Goal: Task Accomplishment & Management: Manage account settings

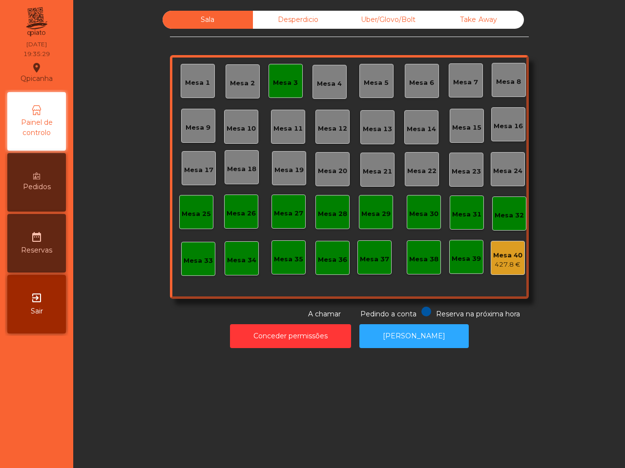
click at [403, 16] on div "Uber/Glovo/Bolt" at bounding box center [388, 20] width 90 height 18
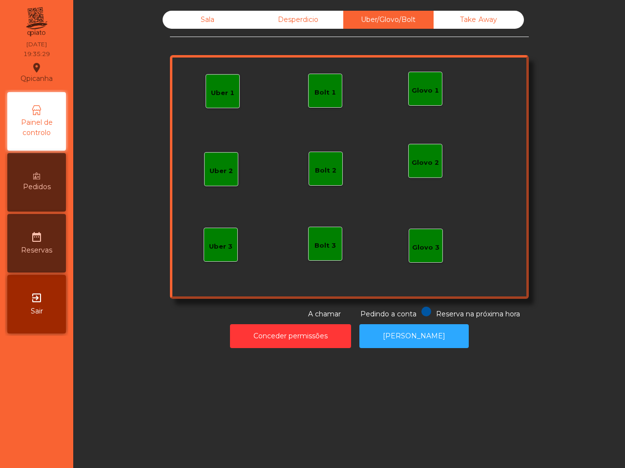
click at [218, 84] on div "Uber 1" at bounding box center [222, 91] width 23 height 14
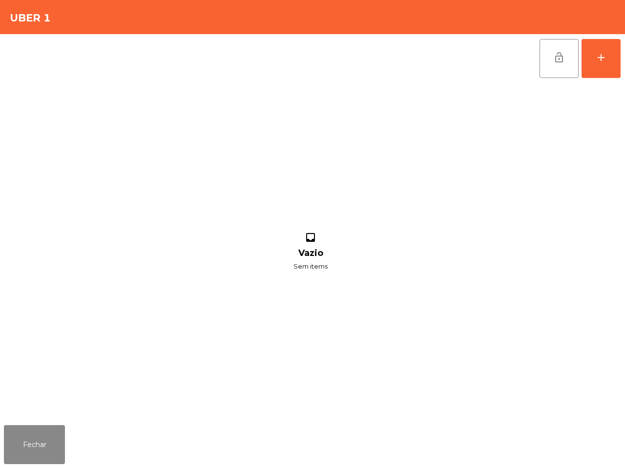
click at [219, 83] on div "inbox Vazio Sem items" at bounding box center [310, 252] width 613 height 339
click at [617, 55] on button "add" at bounding box center [600, 58] width 39 height 39
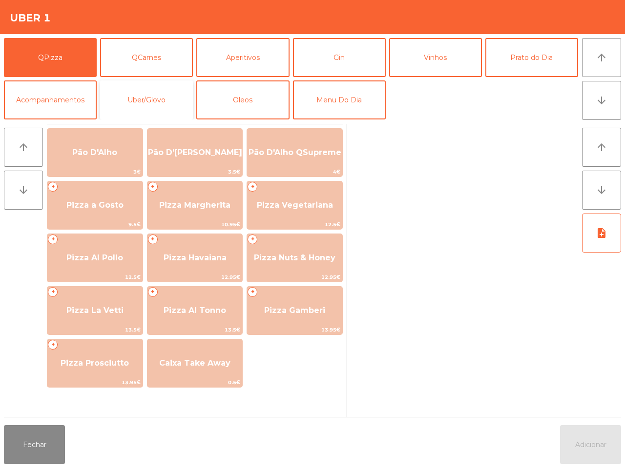
click at [159, 97] on button "Uber/Glovo" at bounding box center [146, 100] width 93 height 39
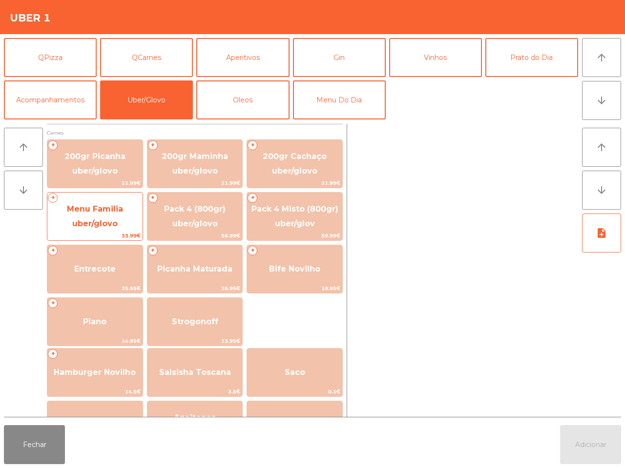
click at [136, 219] on span "Menu Familia uber/glovo" at bounding box center [94, 216] width 95 height 41
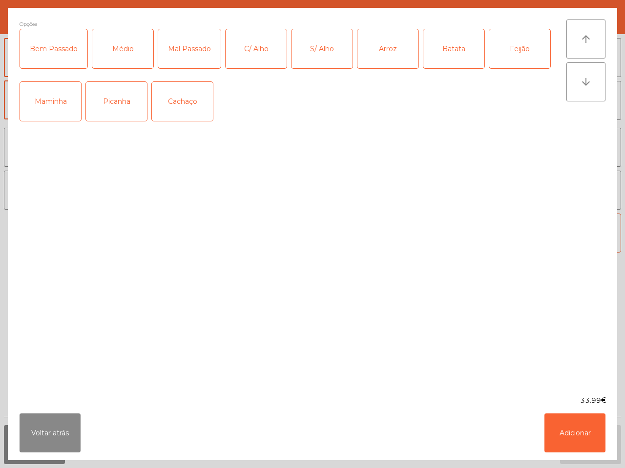
click at [103, 108] on div "Picanha" at bounding box center [116, 101] width 61 height 39
click at [130, 42] on div "Médio" at bounding box center [122, 48] width 61 height 39
click at [335, 50] on div "S/ Alho" at bounding box center [321, 48] width 61 height 39
click at [393, 50] on div "Arroz" at bounding box center [387, 48] width 61 height 39
click at [455, 51] on div "Batata" at bounding box center [453, 48] width 61 height 39
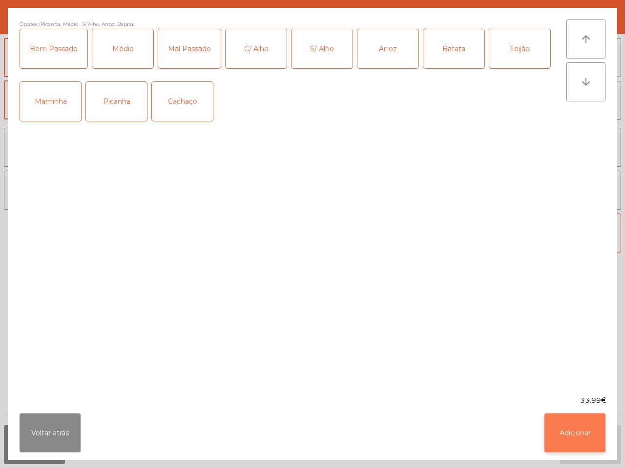
click at [562, 434] on button "Adicionar" at bounding box center [574, 433] width 61 height 39
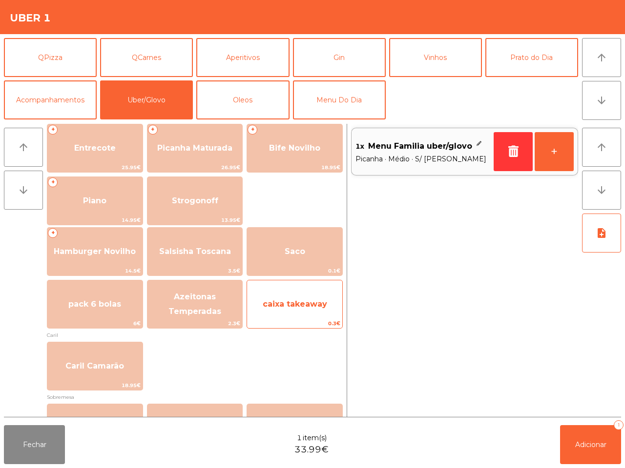
scroll to position [122, 0]
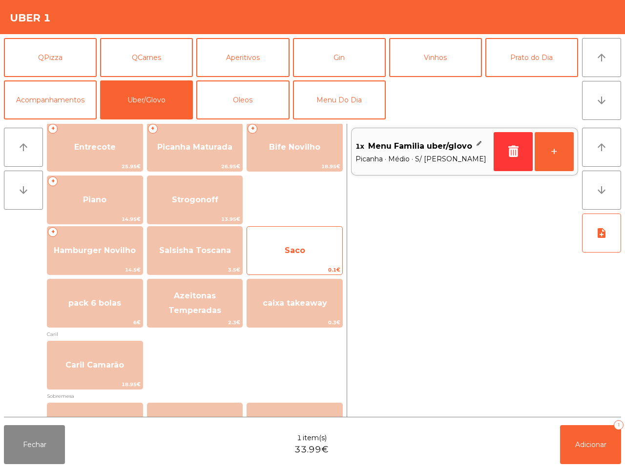
click at [321, 257] on span "Saco" at bounding box center [294, 251] width 95 height 26
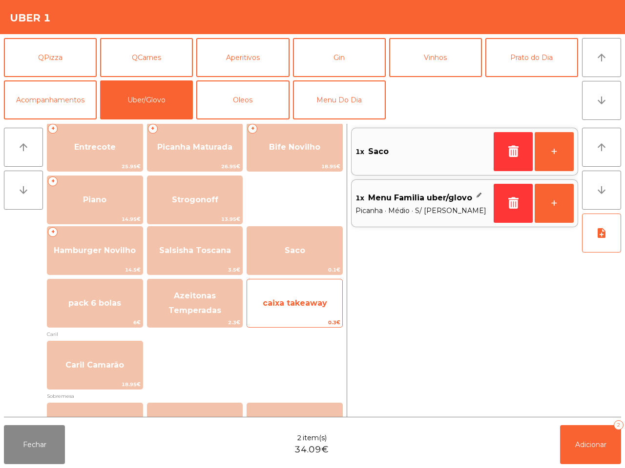
click at [315, 297] on span "caixa takeaway" at bounding box center [294, 303] width 95 height 26
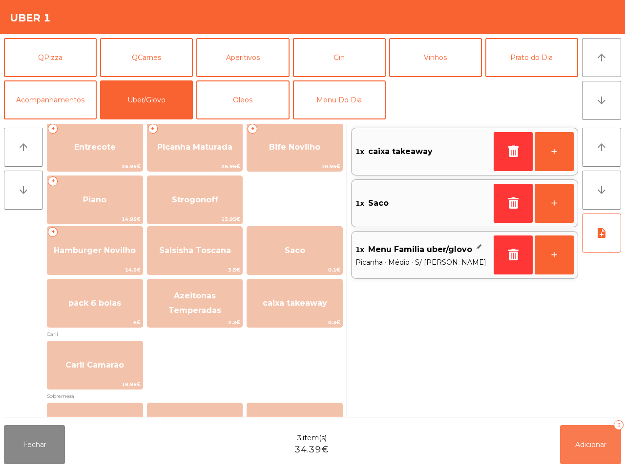
click at [592, 438] on button "Adicionar 3" at bounding box center [590, 444] width 61 height 39
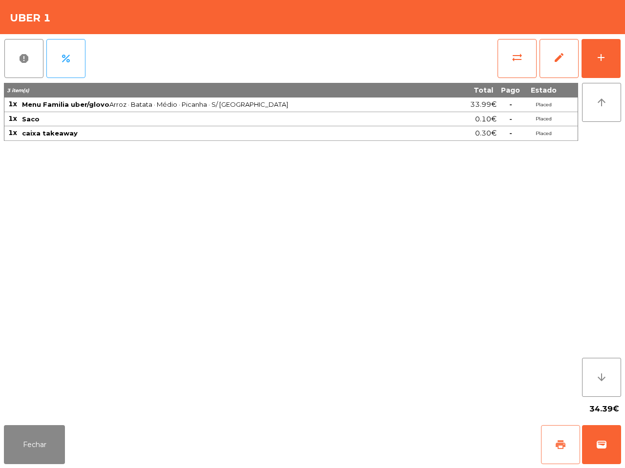
click at [562, 442] on span "print" at bounding box center [560, 445] width 12 height 12
click at [599, 443] on span "wallet" at bounding box center [601, 445] width 12 height 12
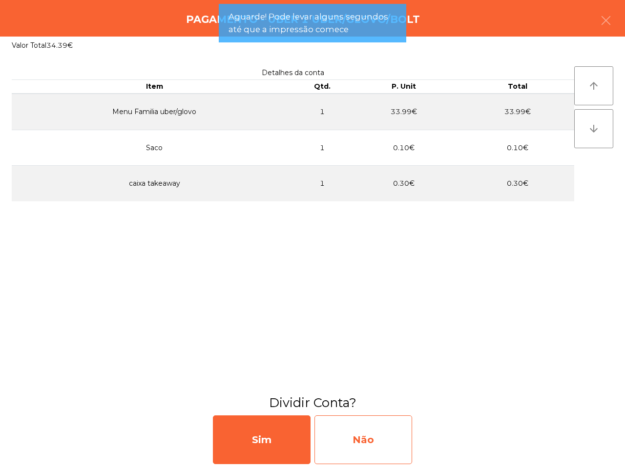
click at [389, 431] on div "Não" at bounding box center [363, 440] width 98 height 49
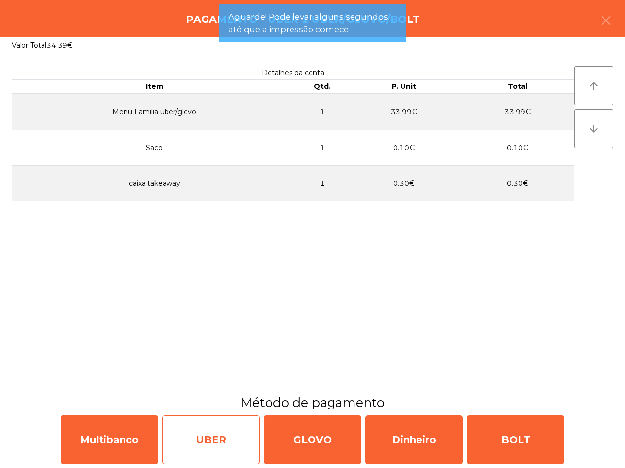
click at [215, 443] on div "UBER" at bounding box center [211, 440] width 98 height 49
select select "**"
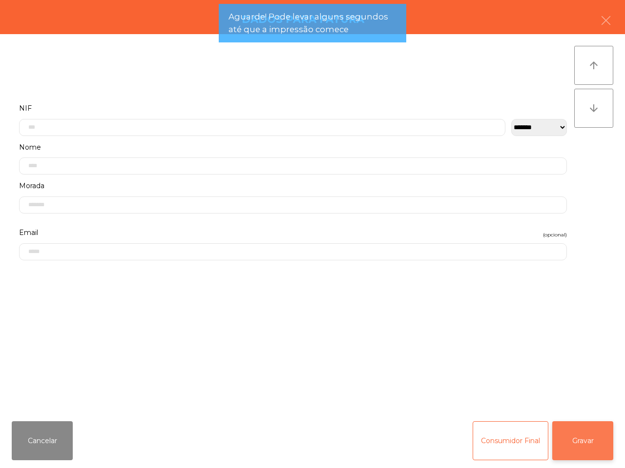
click at [595, 443] on button "Gravar" at bounding box center [582, 441] width 61 height 39
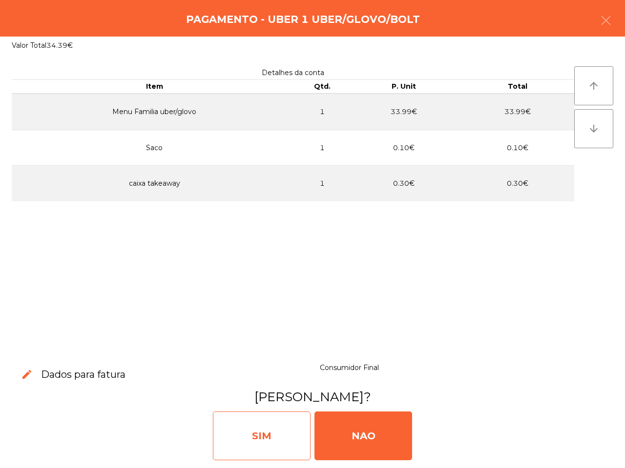
click at [261, 430] on div "SIM" at bounding box center [262, 436] width 98 height 49
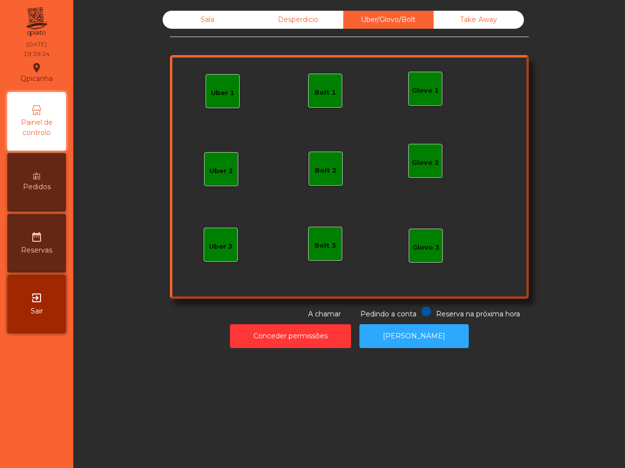
click at [266, 418] on div "Sala Desperdicio Uber/Glovo/Bolt Take Away Uber 1 Glovo 1 Uber 2 Uber 3 Glovo 2…" at bounding box center [348, 234] width 551 height 468
click at [464, 20] on div "Take Away" at bounding box center [478, 20] width 90 height 18
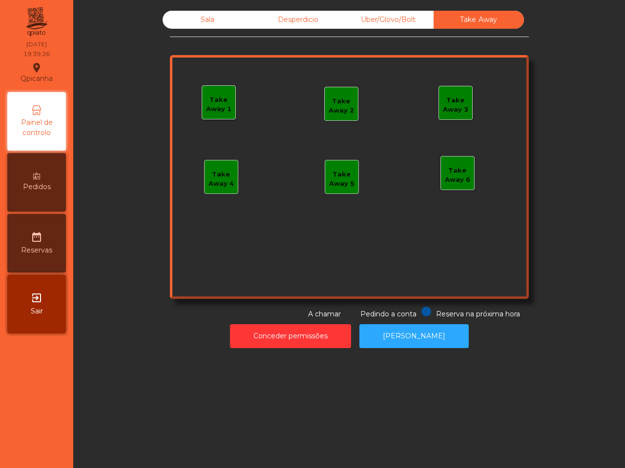
click at [221, 17] on div "Sala" at bounding box center [207, 20] width 90 height 18
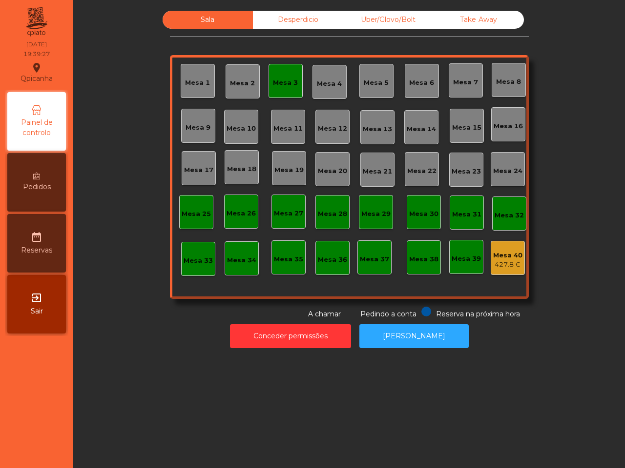
click at [196, 208] on div "Mesa 25" at bounding box center [196, 212] width 29 height 14
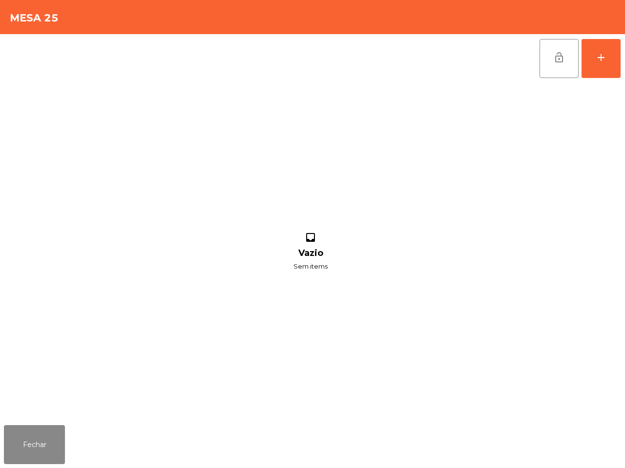
click at [623, 50] on div "lock_open add inbox Vazio Sem items" at bounding box center [312, 227] width 625 height 387
click at [600, 71] on button "add" at bounding box center [600, 58] width 39 height 39
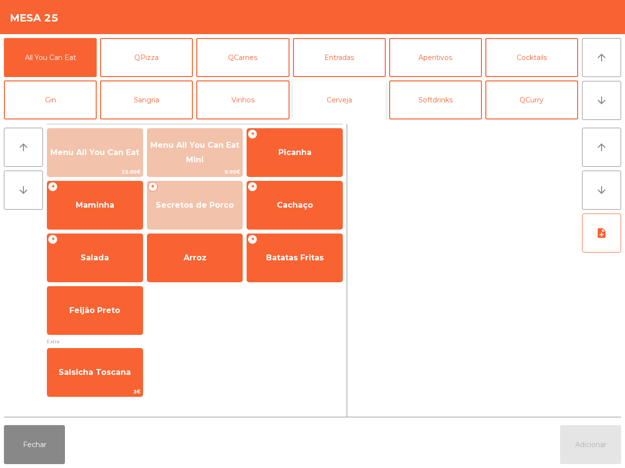
click at [344, 99] on button "Cerveja" at bounding box center [339, 100] width 93 height 39
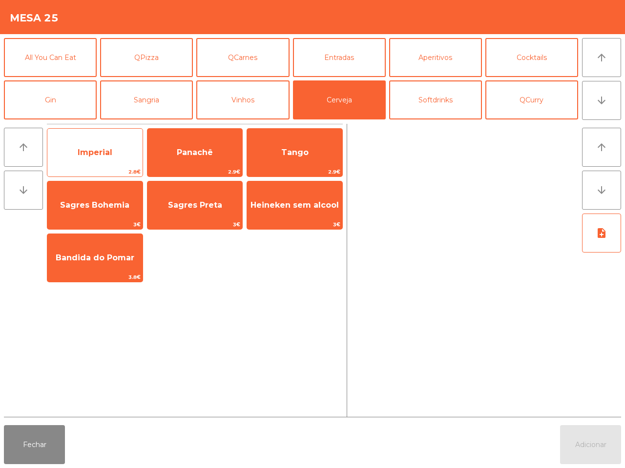
click at [107, 142] on span "Imperial" at bounding box center [94, 153] width 95 height 26
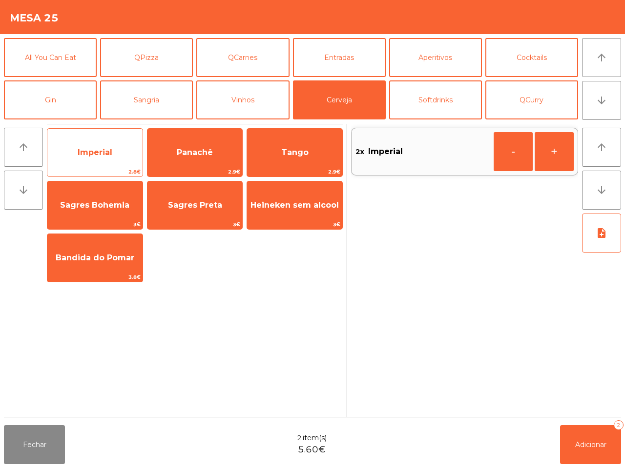
click at [107, 142] on span "Imperial" at bounding box center [94, 153] width 95 height 26
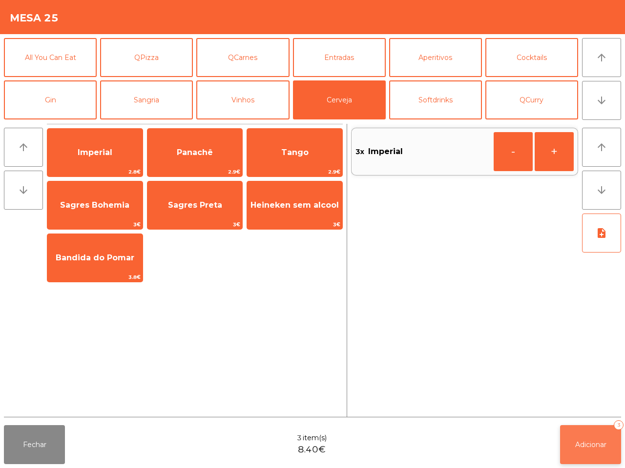
click at [614, 455] on button "Adicionar 3" at bounding box center [590, 444] width 61 height 39
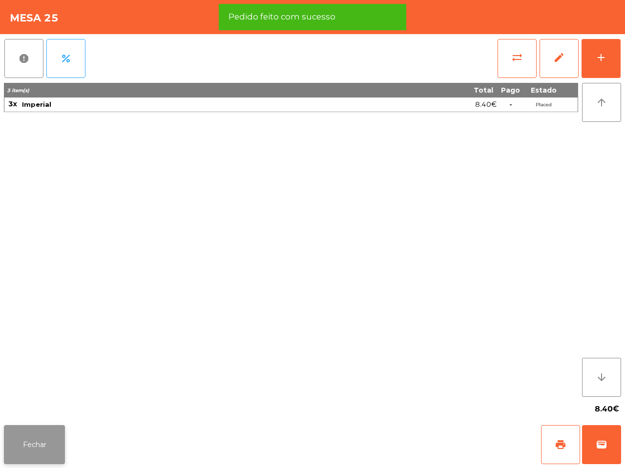
click at [59, 445] on button "Fechar" at bounding box center [34, 444] width 61 height 39
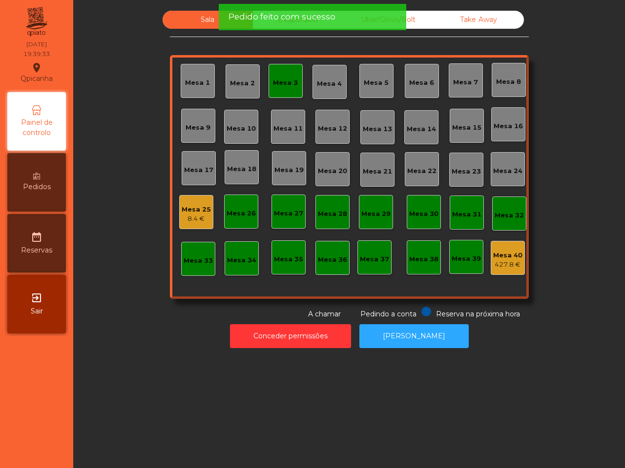
click at [273, 86] on div "Mesa 3" at bounding box center [285, 83] width 25 height 10
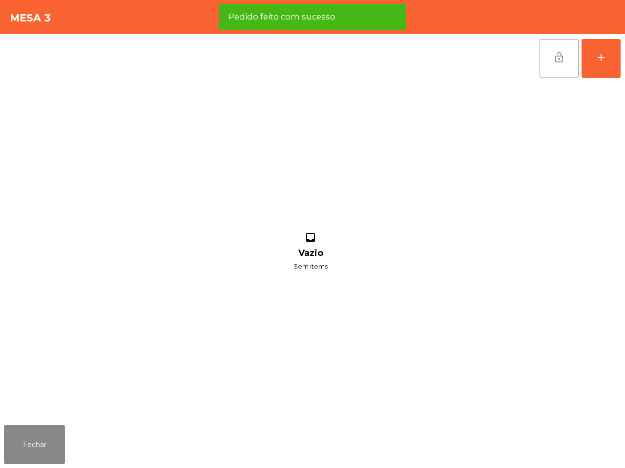
click at [558, 62] on span "lock_open" at bounding box center [559, 58] width 12 height 12
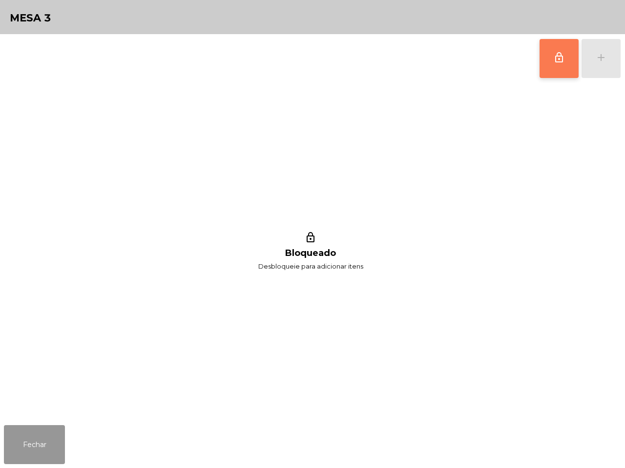
drag, startPoint x: 36, startPoint y: 445, endPoint x: 84, endPoint y: 428, distance: 51.1
click at [40, 447] on button "Fechar" at bounding box center [34, 444] width 61 height 39
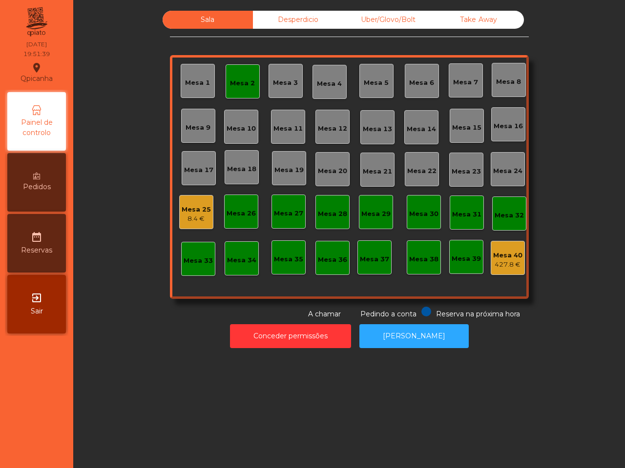
click at [230, 83] on div "Mesa 2" at bounding box center [242, 84] width 25 height 10
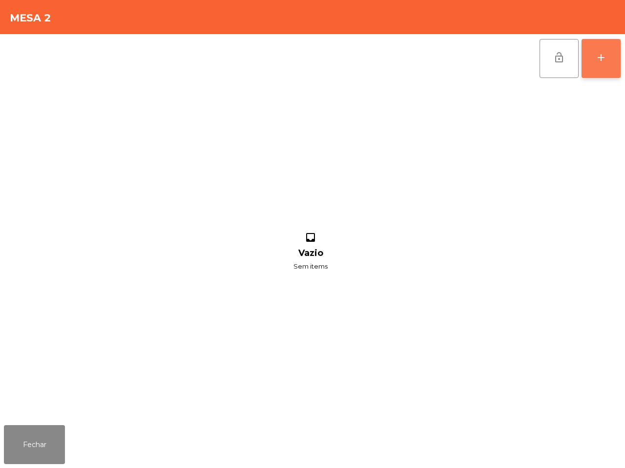
click at [583, 61] on button "add" at bounding box center [600, 58] width 39 height 39
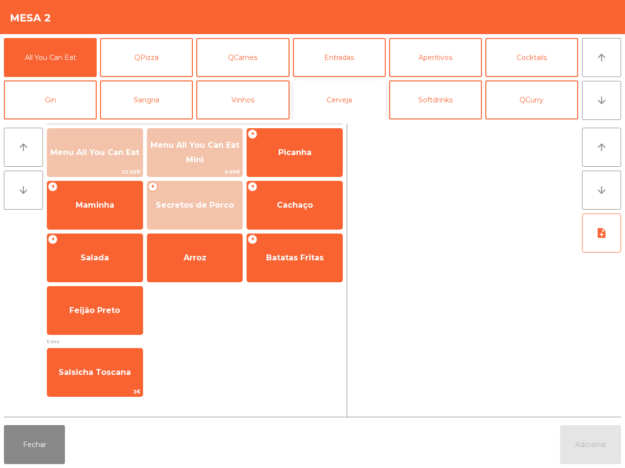
click at [350, 93] on button "Cerveja" at bounding box center [339, 100] width 93 height 39
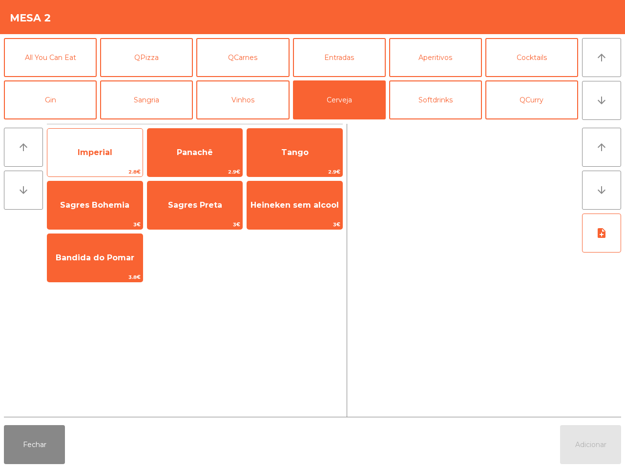
click at [115, 143] on span "Imperial" at bounding box center [94, 153] width 95 height 26
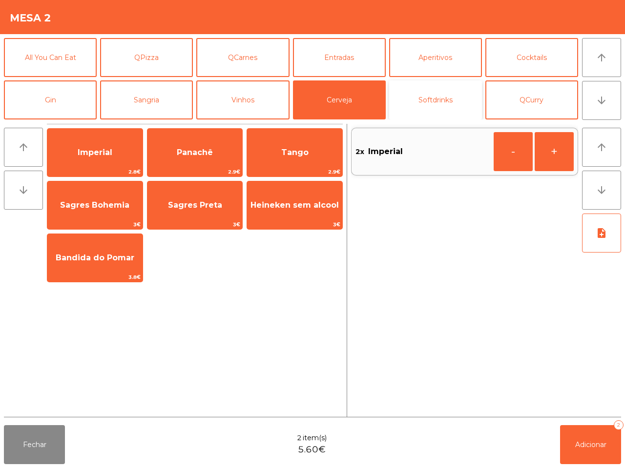
click at [443, 107] on button "Softdrinks" at bounding box center [435, 100] width 93 height 39
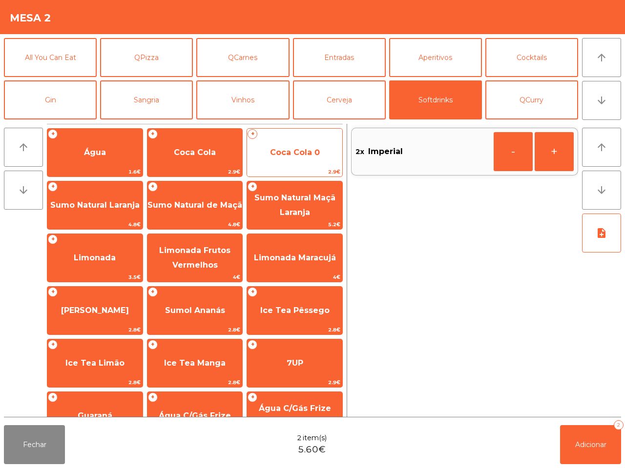
click at [306, 164] on span "Coca Cola 0" at bounding box center [294, 153] width 95 height 26
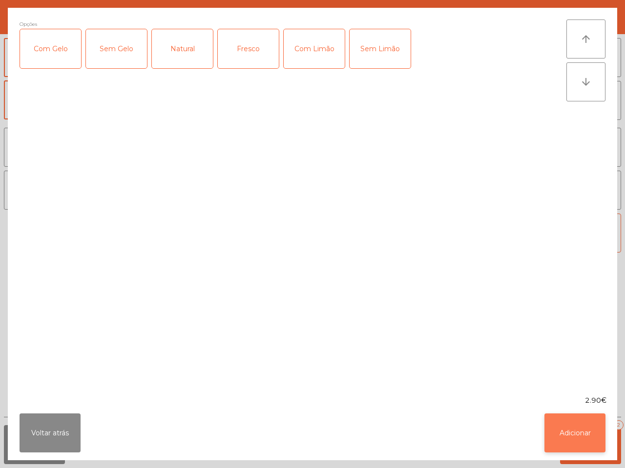
click at [563, 432] on button "Adicionar" at bounding box center [574, 433] width 61 height 39
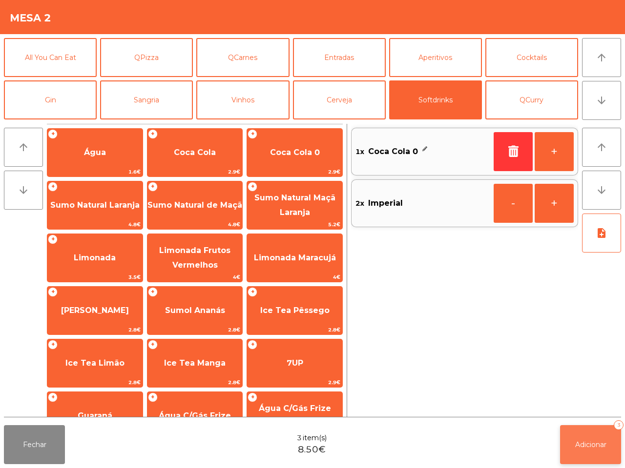
click at [572, 444] on button "Adicionar 3" at bounding box center [590, 444] width 61 height 39
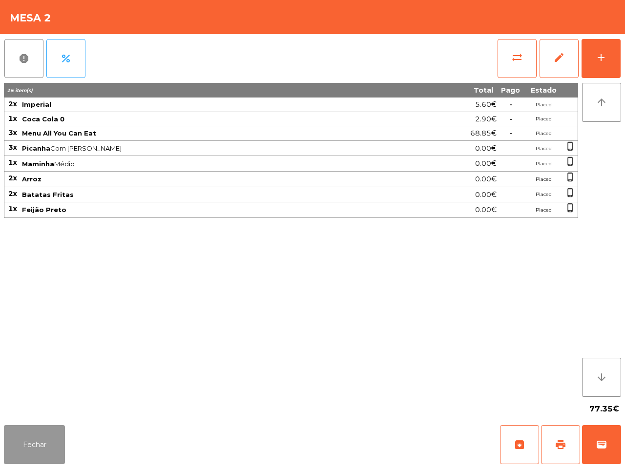
click at [60, 432] on button "Fechar" at bounding box center [34, 444] width 61 height 39
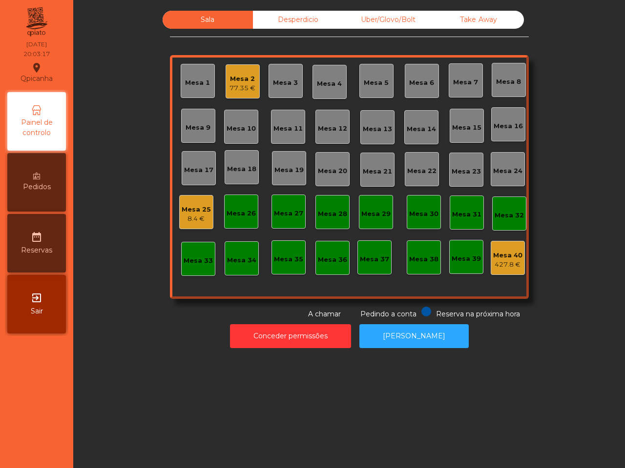
click at [172, 211] on div "Mesa 1 Mesa 2 77.35 € Mesa 3 Mesa 4 Mesa 5 Mesa 6 Mesa 7 Mesa 8 [GEOGRAPHIC_DAT…" at bounding box center [349, 177] width 359 height 244
click at [179, 211] on div "Mesa 25 8.4 €" at bounding box center [196, 212] width 34 height 34
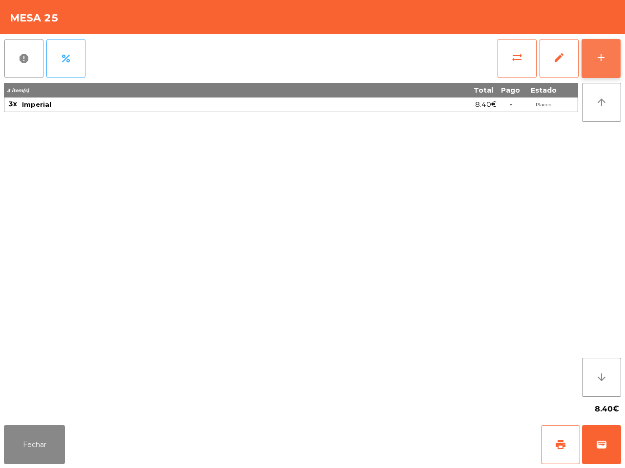
click at [607, 54] on button "add" at bounding box center [600, 58] width 39 height 39
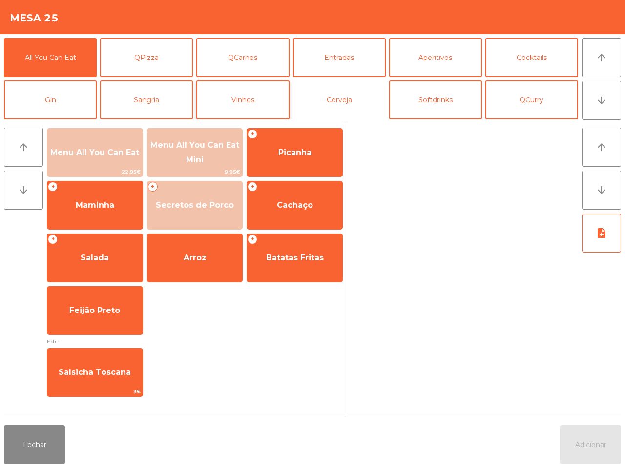
drag, startPoint x: 341, startPoint y: 99, endPoint x: 240, endPoint y: 114, distance: 101.6
click at [342, 99] on button "Cerveja" at bounding box center [339, 100] width 93 height 39
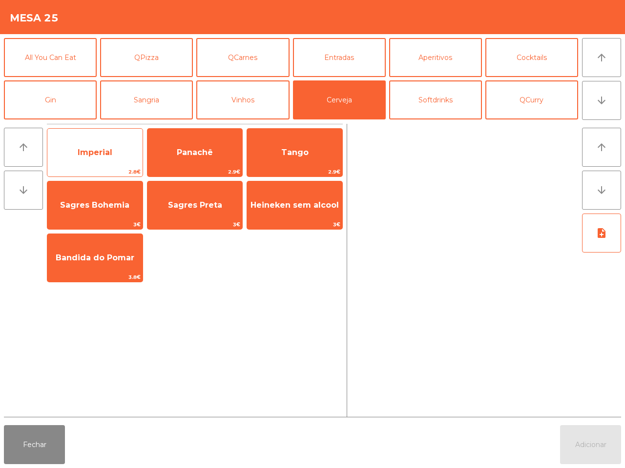
click at [111, 147] on span "Imperial" at bounding box center [94, 153] width 95 height 26
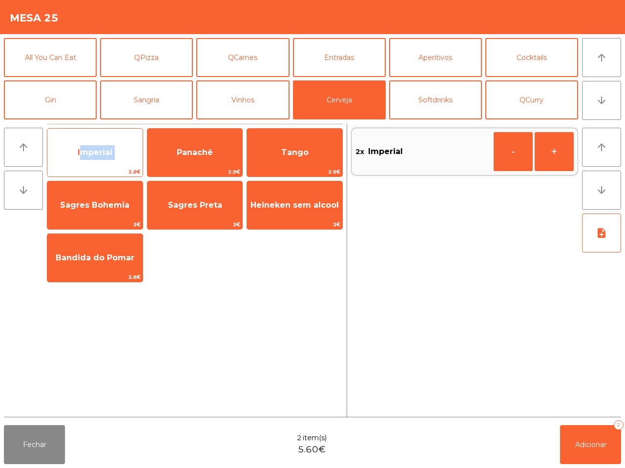
click at [111, 147] on span "Imperial" at bounding box center [94, 153] width 95 height 26
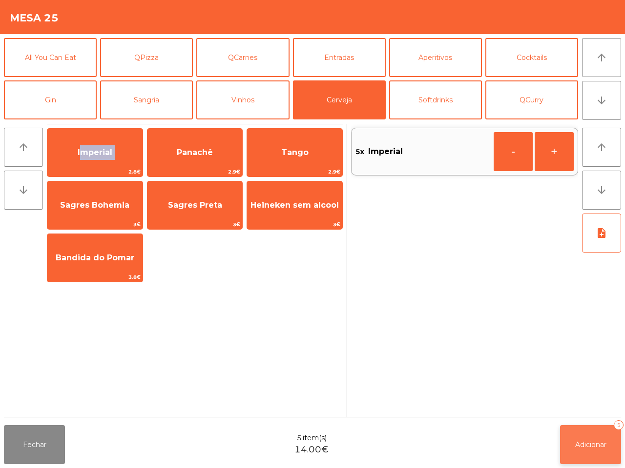
click at [580, 433] on button "Adicionar 5" at bounding box center [590, 444] width 61 height 39
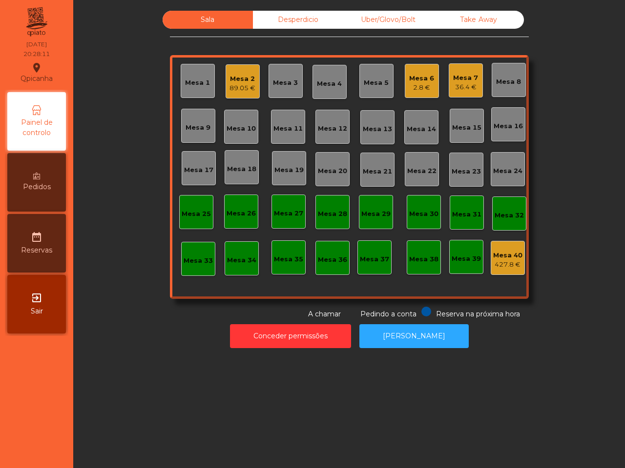
click at [453, 73] on div "Mesa 7" at bounding box center [465, 78] width 25 height 10
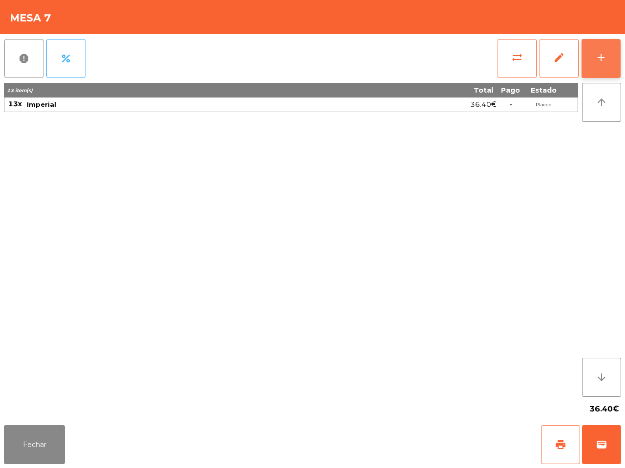
click at [598, 56] on div "add" at bounding box center [601, 58] width 12 height 12
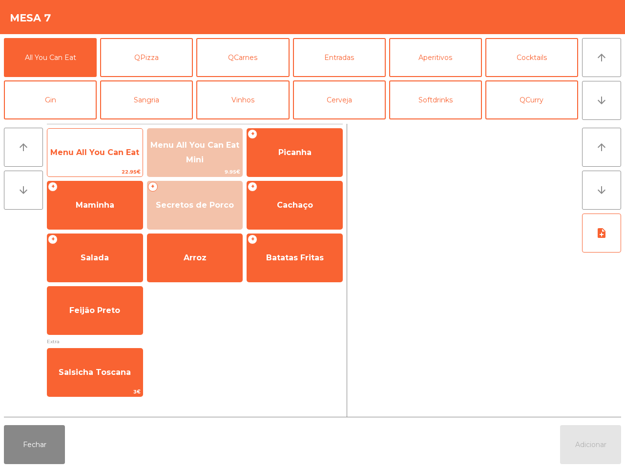
click at [72, 141] on span "Menu All You Can Eat" at bounding box center [94, 153] width 95 height 26
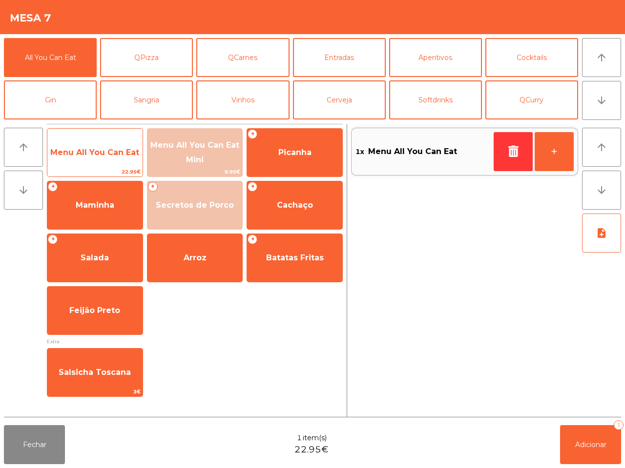
drag, startPoint x: 72, startPoint y: 138, endPoint x: 67, endPoint y: 132, distance: 8.3
click at [72, 139] on div "Menu All You Can Eat 22.95€" at bounding box center [95, 152] width 96 height 49
drag, startPoint x: 69, startPoint y: 145, endPoint x: 68, endPoint y: 140, distance: 5.5
click at [71, 147] on div "Menu All You Can Eat 22.95€" at bounding box center [95, 152] width 96 height 49
click at [69, 141] on span "Menu All You Can Eat" at bounding box center [94, 153] width 95 height 26
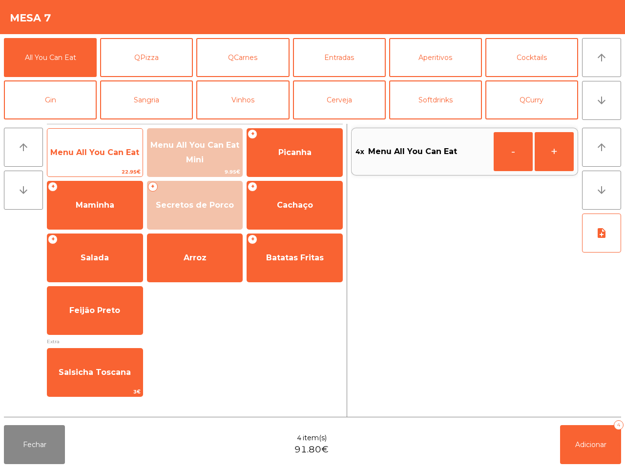
click at [70, 141] on span "Menu All You Can Eat" at bounding box center [94, 153] width 95 height 26
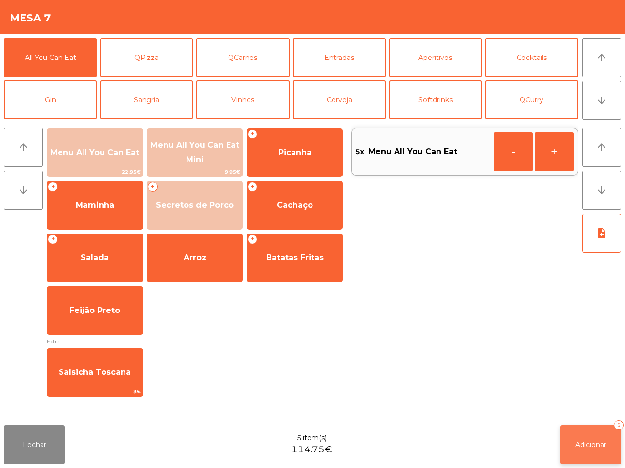
click at [582, 440] on button "Adicionar 5" at bounding box center [590, 444] width 61 height 39
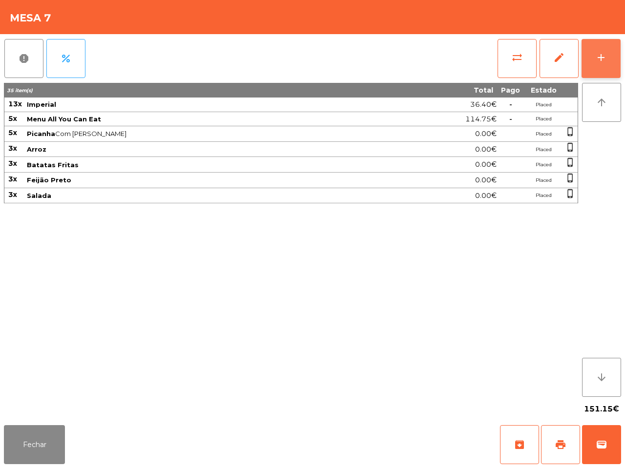
click at [596, 61] on div "add" at bounding box center [601, 58] width 12 height 12
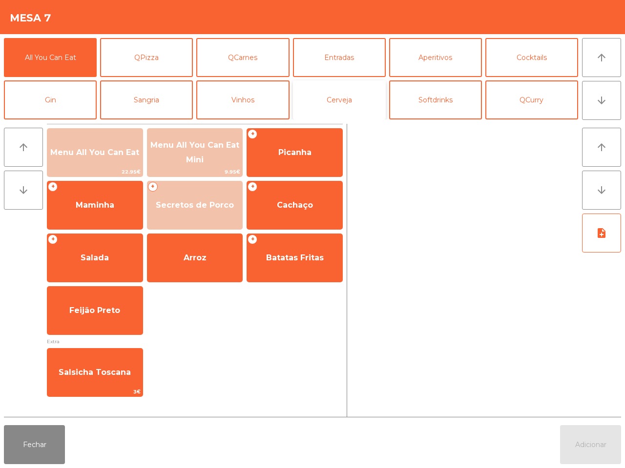
click at [333, 97] on button "Cerveja" at bounding box center [339, 100] width 93 height 39
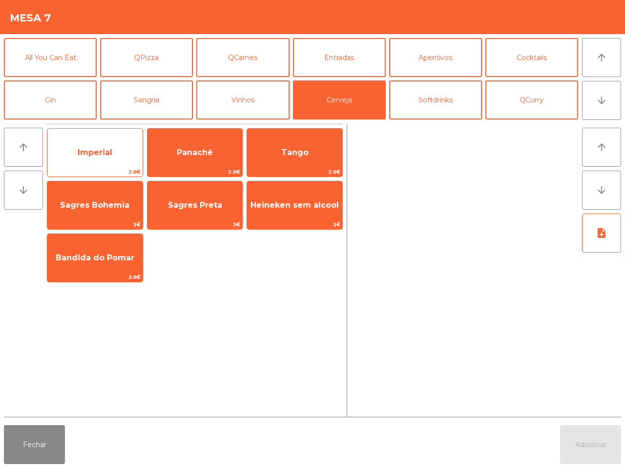
click at [113, 146] on span "Imperial" at bounding box center [94, 153] width 95 height 26
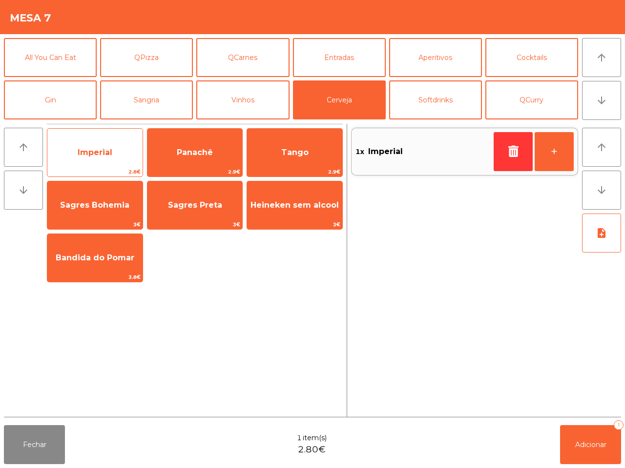
click at [113, 145] on span "Imperial" at bounding box center [94, 153] width 95 height 26
click at [113, 146] on span "Imperial" at bounding box center [94, 153] width 95 height 26
click at [121, 148] on span "Imperial" at bounding box center [94, 153] width 95 height 26
click at [111, 148] on span "Imperial" at bounding box center [95, 152] width 35 height 9
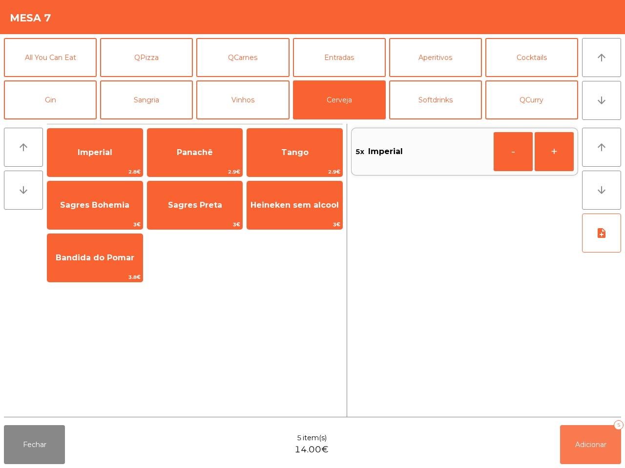
click at [588, 443] on span "Adicionar" at bounding box center [590, 445] width 31 height 9
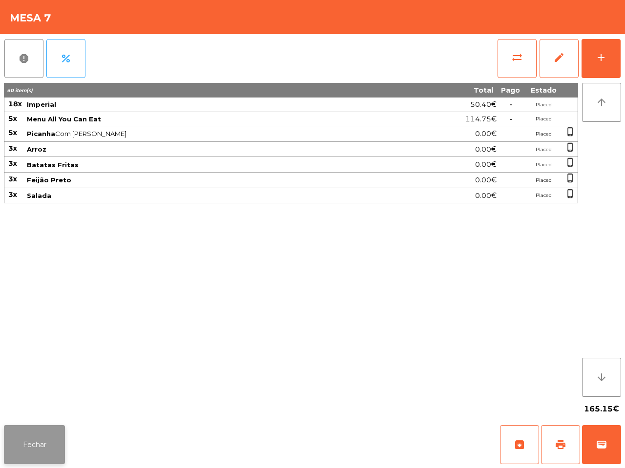
click at [37, 438] on button "Fechar" at bounding box center [34, 444] width 61 height 39
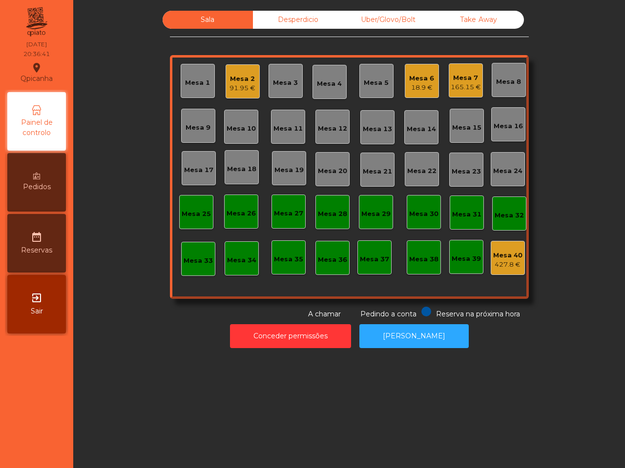
click at [416, 87] on div "18.9 €" at bounding box center [421, 88] width 25 height 10
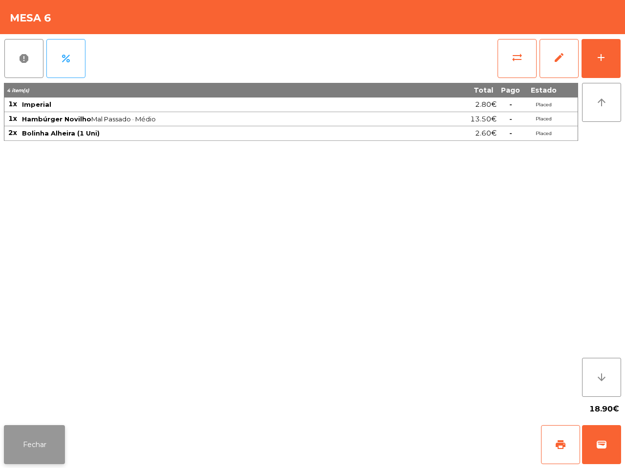
click at [40, 444] on button "Fechar" at bounding box center [34, 444] width 61 height 39
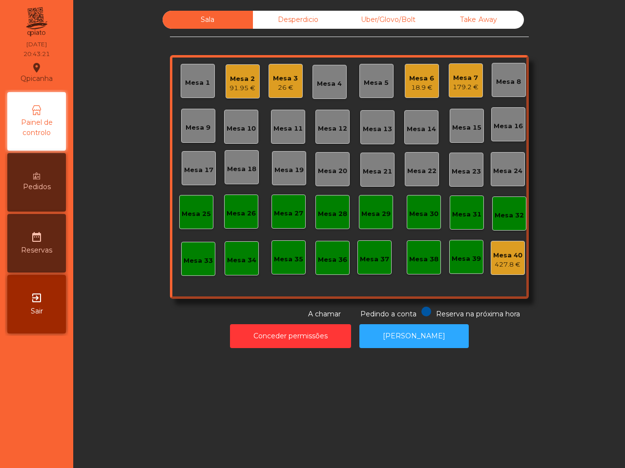
click at [273, 82] on div "Mesa 3" at bounding box center [285, 79] width 25 height 10
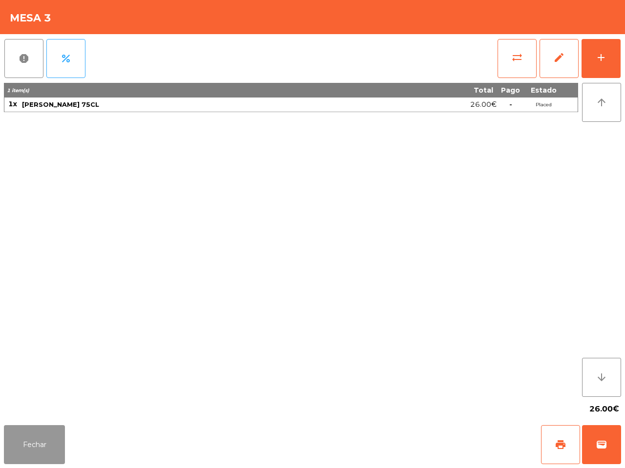
click at [50, 440] on button "Fechar" at bounding box center [34, 444] width 61 height 39
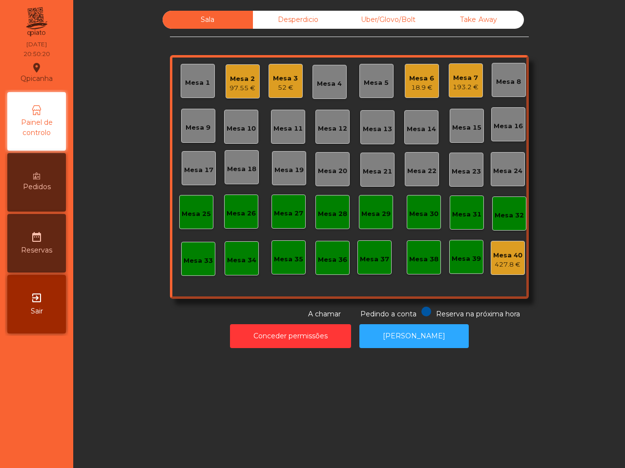
click at [197, 440] on div "Sala Desperdicio Uber/Glovo/Bolt Take Away Mesa 1 Mesa 2 97.55 € Mesa 3 52 € Me…" at bounding box center [348, 234] width 551 height 468
click at [415, 83] on div "18.9 €" at bounding box center [421, 88] width 25 height 10
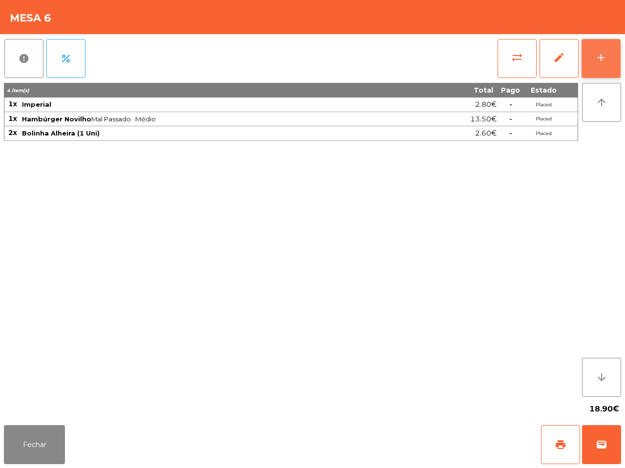
click at [608, 55] on button "add" at bounding box center [600, 58] width 39 height 39
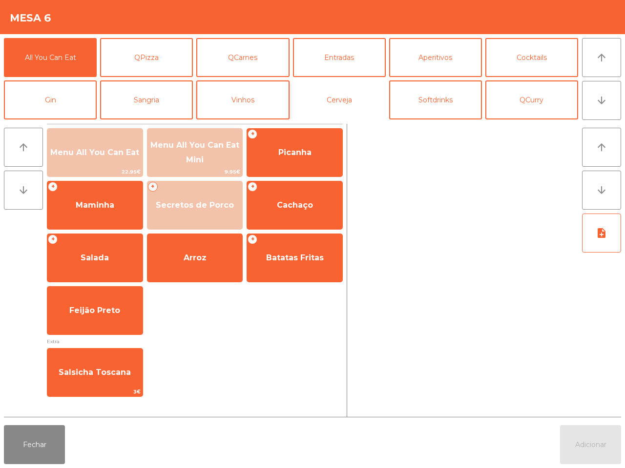
drag, startPoint x: 338, startPoint y: 102, endPoint x: 204, endPoint y: 115, distance: 134.8
click at [339, 102] on button "Cerveja" at bounding box center [339, 100] width 93 height 39
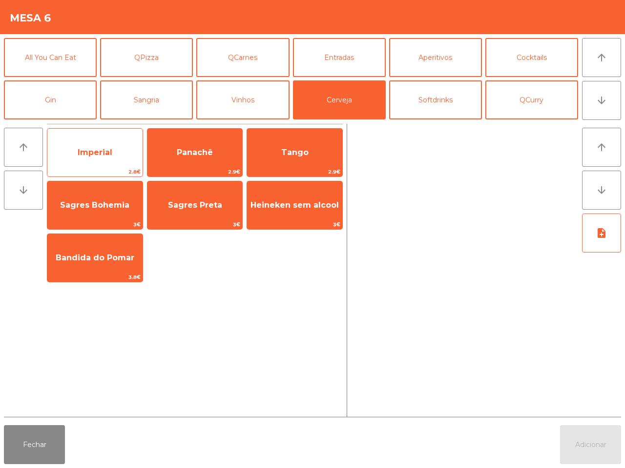
click at [115, 142] on span "Imperial" at bounding box center [94, 153] width 95 height 26
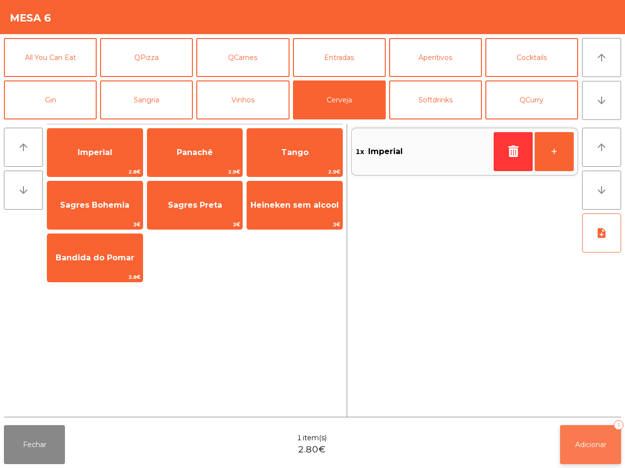
click at [582, 442] on span "Adicionar" at bounding box center [590, 445] width 31 height 9
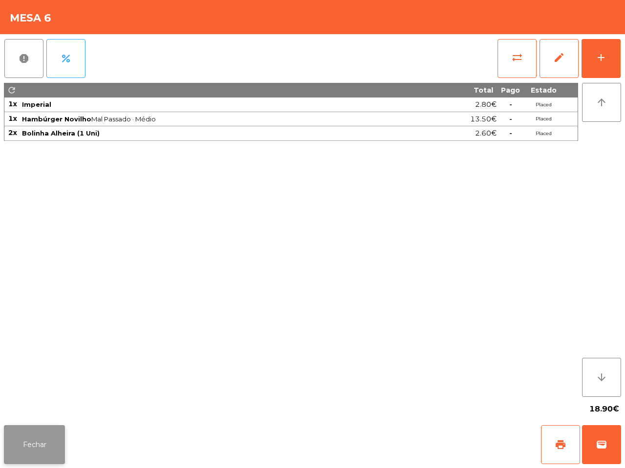
click at [12, 433] on button "Fechar" at bounding box center [34, 444] width 61 height 39
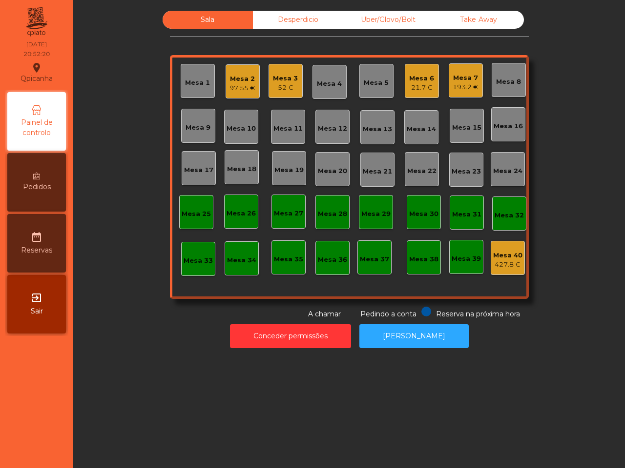
click at [382, 18] on div "Uber/Glovo/Bolt" at bounding box center [388, 20] width 90 height 18
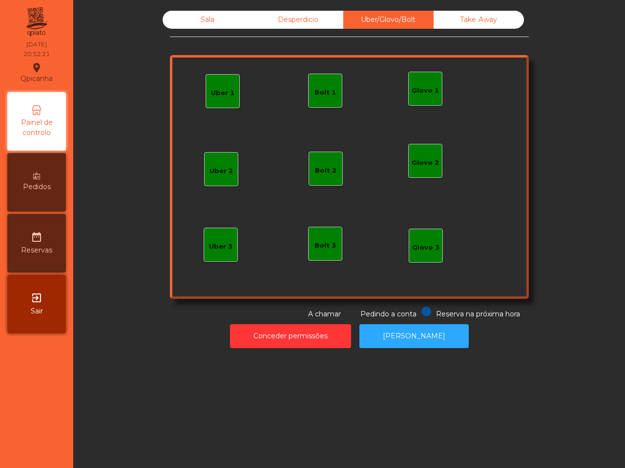
click at [213, 89] on div "Uber 1" at bounding box center [222, 93] width 23 height 10
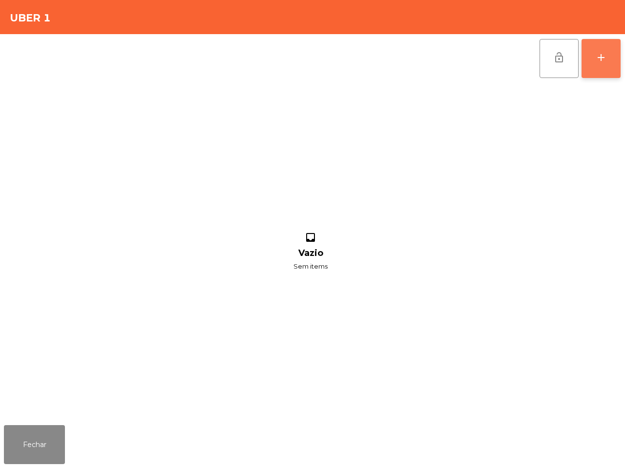
click at [604, 55] on div "add" at bounding box center [601, 58] width 12 height 12
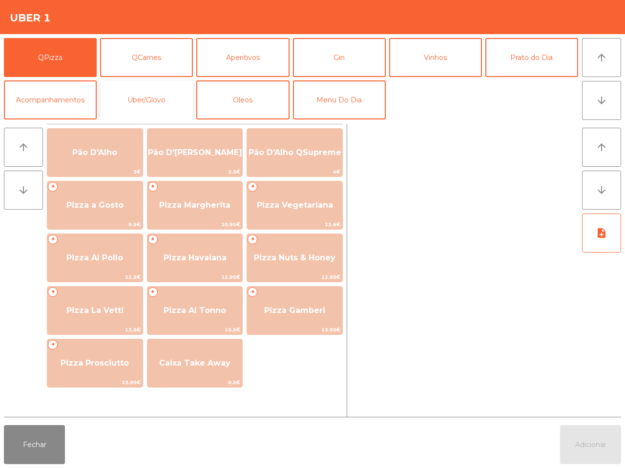
click at [133, 96] on button "Uber/Glovo" at bounding box center [146, 100] width 93 height 39
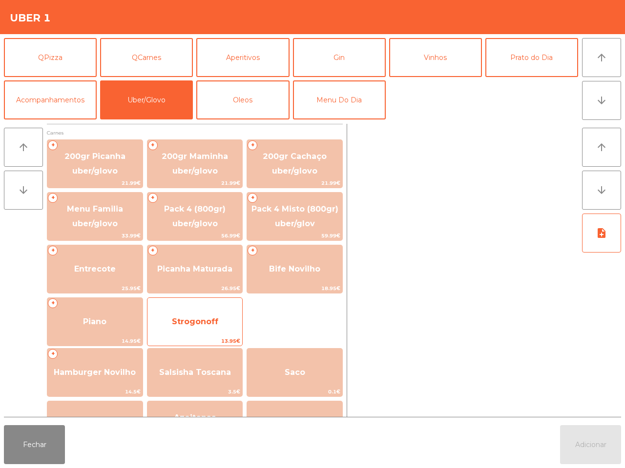
click at [186, 319] on span "Strogonoff" at bounding box center [195, 321] width 46 height 9
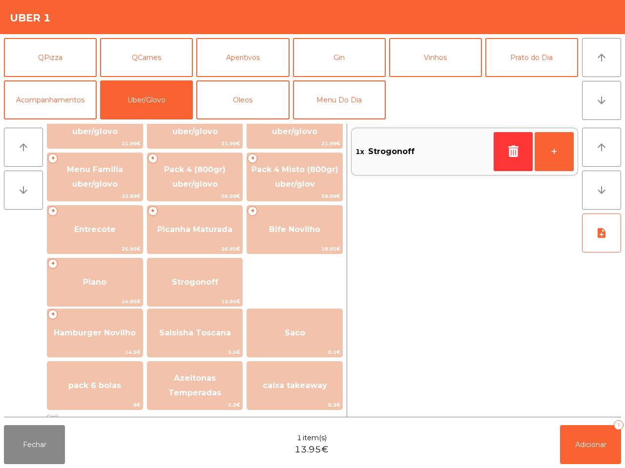
scroll to position [61, 0]
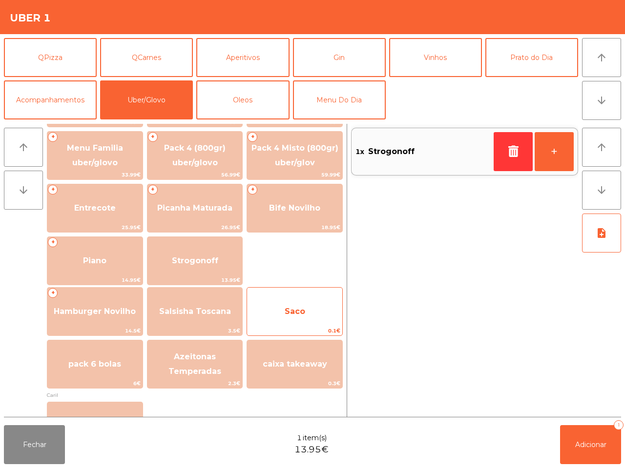
click at [297, 305] on span "Saco" at bounding box center [294, 312] width 95 height 26
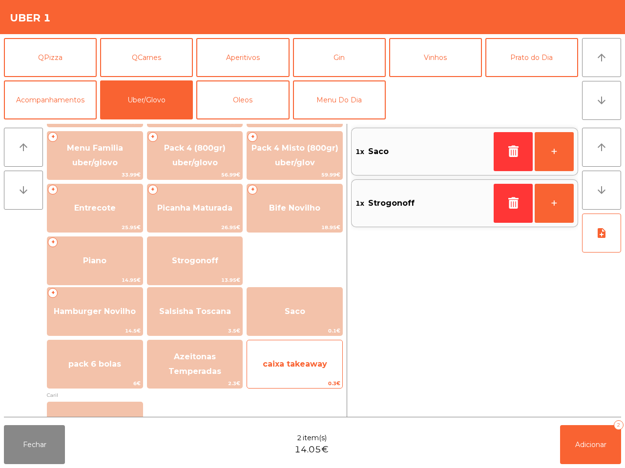
click at [306, 357] on span "caixa takeaway" at bounding box center [294, 364] width 95 height 26
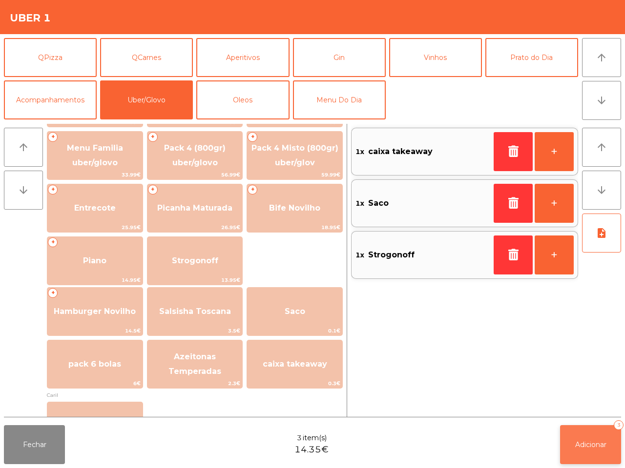
click at [598, 452] on button "Adicionar 3" at bounding box center [590, 444] width 61 height 39
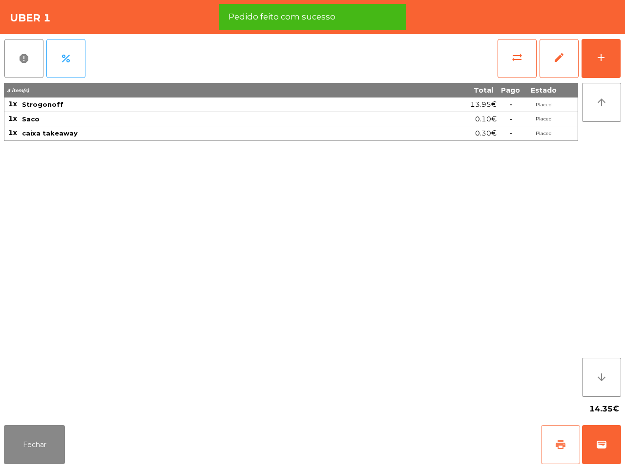
click at [570, 453] on button "print" at bounding box center [560, 444] width 39 height 39
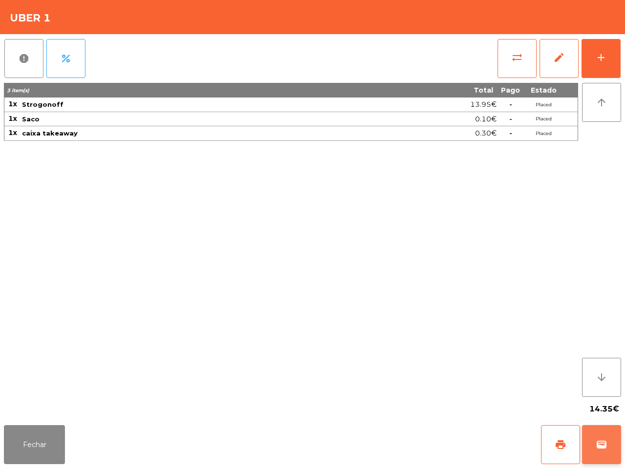
click at [600, 447] on span "wallet" at bounding box center [601, 445] width 12 height 12
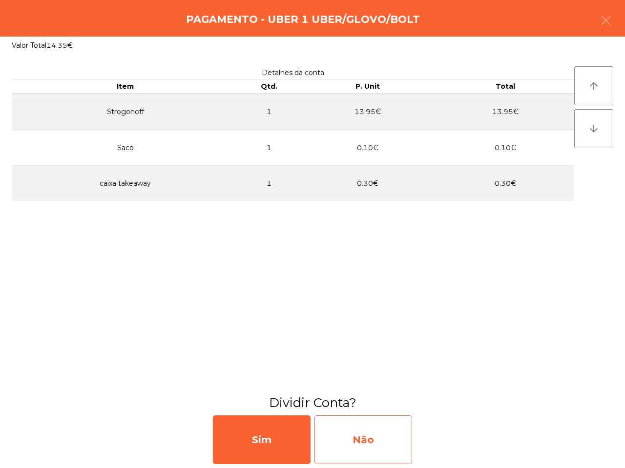
click at [386, 438] on div "Não" at bounding box center [363, 440] width 98 height 49
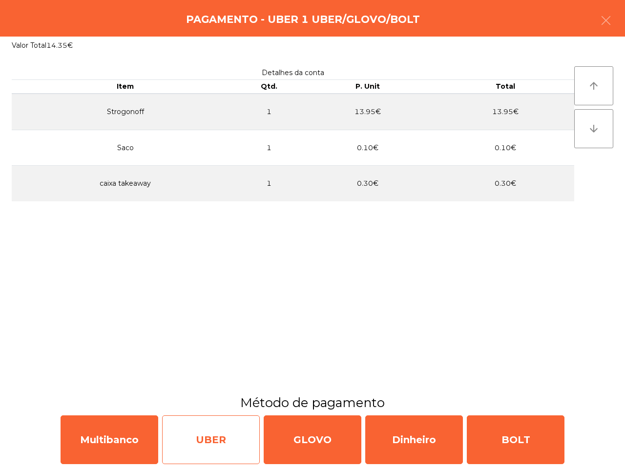
click at [240, 437] on div "UBER" at bounding box center [211, 440] width 98 height 49
select select "**"
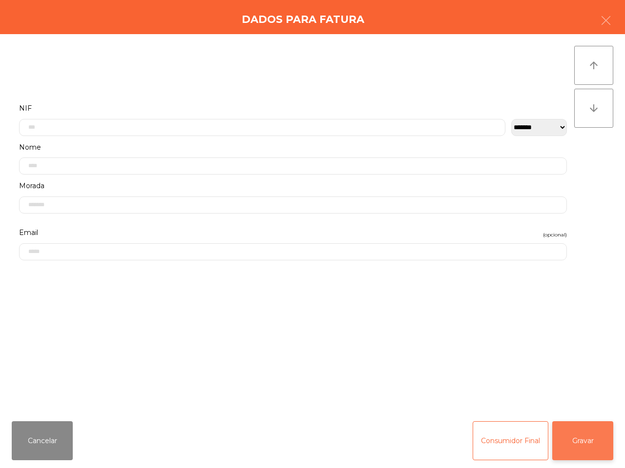
click at [570, 437] on button "Gravar" at bounding box center [582, 441] width 61 height 39
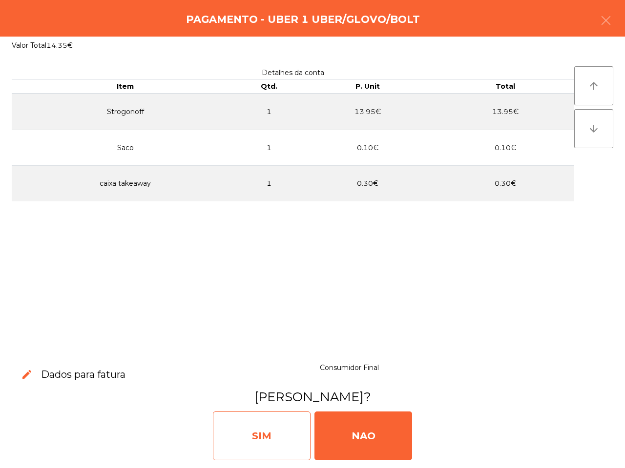
click at [267, 426] on div "SIM" at bounding box center [262, 436] width 98 height 49
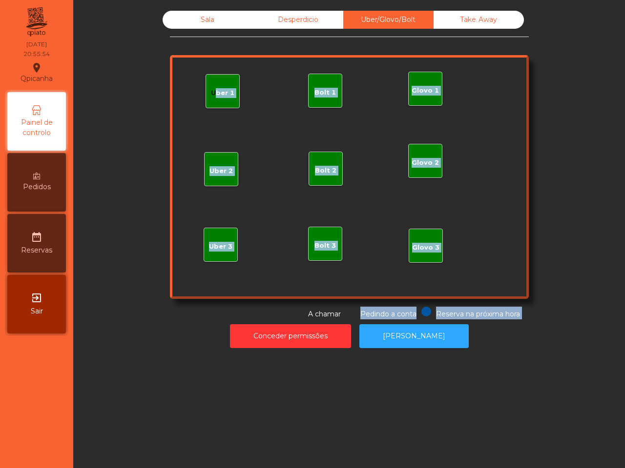
drag, startPoint x: 262, startPoint y: 296, endPoint x: 263, endPoint y: 286, distance: 9.9
click at [262, 294] on div "Sala Desperdicio Uber/Glovo/Bolt Take Away Uber 1 Glovo 1 Uber 2 Uber 3 Glovo 2…" at bounding box center [349, 165] width 359 height 309
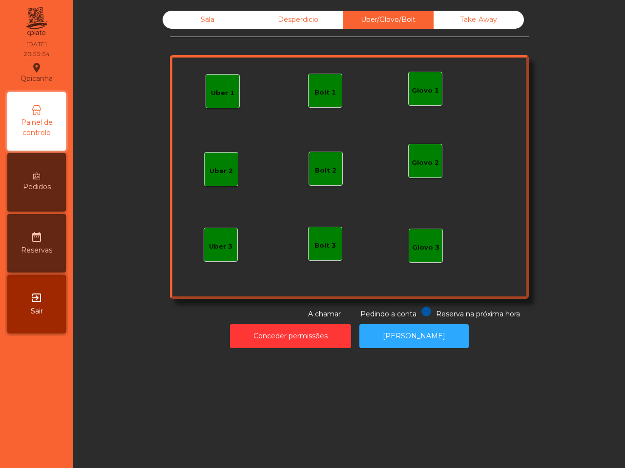
click at [200, 15] on div "Sala" at bounding box center [207, 20] width 90 height 18
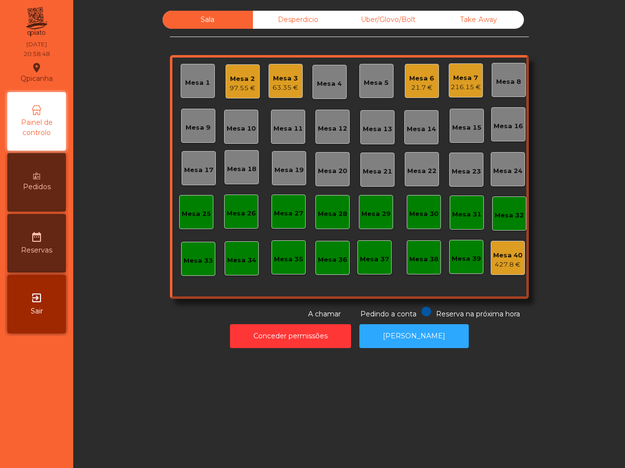
drag, startPoint x: 238, startPoint y: 43, endPoint x: 223, endPoint y: 49, distance: 15.8
click at [223, 49] on div "Sala Desperdicio Uber/Glovo/Bolt Take Away Mesa 1 Mesa 2 97.55 € Mesa 3 63.35 €…" at bounding box center [349, 165] width 359 height 309
click at [412, 84] on div "21.7 €" at bounding box center [421, 88] width 25 height 10
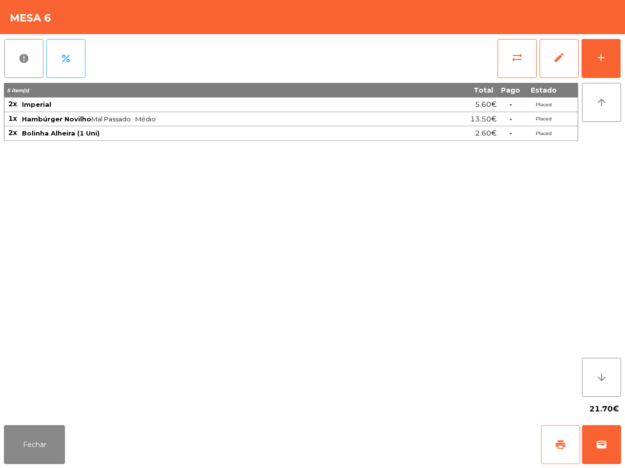
click at [561, 455] on button "print" at bounding box center [560, 444] width 39 height 39
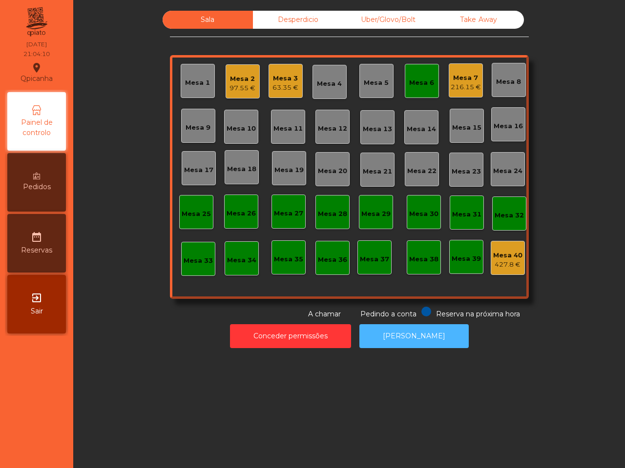
drag, startPoint x: 405, startPoint y: 328, endPoint x: 318, endPoint y: 223, distance: 136.8
click at [402, 328] on button "[PERSON_NAME]" at bounding box center [413, 336] width 109 height 24
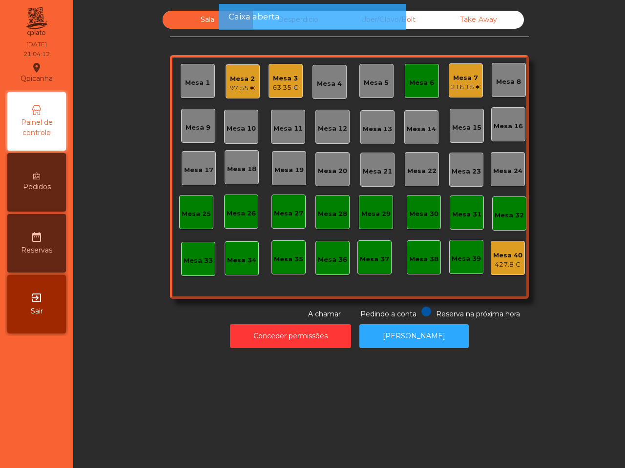
click at [460, 79] on div "Mesa 7" at bounding box center [465, 78] width 30 height 10
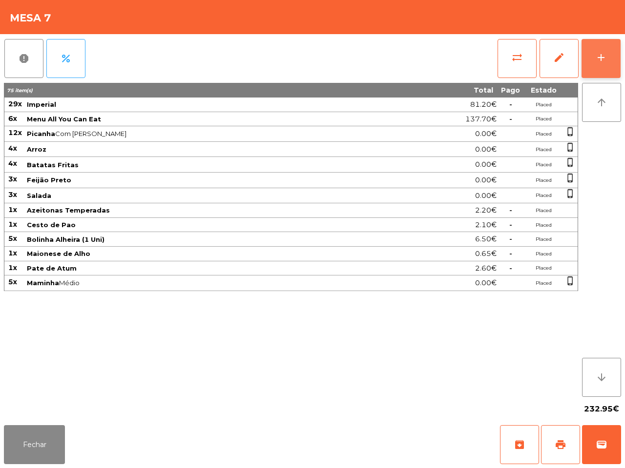
click at [611, 69] on button "add" at bounding box center [600, 58] width 39 height 39
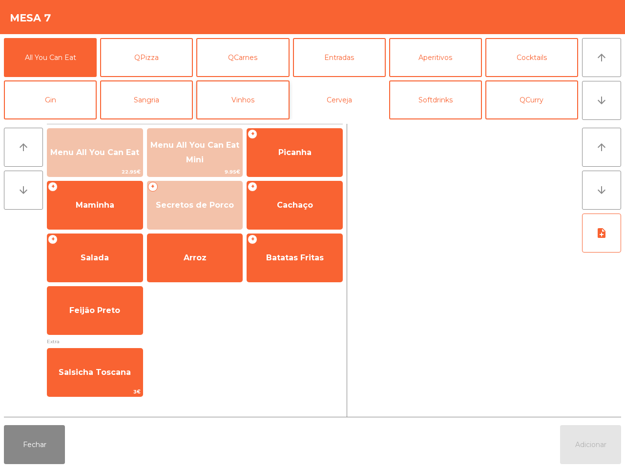
drag, startPoint x: 341, startPoint y: 98, endPoint x: 271, endPoint y: 102, distance: 69.9
click at [345, 100] on button "Cerveja" at bounding box center [339, 100] width 93 height 39
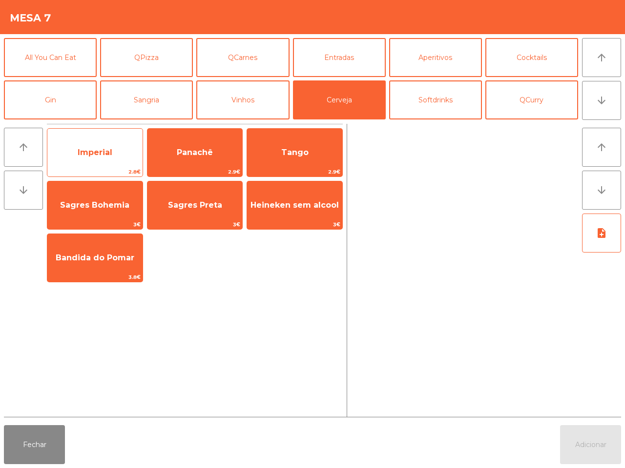
click at [105, 154] on span "Imperial" at bounding box center [95, 152] width 35 height 9
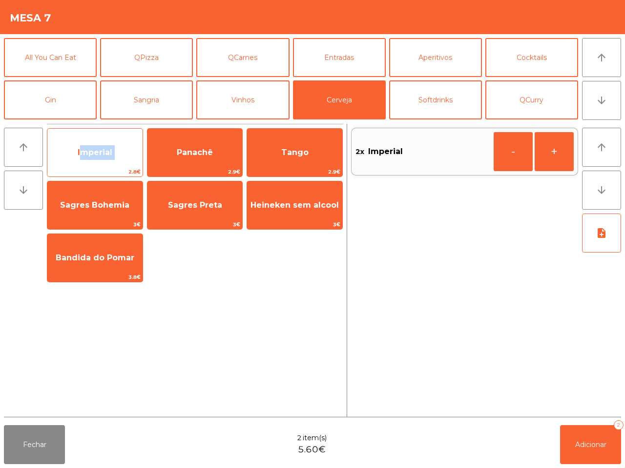
click at [105, 154] on span "Imperial" at bounding box center [95, 152] width 35 height 9
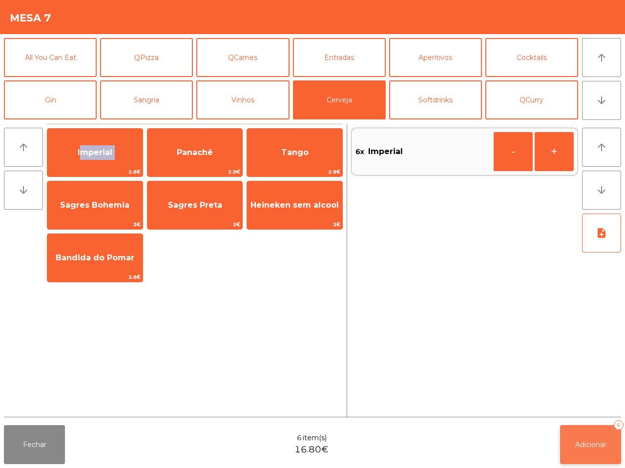
click at [594, 444] on span "Adicionar" at bounding box center [590, 445] width 31 height 9
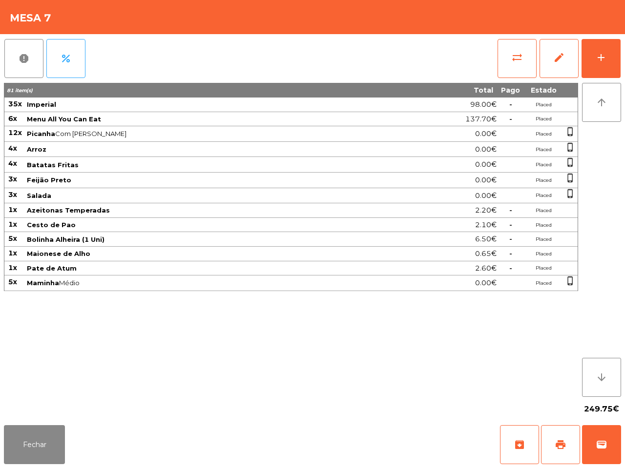
click at [599, 423] on div "Fechar archive print wallet" at bounding box center [312, 445] width 625 height 47
click at [61, 440] on button "Fechar" at bounding box center [34, 444] width 61 height 39
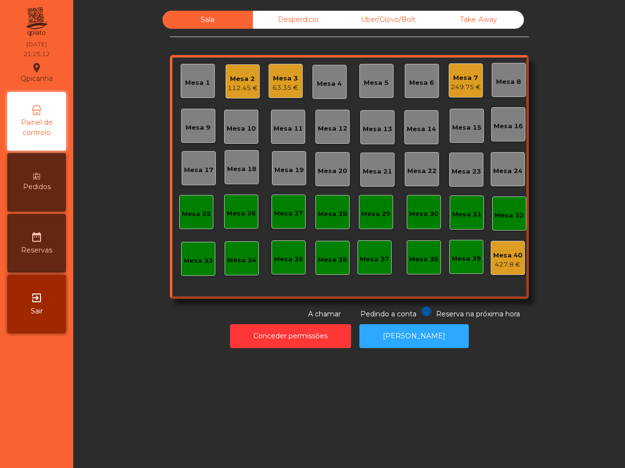
click at [272, 82] on div "Mesa 3" at bounding box center [285, 79] width 26 height 10
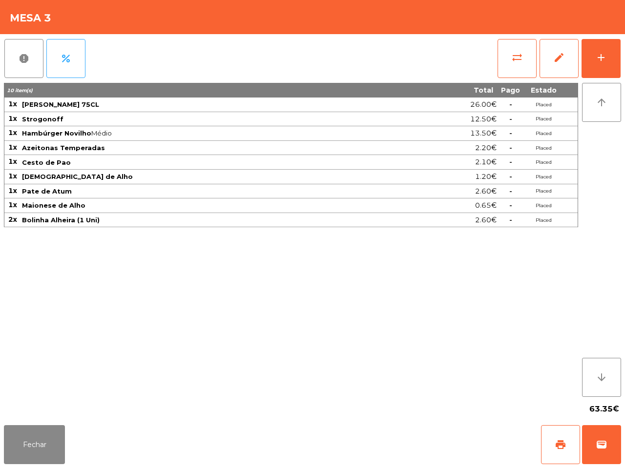
click at [562, 467] on div "Fechar print wallet" at bounding box center [312, 445] width 625 height 47
click at [560, 454] on button "print" at bounding box center [560, 444] width 39 height 39
click at [44, 443] on button "Fechar" at bounding box center [34, 444] width 61 height 39
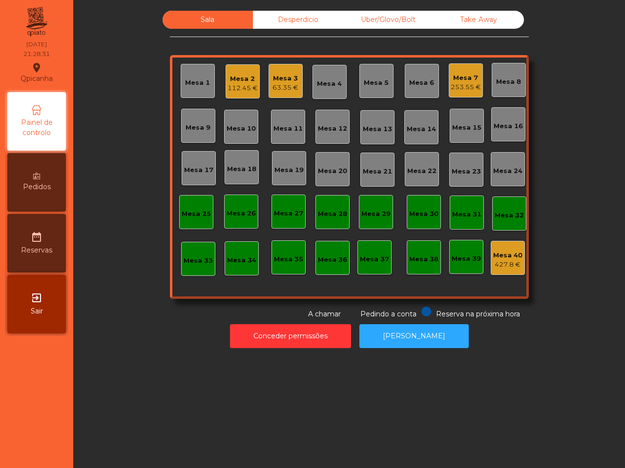
click at [44, 443] on nav "Qpicanha location_on [DATE] 21:28:31 Painel de controlo Pedidos date_range Rese…" at bounding box center [36, 234] width 73 height 468
click at [467, 75] on div "Mesa 7" at bounding box center [465, 78] width 30 height 10
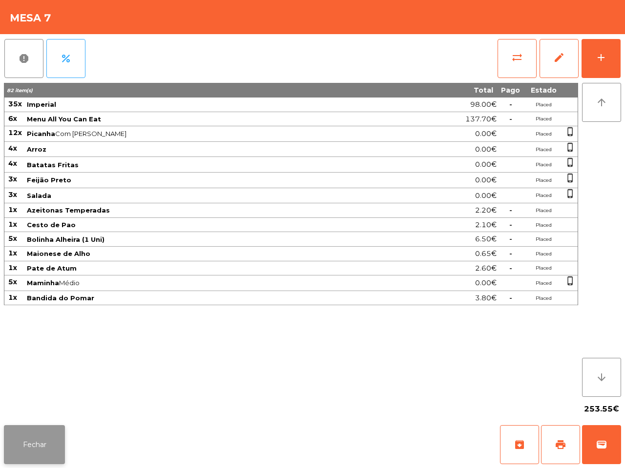
click at [51, 443] on button "Fechar" at bounding box center [34, 444] width 61 height 39
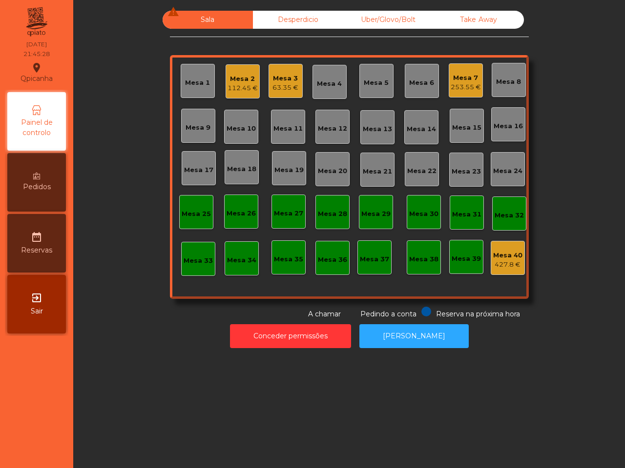
click at [241, 89] on div "112.45 €" at bounding box center [242, 88] width 30 height 10
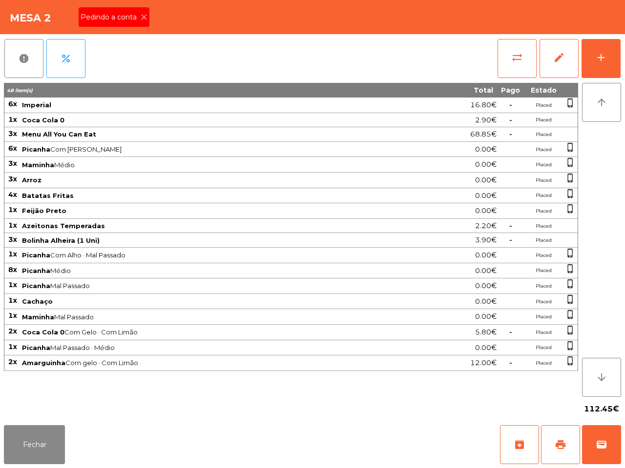
click at [141, 15] on icon at bounding box center [144, 17] width 7 height 7
click at [550, 436] on button "print" at bounding box center [560, 444] width 39 height 39
click at [547, 430] on button "print" at bounding box center [560, 444] width 39 height 39
click at [45, 443] on button "Fechar" at bounding box center [34, 444] width 61 height 39
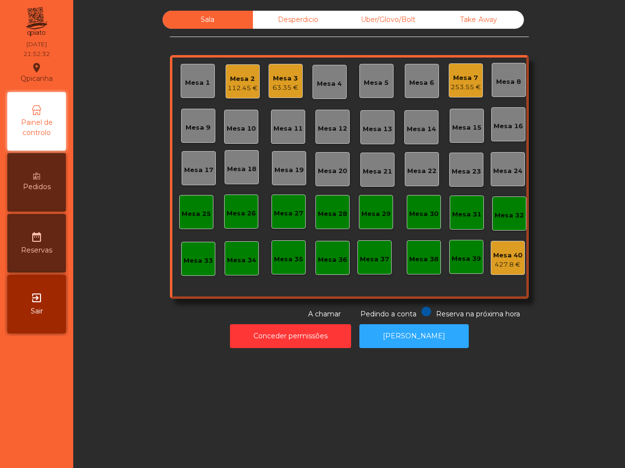
click at [254, 332] on div "Conceder permissões Abrir [PERSON_NAME]" at bounding box center [348, 337] width 525 height 34
click at [227, 82] on div "Mesa 2" at bounding box center [242, 79] width 30 height 10
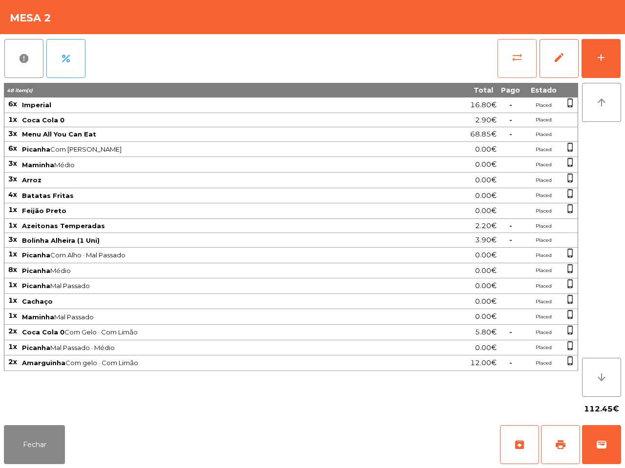
click at [505, 54] on button "sync_alt" at bounding box center [516, 58] width 39 height 39
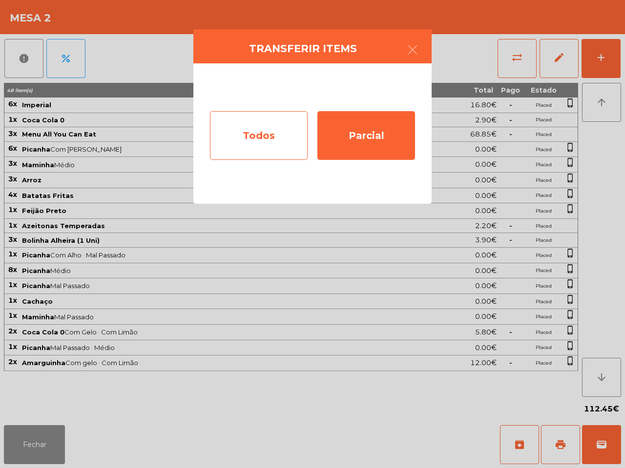
click at [249, 131] on div "Todos" at bounding box center [259, 135] width 98 height 49
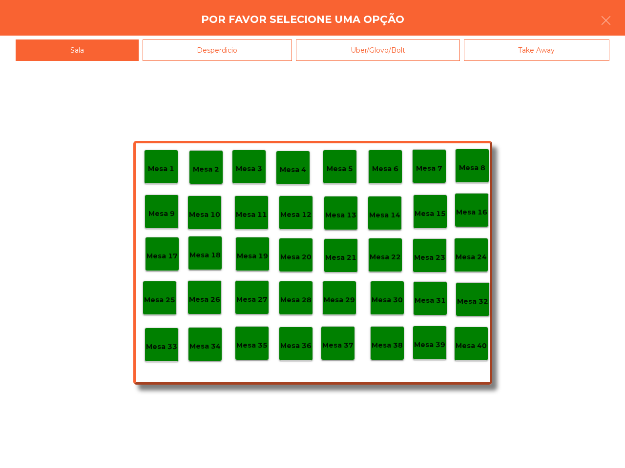
click at [485, 347] on p "Mesa 40" at bounding box center [470, 346] width 31 height 11
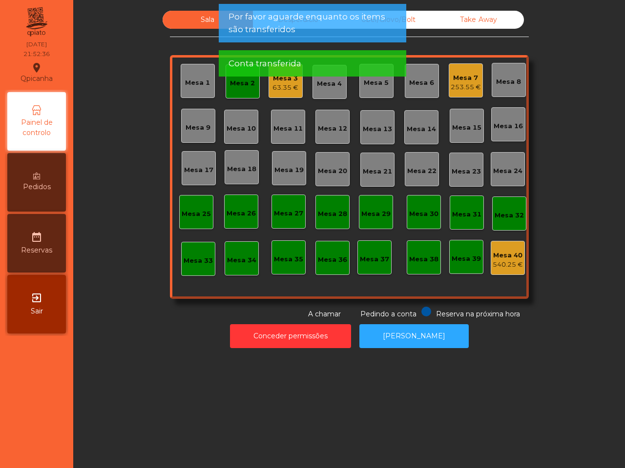
click at [287, 81] on app-alert "Por favor aguarde enquanto os items são transferidos Conta transferida" at bounding box center [312, 44] width 187 height 81
click at [281, 93] on div "Mesa 3 63.35 €" at bounding box center [285, 81] width 34 height 34
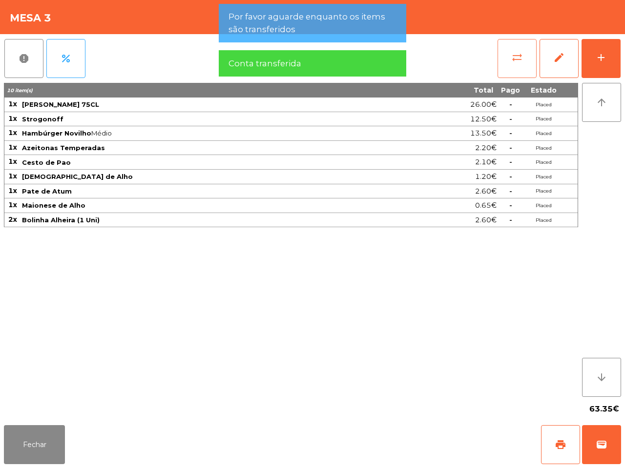
click at [516, 61] on span "sync_alt" at bounding box center [517, 58] width 12 height 12
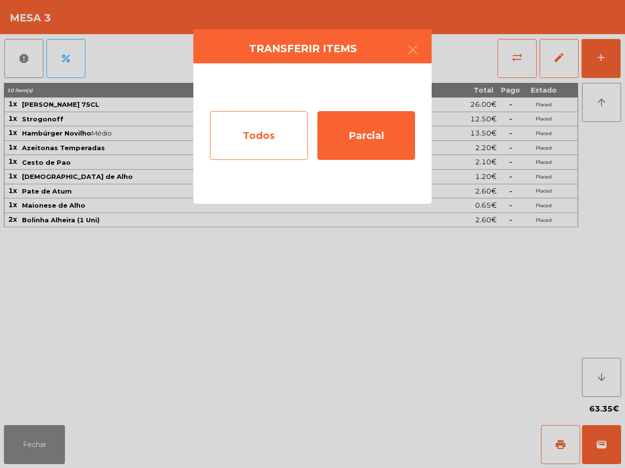
click at [254, 128] on div "Todos" at bounding box center [259, 135] width 98 height 49
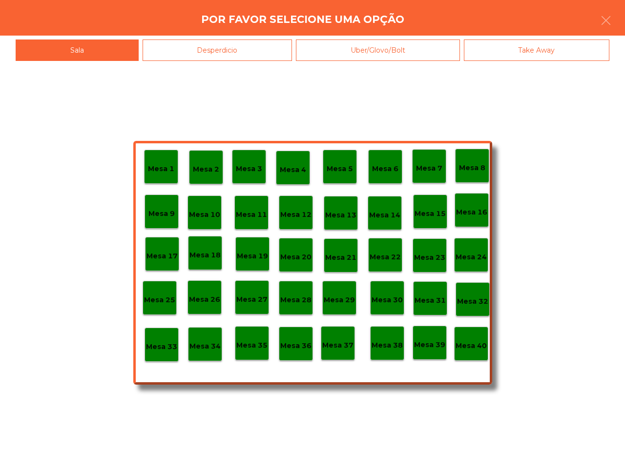
click at [476, 352] on div "Mesa 40" at bounding box center [471, 344] width 34 height 34
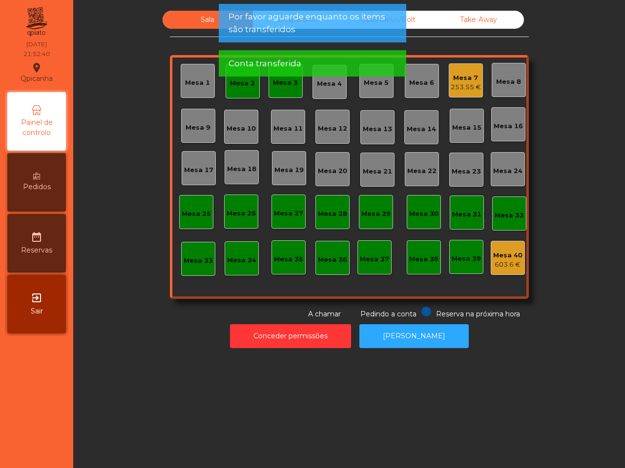
click at [279, 88] on div "Mesa 3" at bounding box center [285, 81] width 34 height 34
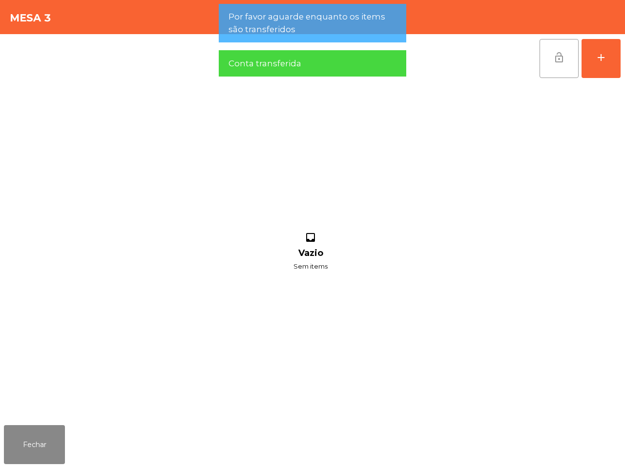
click at [561, 70] on button "lock_open" at bounding box center [558, 58] width 39 height 39
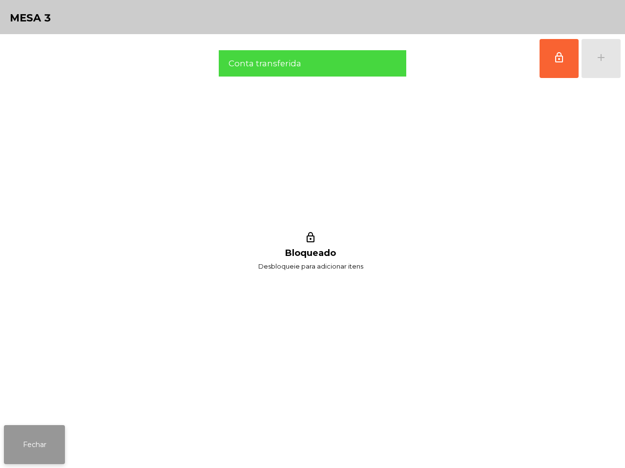
click at [54, 440] on button "Fechar" at bounding box center [34, 444] width 61 height 39
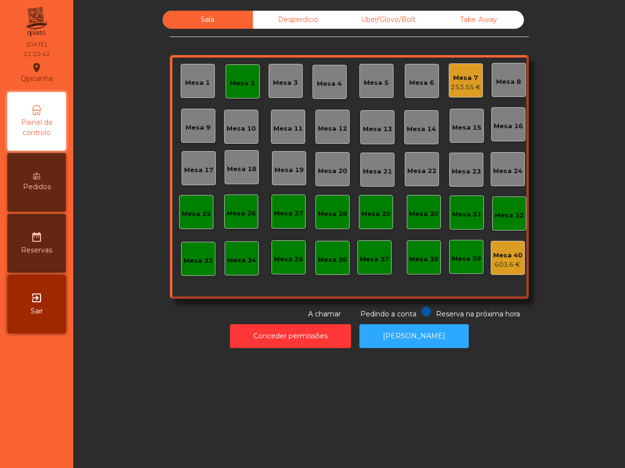
click at [237, 84] on div "Mesa 2" at bounding box center [242, 84] width 25 height 10
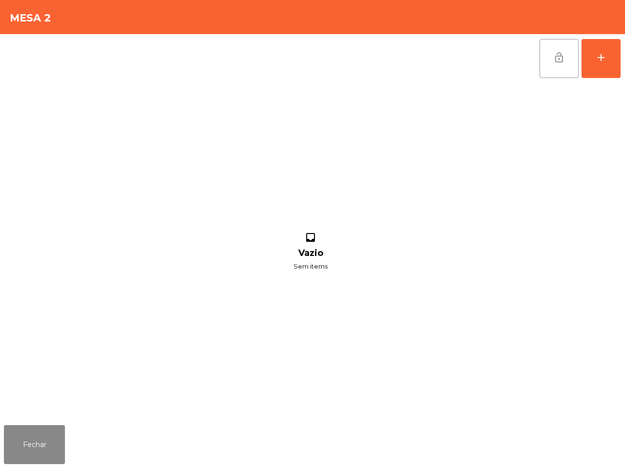
click at [547, 61] on button "lock_open" at bounding box center [558, 58] width 39 height 39
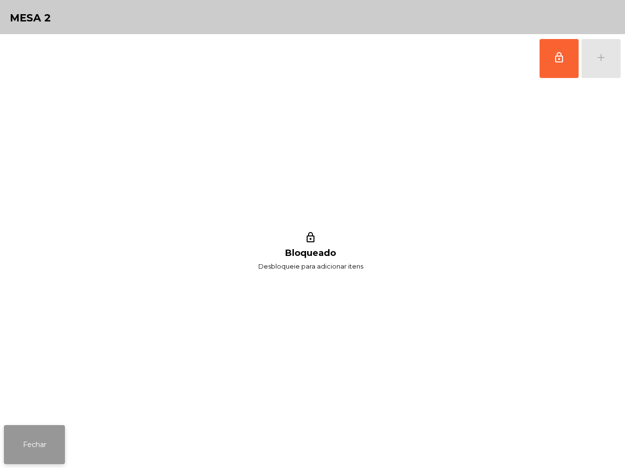
click at [34, 443] on button "Fechar" at bounding box center [34, 444] width 61 height 39
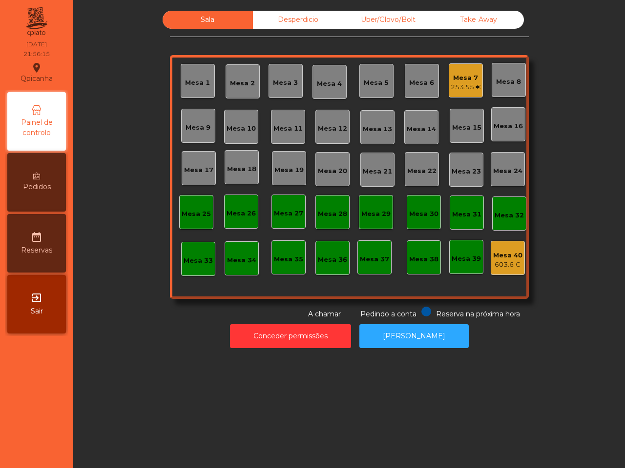
drag, startPoint x: 74, startPoint y: 208, endPoint x: 74, endPoint y: 115, distance: 92.7
click at [76, 170] on div "Sala Desperdicio Uber/Glovo/Bolt Take Away Mesa 1 Mesa 2 Mesa 3 Mesa 4 Mesa 5 M…" at bounding box center [348, 234] width 551 height 468
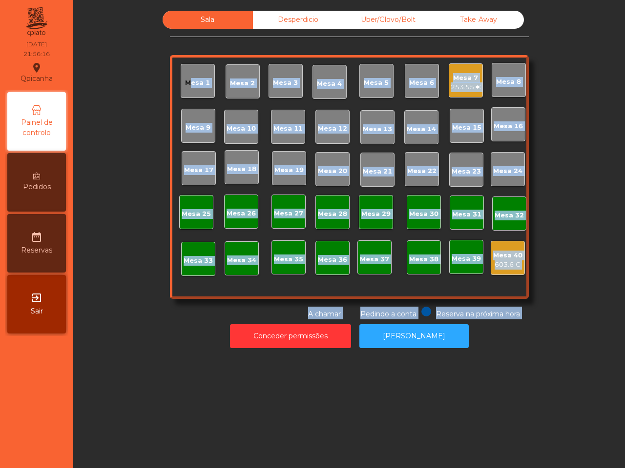
click at [463, 81] on div "Mesa 7" at bounding box center [465, 78] width 30 height 10
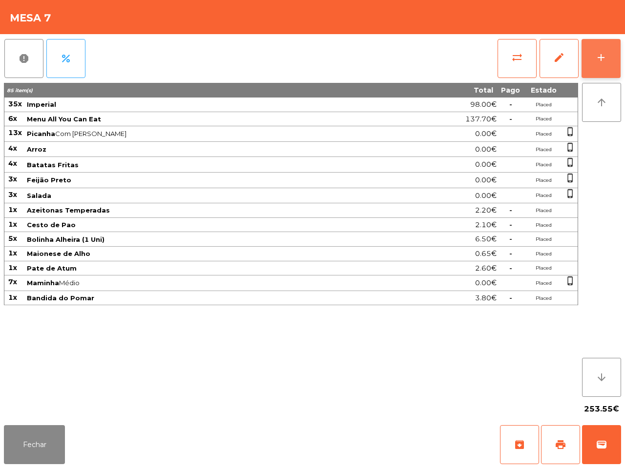
click at [596, 53] on div "add" at bounding box center [601, 58] width 12 height 12
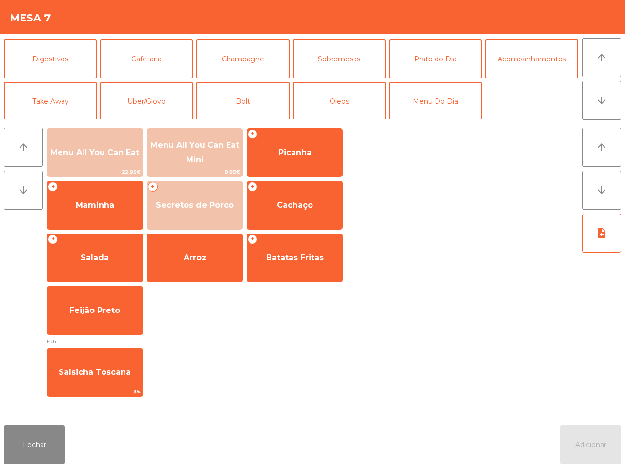
scroll to position [84, 0]
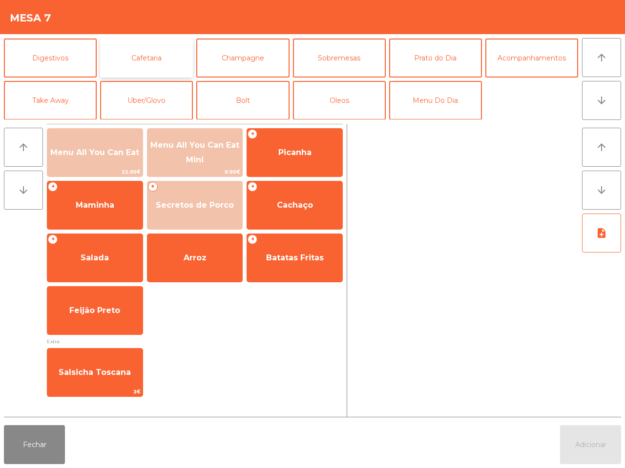
click at [139, 51] on button "Cafetaria" at bounding box center [146, 58] width 93 height 39
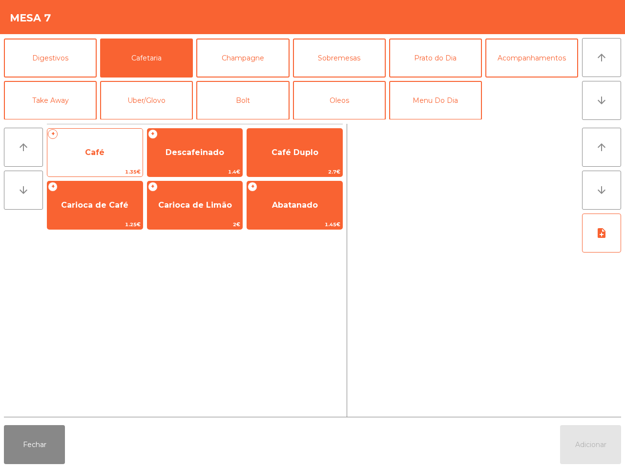
click at [93, 145] on span "Café" at bounding box center [94, 153] width 95 height 26
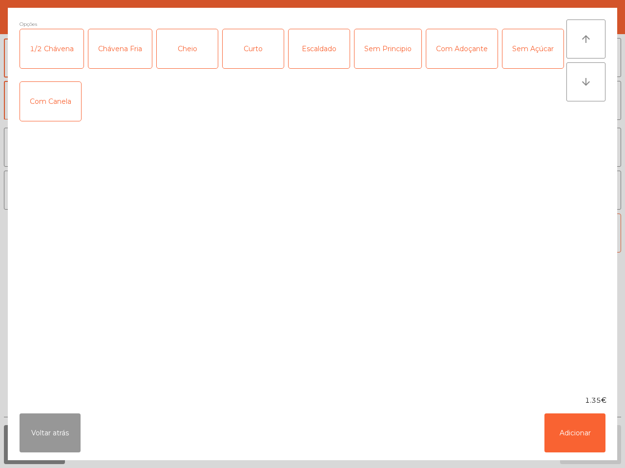
drag, startPoint x: 53, startPoint y: 434, endPoint x: 67, endPoint y: 410, distance: 28.2
click at [54, 433] on button "Voltar atrás" at bounding box center [50, 433] width 61 height 39
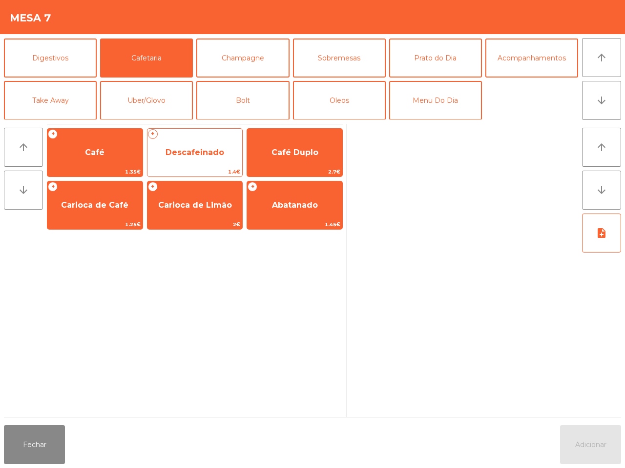
click at [201, 145] on span "Descafeinado" at bounding box center [194, 153] width 95 height 26
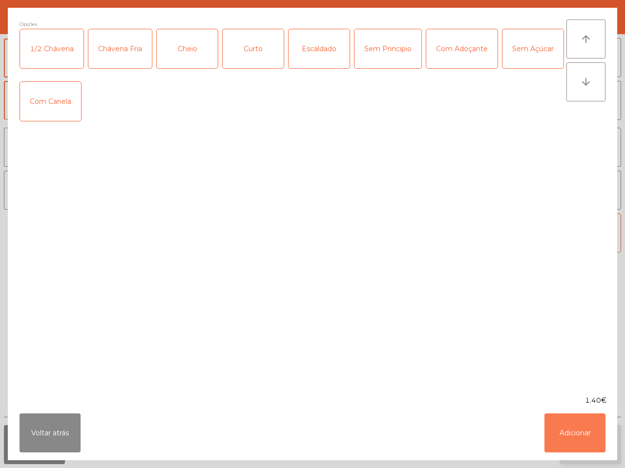
click at [574, 444] on button "Adicionar" at bounding box center [574, 433] width 61 height 39
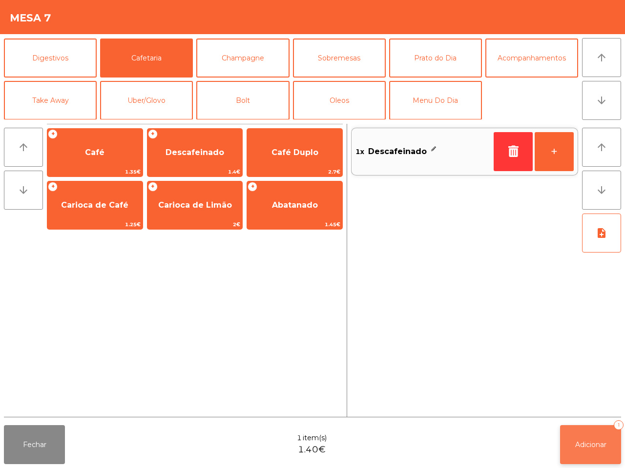
click at [578, 444] on span "Adicionar" at bounding box center [590, 445] width 31 height 9
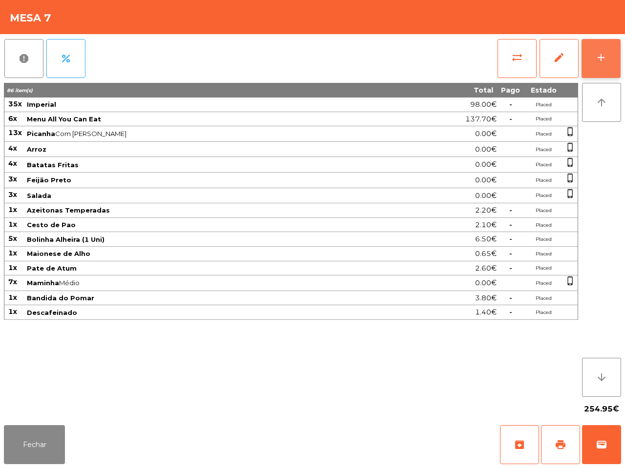
click at [605, 54] on div "add" at bounding box center [601, 58] width 12 height 12
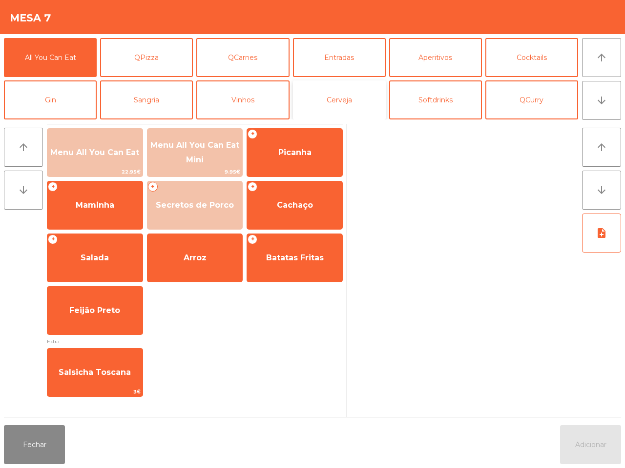
click at [359, 97] on button "Cerveja" at bounding box center [339, 100] width 93 height 39
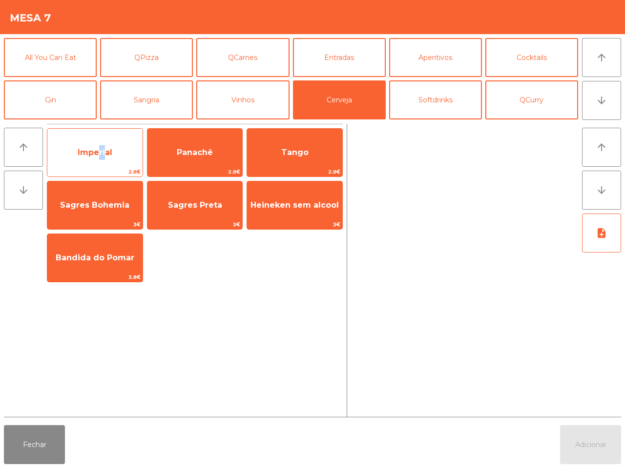
drag, startPoint x: 96, startPoint y: 159, endPoint x: 105, endPoint y: 159, distance: 9.8
click at [103, 164] on span "Imperial" at bounding box center [94, 153] width 95 height 26
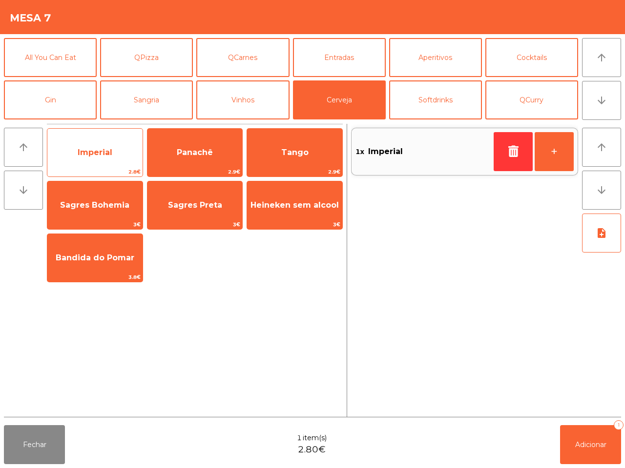
click at [105, 159] on span "Imperial" at bounding box center [94, 153] width 95 height 26
click at [108, 158] on span "Imperial" at bounding box center [94, 153] width 95 height 26
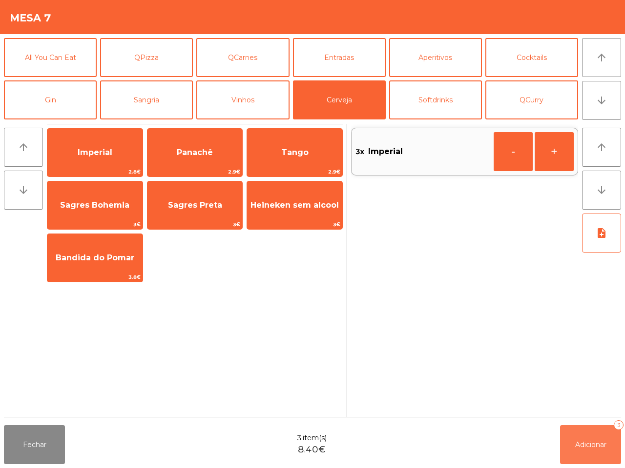
drag, startPoint x: 582, startPoint y: 439, endPoint x: 580, endPoint y: 434, distance: 5.3
click at [581, 438] on button "Adicionar 3" at bounding box center [590, 444] width 61 height 39
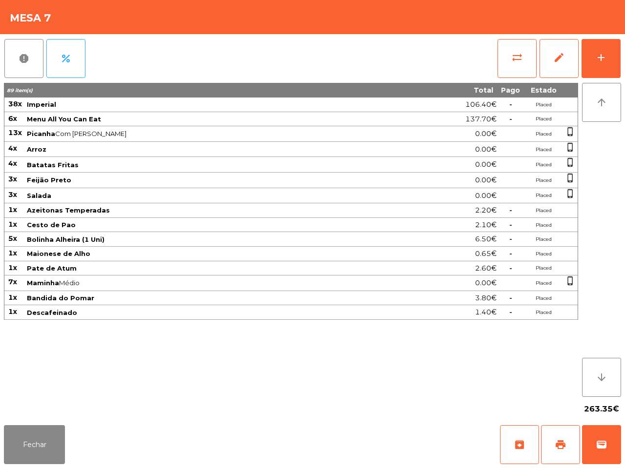
click at [621, 0] on div "Mesa 7" at bounding box center [312, 17] width 625 height 34
click at [567, 427] on button "print" at bounding box center [560, 444] width 39 height 39
click at [565, 450] on span "print" at bounding box center [560, 445] width 12 height 12
click at [11, 438] on button "Fechar" at bounding box center [34, 444] width 61 height 39
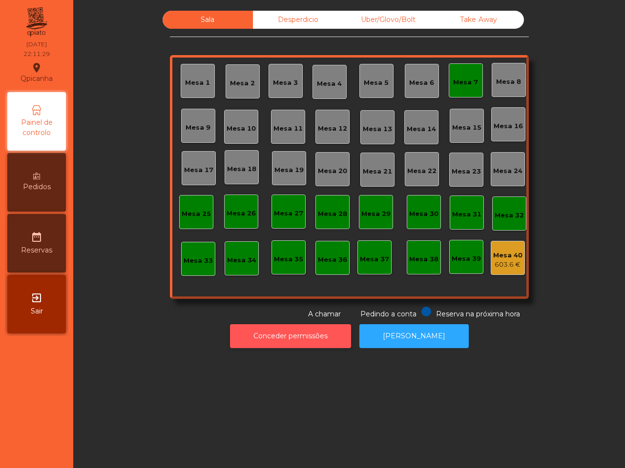
click at [302, 338] on button "Conceder permissões" at bounding box center [290, 336] width 121 height 24
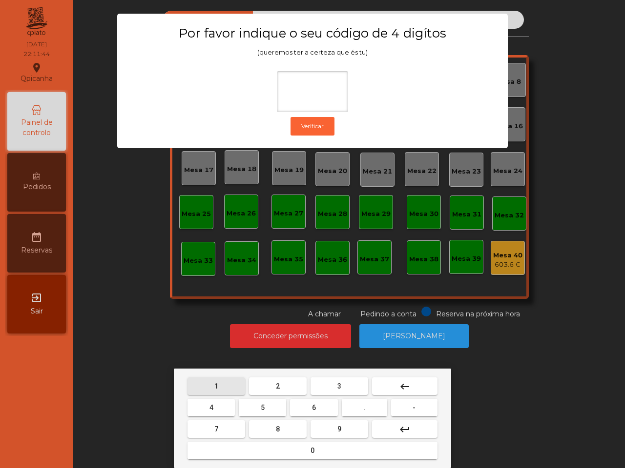
click at [220, 383] on button "1" at bounding box center [216, 387] width 58 height 18
click at [325, 424] on button "9" at bounding box center [339, 430] width 58 height 18
click at [217, 401] on button "4" at bounding box center [210, 408] width 47 height 18
type input "***"
click at [261, 445] on button "0" at bounding box center [312, 451] width 250 height 18
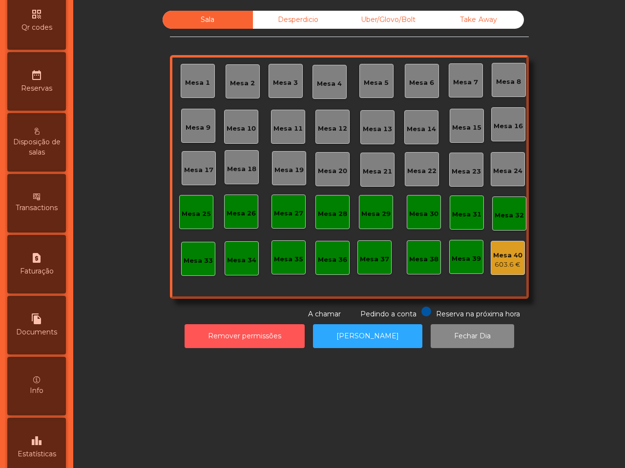
scroll to position [371, 0]
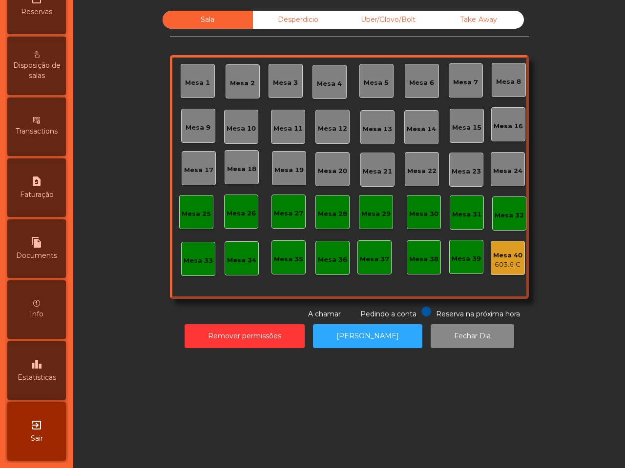
click at [51, 373] on span "Estatísticas" at bounding box center [37, 378] width 39 height 10
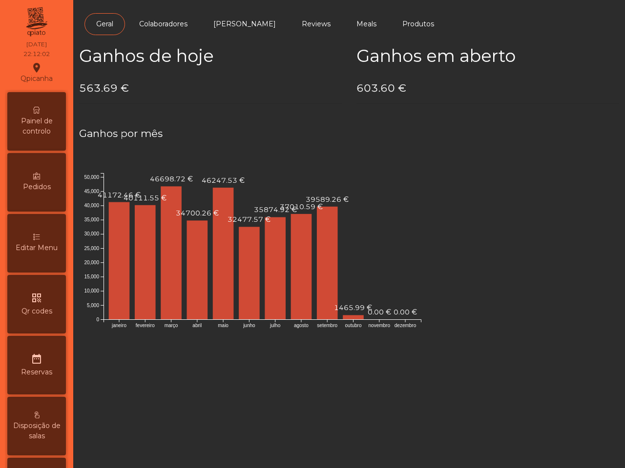
click at [45, 110] on div "Painel de controlo" at bounding box center [36, 121] width 59 height 59
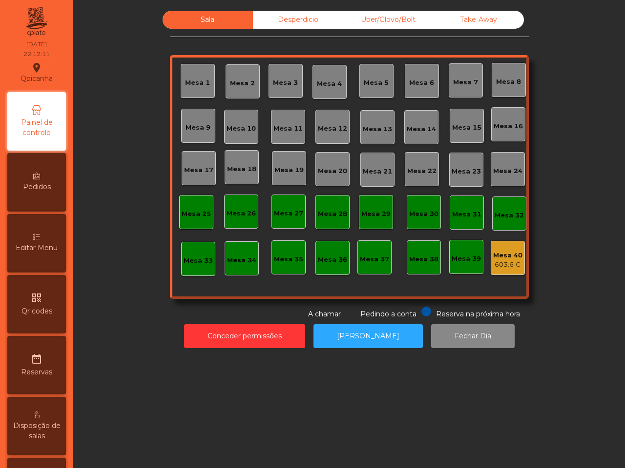
click at [503, 259] on div "Mesa 40" at bounding box center [507, 256] width 29 height 10
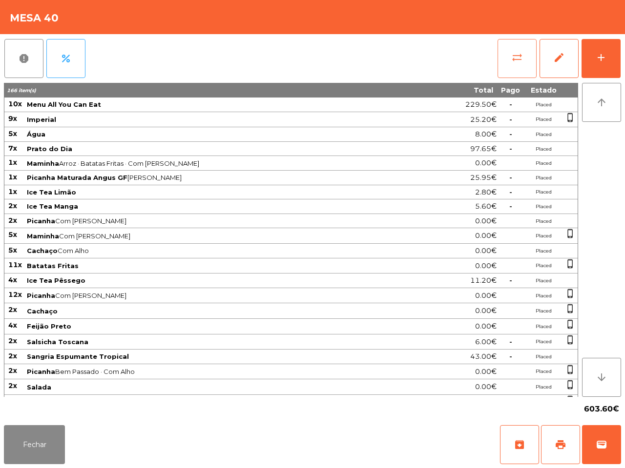
click at [519, 52] on span "sync_alt" at bounding box center [517, 58] width 12 height 12
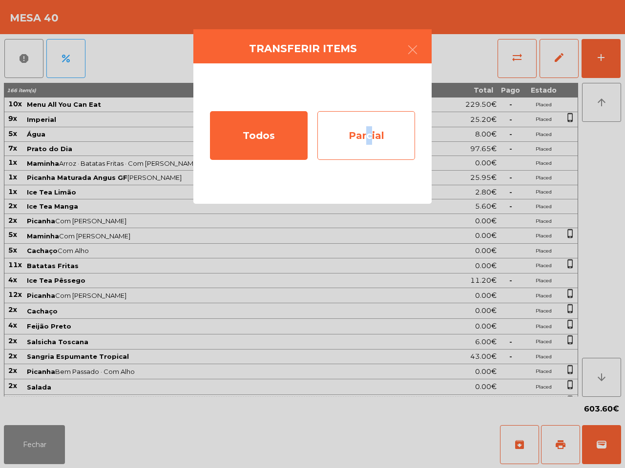
click at [363, 133] on div "Parcial" at bounding box center [366, 135] width 98 height 49
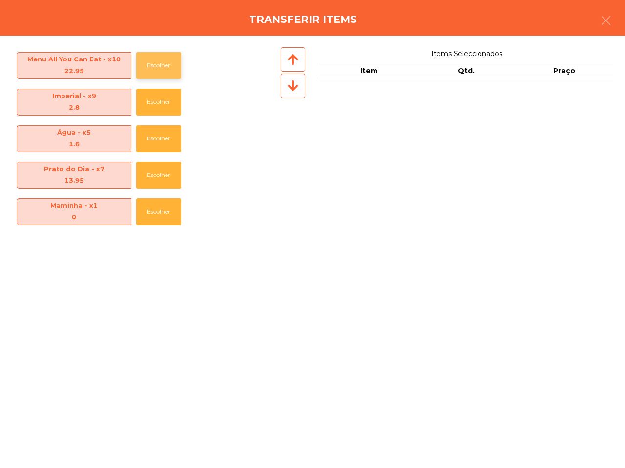
click at [160, 69] on button "Escolher" at bounding box center [158, 65] width 45 height 27
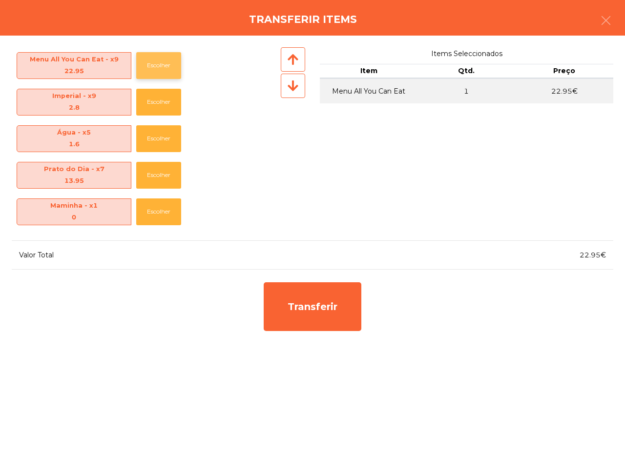
click at [160, 69] on button "Escolher" at bounding box center [158, 65] width 45 height 27
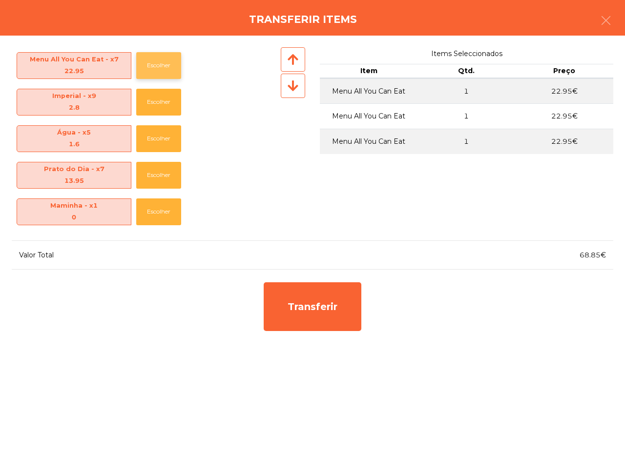
click at [160, 69] on button "Escolher" at bounding box center [158, 65] width 45 height 27
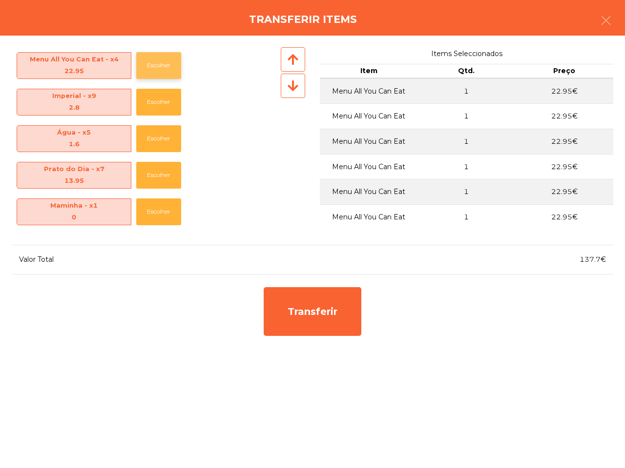
click at [160, 69] on button "Escolher" at bounding box center [158, 65] width 45 height 27
click at [160, 65] on button "Escolher" at bounding box center [158, 65] width 45 height 27
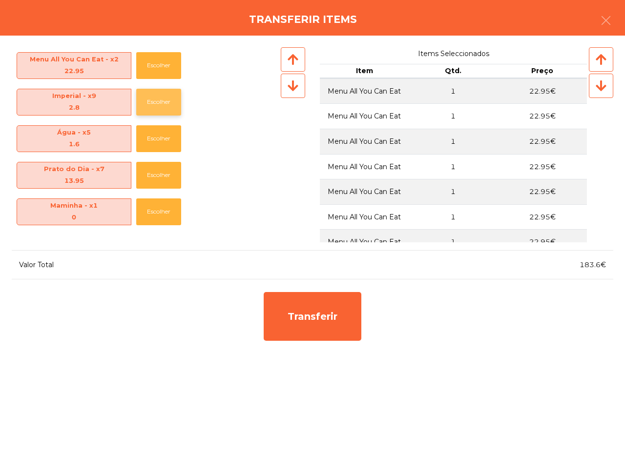
click at [157, 103] on button "Escolher" at bounding box center [158, 102] width 45 height 27
click at [156, 103] on button "Escolher" at bounding box center [158, 102] width 45 height 27
click at [156, 102] on button "Escolher" at bounding box center [158, 102] width 45 height 27
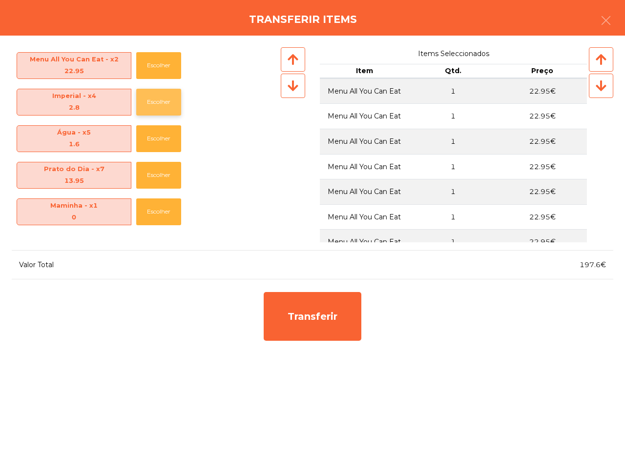
click at [156, 102] on button "Escolher" at bounding box center [158, 102] width 45 height 27
click at [153, 143] on button "Escolher" at bounding box center [158, 138] width 45 height 27
click at [154, 141] on button "Escolher" at bounding box center [158, 138] width 45 height 27
click at [154, 144] on button "Escolher" at bounding box center [158, 138] width 45 height 27
click at [157, 140] on button "Escolher" at bounding box center [158, 138] width 45 height 27
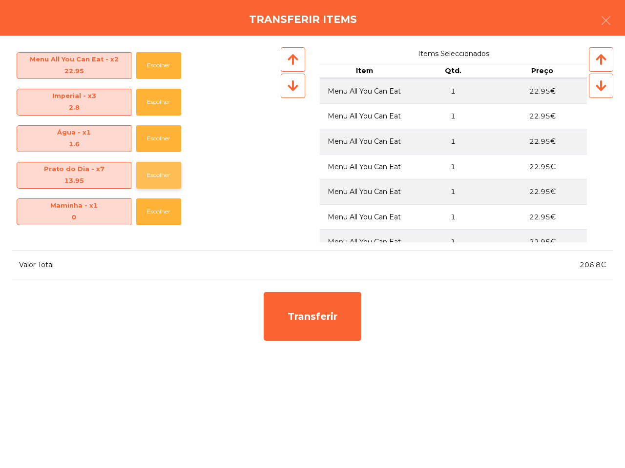
click at [157, 169] on button "Escolher" at bounding box center [158, 175] width 45 height 27
click at [157, 171] on button "Escolher" at bounding box center [158, 175] width 45 height 27
click at [157, 174] on button "Escolher" at bounding box center [158, 175] width 45 height 27
click at [158, 172] on button "Escolher" at bounding box center [158, 175] width 45 height 27
click at [159, 171] on button "Escolher" at bounding box center [158, 175] width 45 height 27
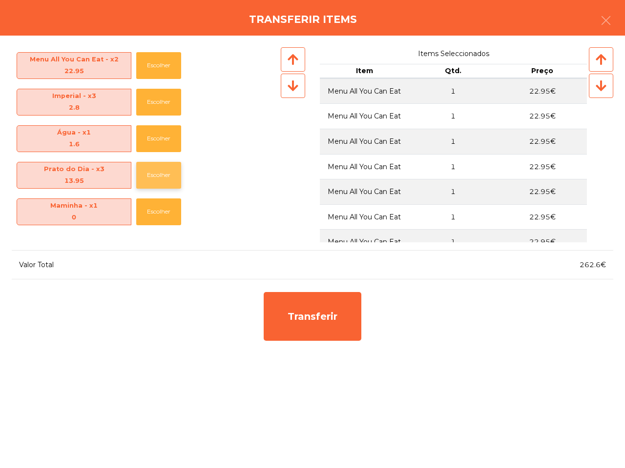
click at [160, 175] on button "Escolher" at bounding box center [158, 175] width 45 height 27
click at [160, 177] on button "Escolher" at bounding box center [158, 175] width 45 height 27
drag, startPoint x: 160, startPoint y: 171, endPoint x: 160, endPoint y: 179, distance: 7.8
click at [160, 179] on button "Escolher" at bounding box center [158, 175] width 45 height 27
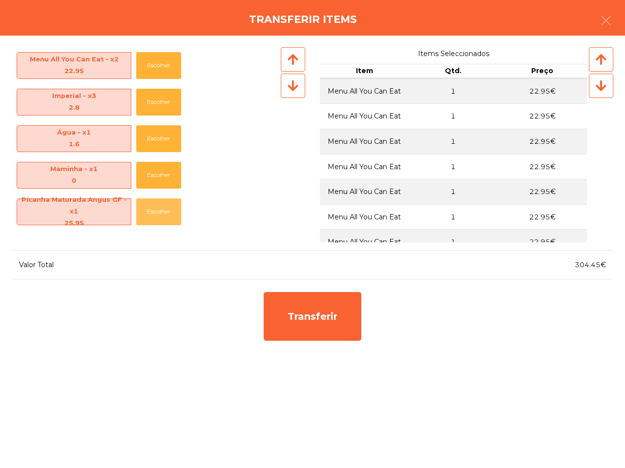
click at [160, 199] on button "Escolher" at bounding box center [158, 212] width 45 height 27
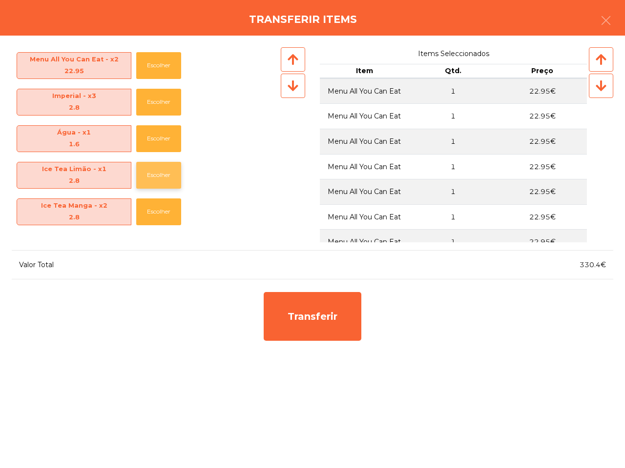
click at [158, 179] on button "Escolher" at bounding box center [158, 175] width 45 height 27
click at [158, 199] on button "Escolher" at bounding box center [158, 212] width 45 height 27
click at [158, 184] on button "Escolher" at bounding box center [158, 175] width 45 height 27
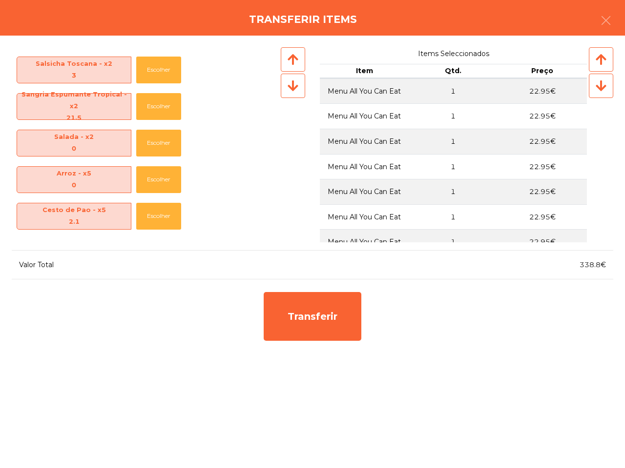
scroll to position [427, 0]
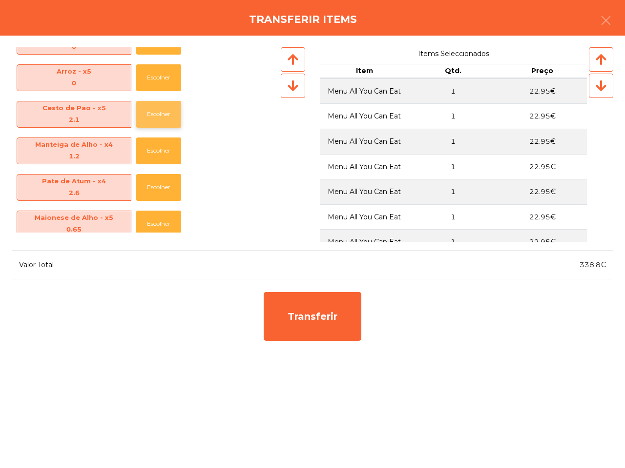
click at [155, 117] on button "Escolher" at bounding box center [158, 114] width 45 height 27
click at [156, 113] on button "Escolher" at bounding box center [158, 114] width 45 height 27
click at [158, 75] on button "Escolher" at bounding box center [158, 77] width 45 height 27
click at [160, 72] on button "Escolher" at bounding box center [158, 77] width 45 height 27
click at [146, 154] on button "Escolher" at bounding box center [158, 151] width 45 height 27
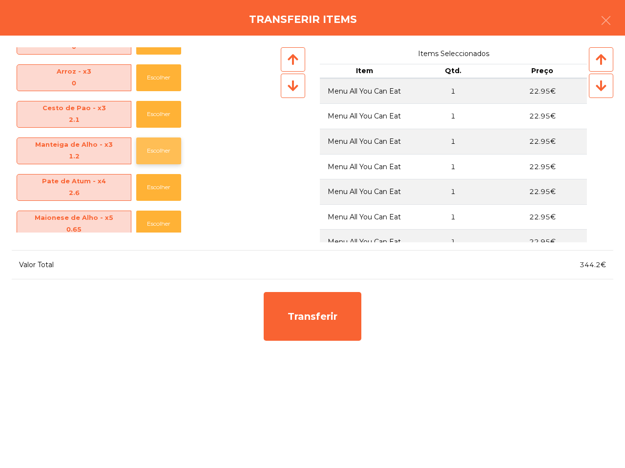
click at [146, 154] on button "Escolher" at bounding box center [158, 151] width 45 height 27
click at [149, 176] on div "Pate de Atum - x4 2.6 Escolher" at bounding box center [145, 187] width 267 height 37
drag, startPoint x: 150, startPoint y: 182, endPoint x: 158, endPoint y: 193, distance: 13.4
click at [155, 186] on button "Escolher" at bounding box center [158, 187] width 45 height 27
click at [159, 211] on button "Escolher" at bounding box center [158, 224] width 45 height 27
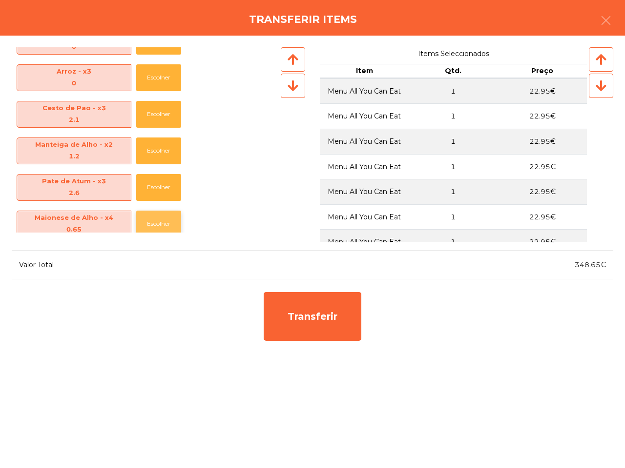
click at [163, 223] on button "Escolher" at bounding box center [158, 224] width 45 height 27
click at [170, 189] on button "Escolher" at bounding box center [158, 187] width 45 height 27
drag, startPoint x: 170, startPoint y: 188, endPoint x: 174, endPoint y: 191, distance: 5.6
click at [174, 191] on button "Escolher" at bounding box center [158, 187] width 45 height 27
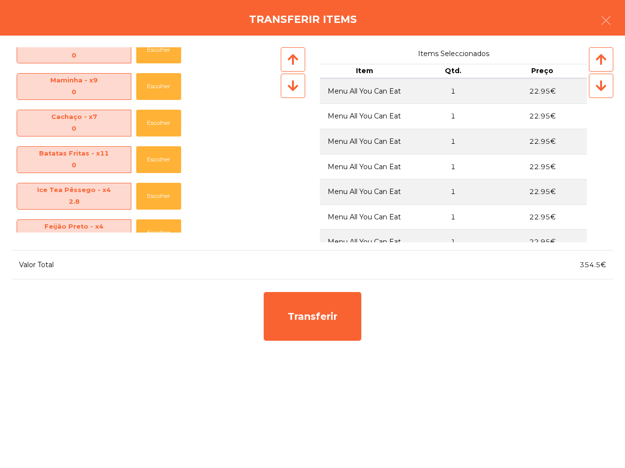
scroll to position [122, 0]
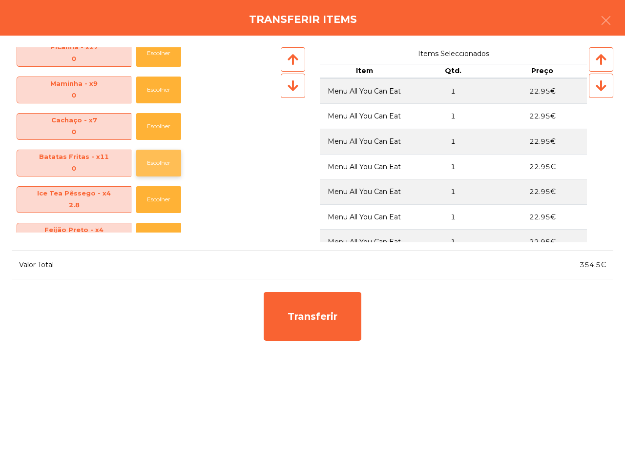
click at [154, 162] on button "Escolher" at bounding box center [158, 163] width 45 height 27
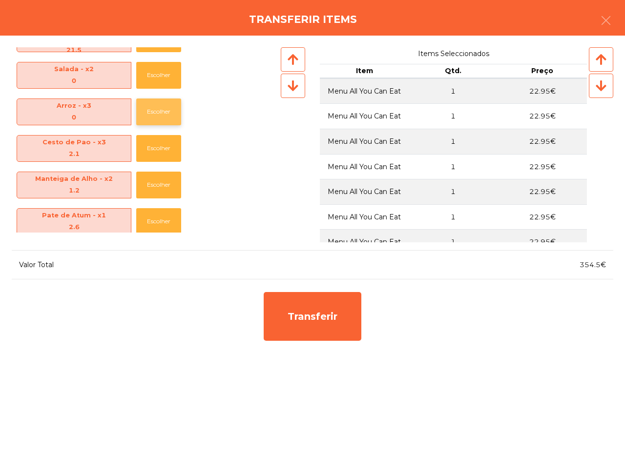
scroll to position [488, 0]
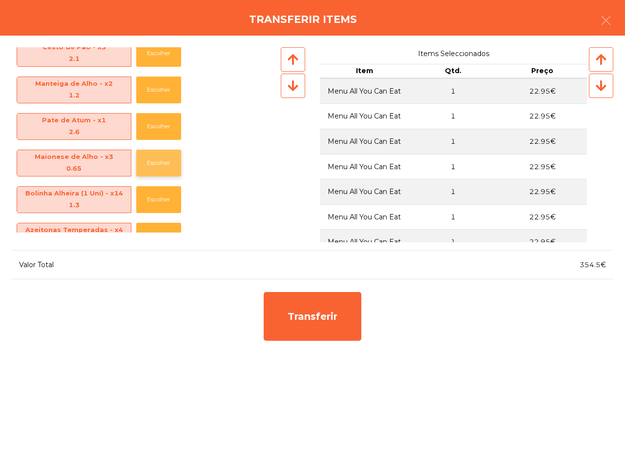
drag, startPoint x: 155, startPoint y: 161, endPoint x: 157, endPoint y: 170, distance: 8.5
click at [155, 162] on button "Escolher" at bounding box center [158, 163] width 45 height 27
click at [156, 168] on button "Escolher" at bounding box center [158, 163] width 45 height 27
click at [157, 170] on button "Escolher" at bounding box center [158, 163] width 45 height 27
click at [155, 196] on button "Escolher" at bounding box center [158, 199] width 45 height 27
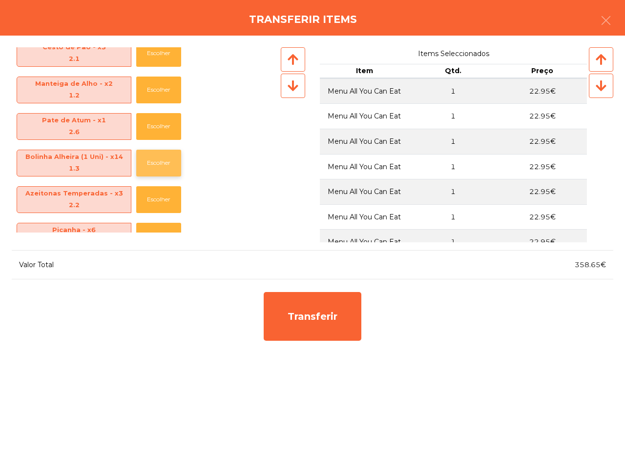
click at [157, 160] on button "Escolher" at bounding box center [158, 163] width 45 height 27
click at [159, 160] on button "Escolher" at bounding box center [158, 163] width 45 height 27
drag, startPoint x: 159, startPoint y: 159, endPoint x: 160, endPoint y: 164, distance: 5.0
click at [160, 164] on button "Escolher" at bounding box center [158, 163] width 45 height 27
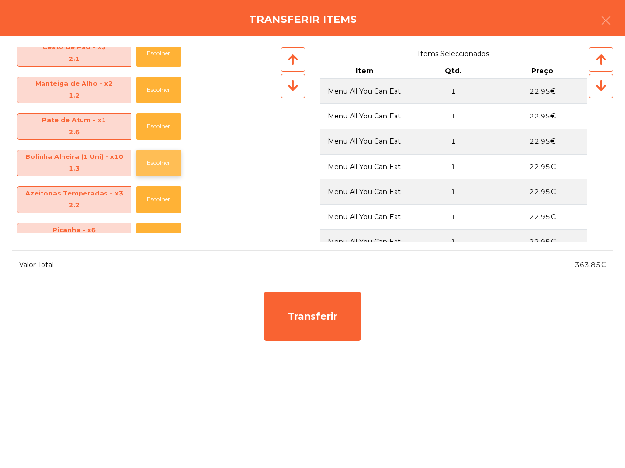
click at [160, 165] on button "Escolher" at bounding box center [158, 163] width 45 height 27
click at [162, 169] on button "Escolher" at bounding box center [158, 163] width 45 height 27
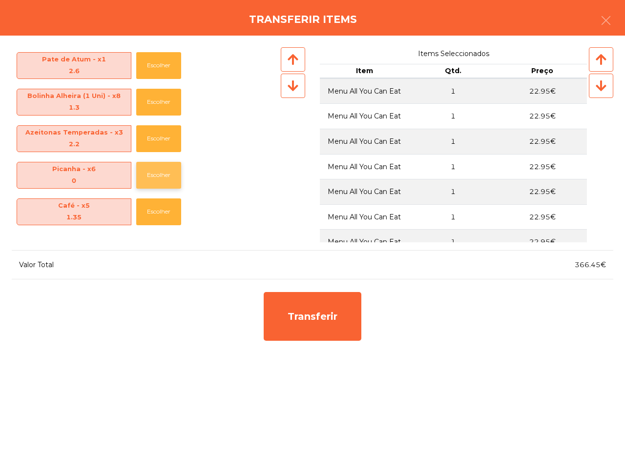
click at [162, 174] on button "Escolher" at bounding box center [158, 175] width 45 height 27
click at [161, 208] on button "Escolher" at bounding box center [158, 212] width 45 height 27
click at [160, 209] on button "Escolher" at bounding box center [158, 212] width 45 height 27
click at [160, 210] on button "Escolher" at bounding box center [158, 212] width 45 height 27
click at [161, 216] on button "Escolher" at bounding box center [158, 212] width 45 height 27
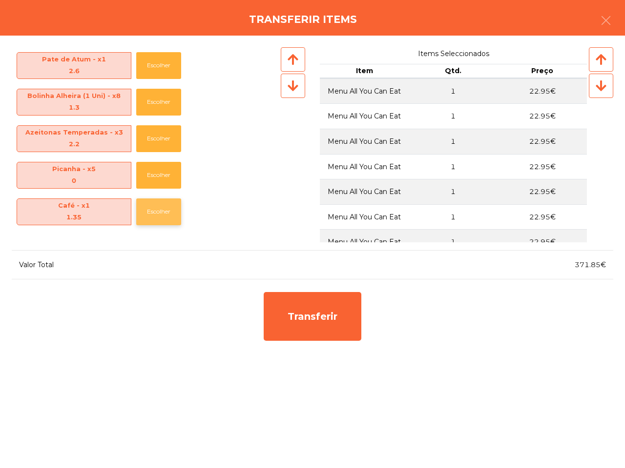
click at [160, 211] on button "Escolher" at bounding box center [158, 212] width 45 height 27
drag, startPoint x: 163, startPoint y: 216, endPoint x: 160, endPoint y: 205, distance: 11.3
click at [163, 235] on button "Escolher" at bounding box center [158, 248] width 45 height 27
click at [155, 205] on button "Escolher" at bounding box center [158, 212] width 45 height 27
click at [141, 205] on button "Escolher" at bounding box center [158, 212] width 45 height 27
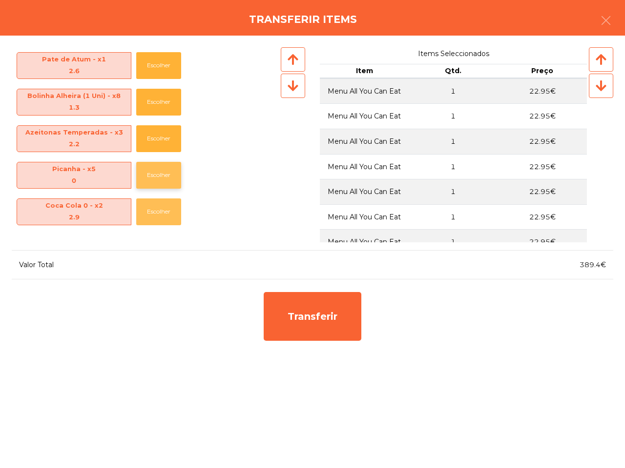
scroll to position [488, 0]
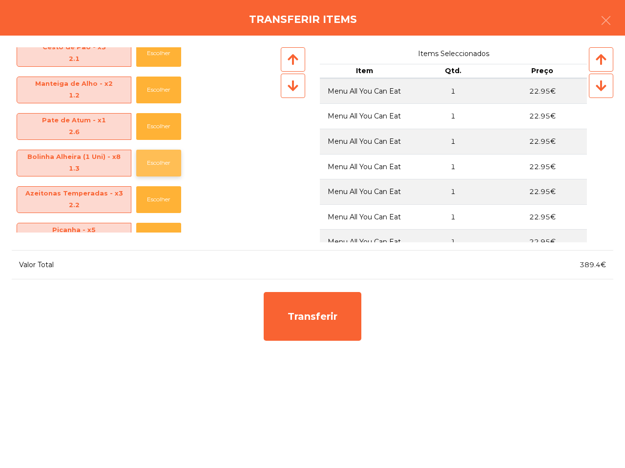
click at [159, 159] on button "Escolher" at bounding box center [158, 163] width 45 height 27
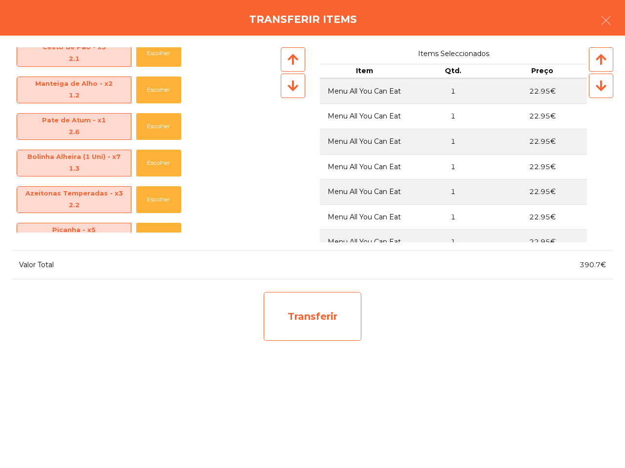
click at [302, 313] on div "Transferir" at bounding box center [312, 316] width 98 height 49
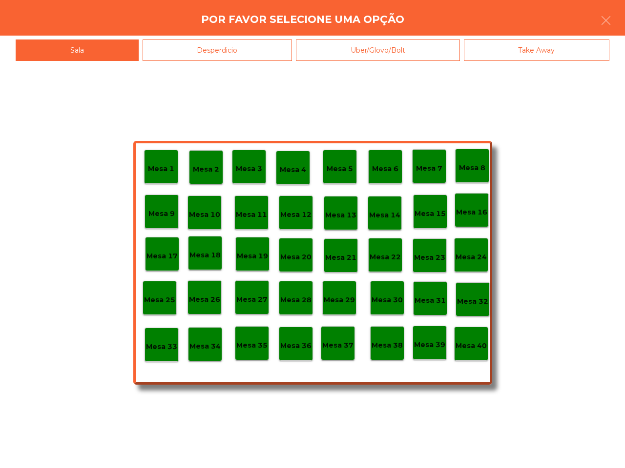
click at [202, 346] on p "Mesa 34" at bounding box center [204, 346] width 31 height 11
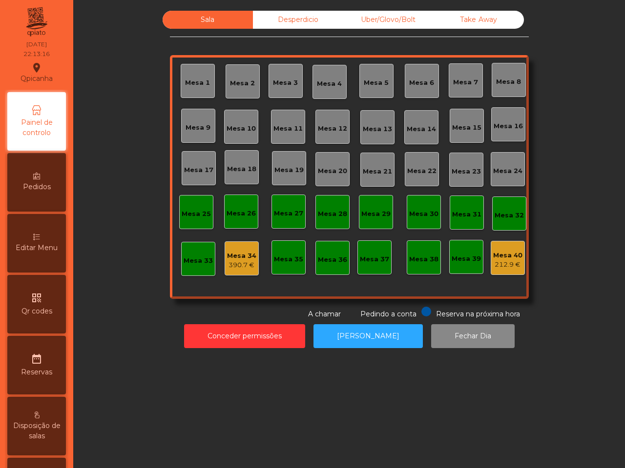
click at [508, 262] on div "212.9 €" at bounding box center [507, 265] width 29 height 10
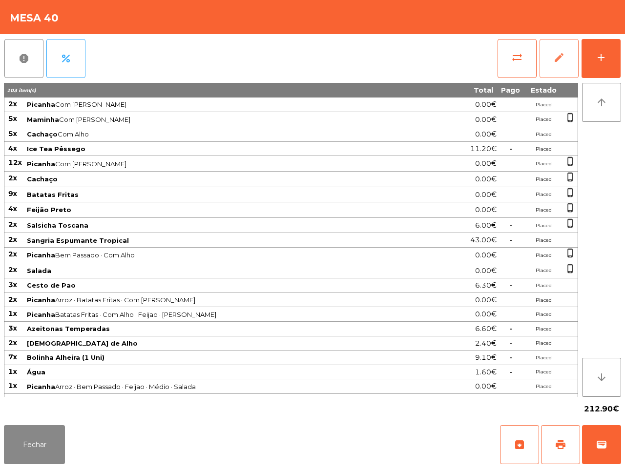
click at [553, 64] on button "edit" at bounding box center [558, 58] width 39 height 39
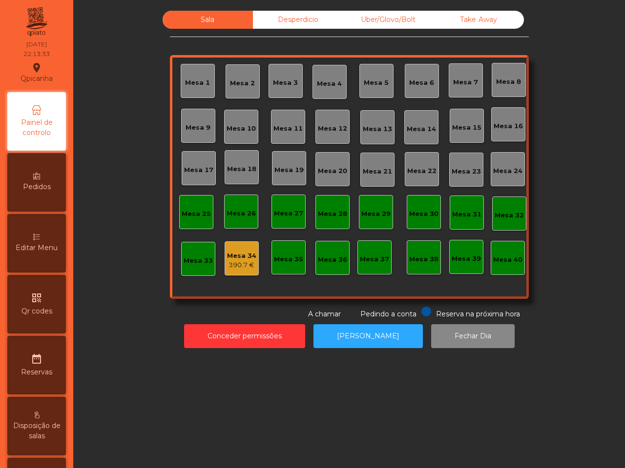
click at [239, 256] on div "Mesa 34" at bounding box center [241, 256] width 29 height 10
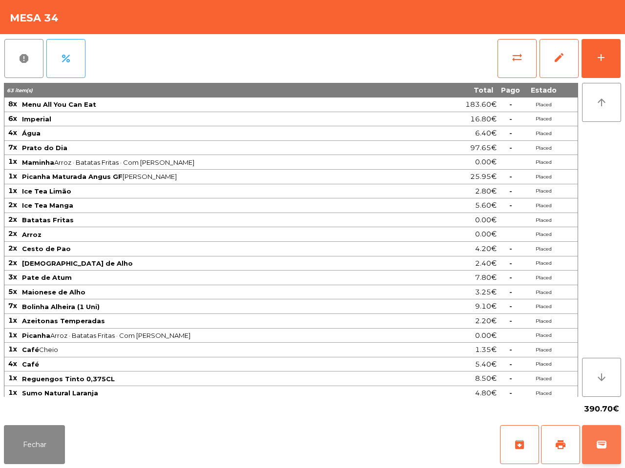
click at [589, 439] on button "wallet" at bounding box center [601, 444] width 39 height 39
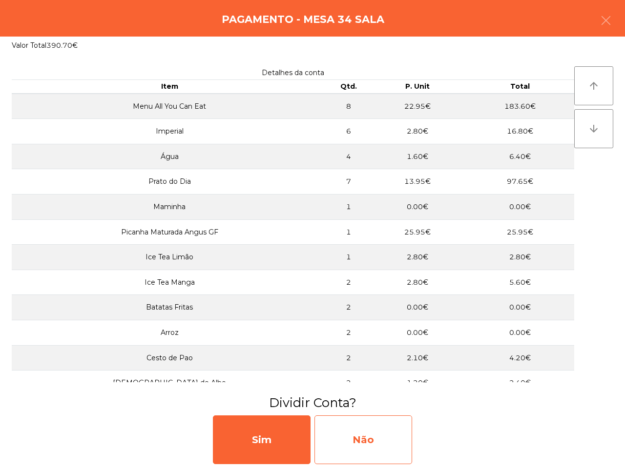
click at [353, 442] on div "Não" at bounding box center [363, 440] width 98 height 49
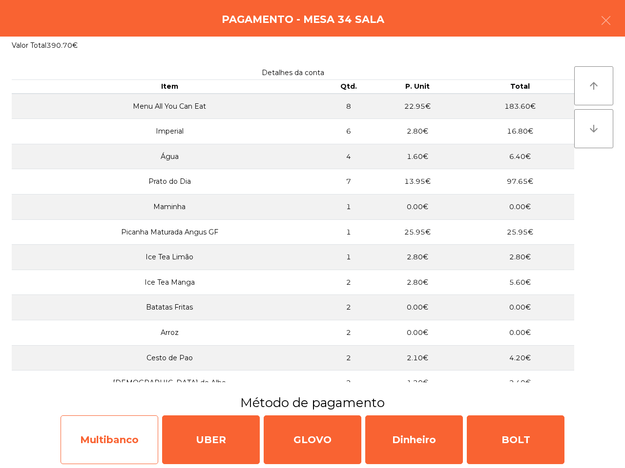
click at [139, 443] on div "Multibanco" at bounding box center [110, 440] width 98 height 49
select select "**"
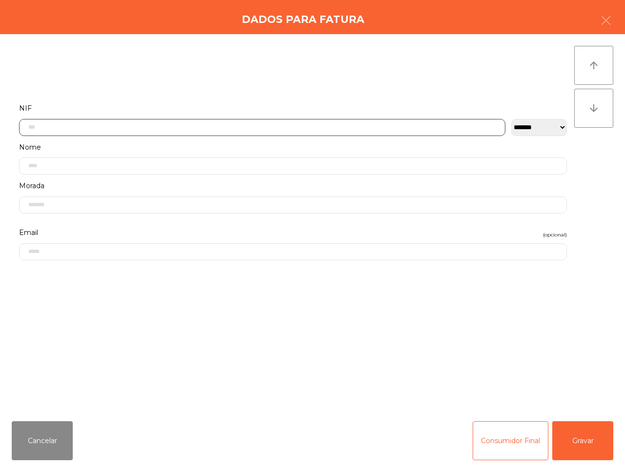
click at [135, 120] on input "text" at bounding box center [262, 127] width 486 height 17
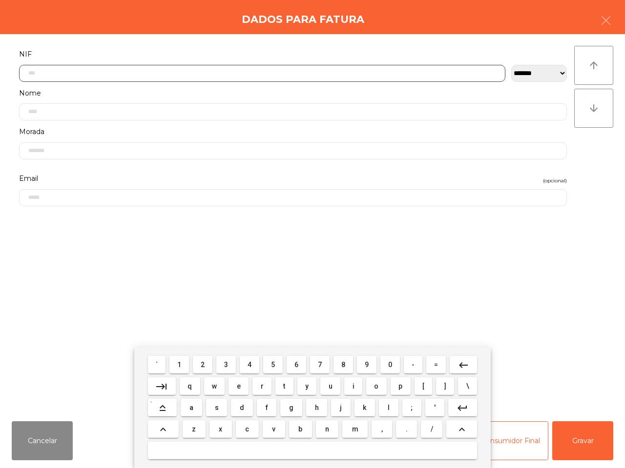
scroll to position [55, 0]
click at [276, 365] on button "5" at bounding box center [273, 365] width 20 height 18
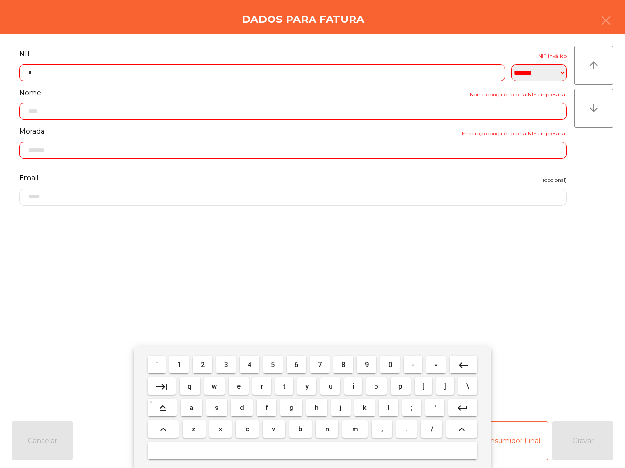
drag, startPoint x: 388, startPoint y: 365, endPoint x: 350, endPoint y: 369, distance: 38.3
click at [384, 366] on button "0" at bounding box center [390, 365] width 20 height 18
click at [322, 364] on button "7" at bounding box center [320, 365] width 20 height 18
drag, startPoint x: 316, startPoint y: 367, endPoint x: 323, endPoint y: 365, distance: 7.3
click at [316, 369] on button "7" at bounding box center [320, 365] width 20 height 18
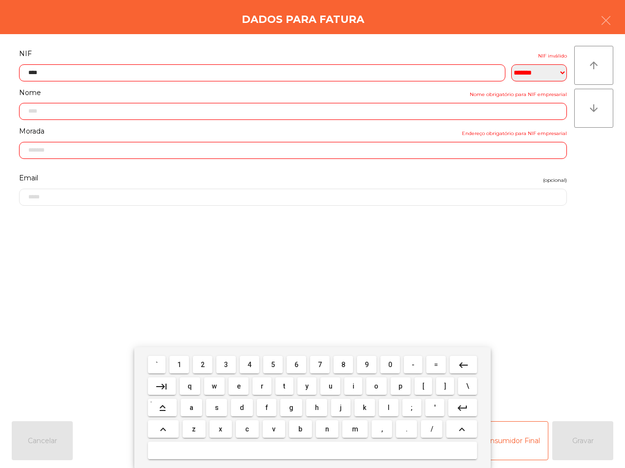
click at [388, 363] on span "0" at bounding box center [390, 365] width 4 height 8
click at [181, 362] on span "1" at bounding box center [179, 365] width 4 height 8
click at [366, 364] on span "9" at bounding box center [366, 365] width 4 height 8
click at [341, 362] on span "8" at bounding box center [343, 365] width 4 height 8
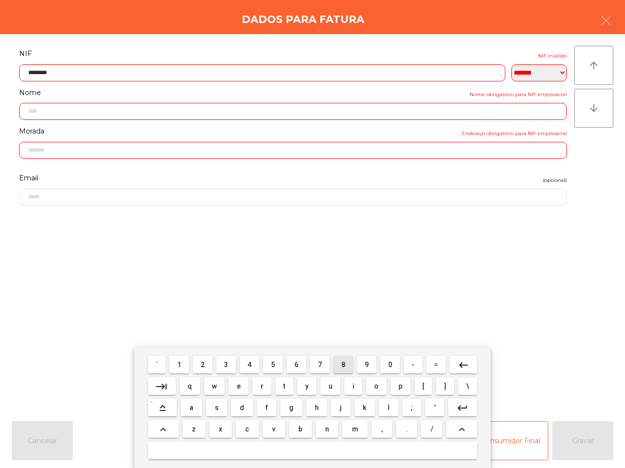
type input "*********"
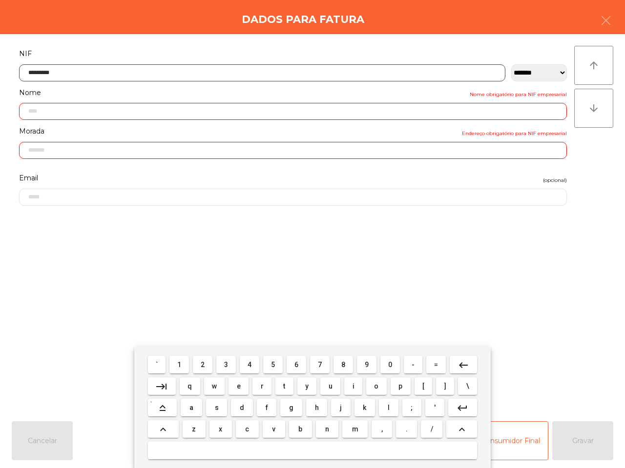
type input "**********"
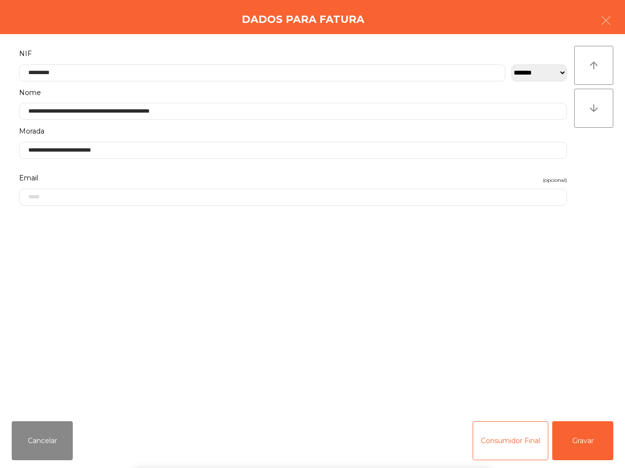
click at [564, 442] on div "` 1 2 3 4 5 6 7 8 9 0 - = keyboard_backspace keyboard_tab q w e r t y u i o p […" at bounding box center [312, 407] width 625 height 121
click at [564, 442] on button "Gravar" at bounding box center [582, 441] width 61 height 39
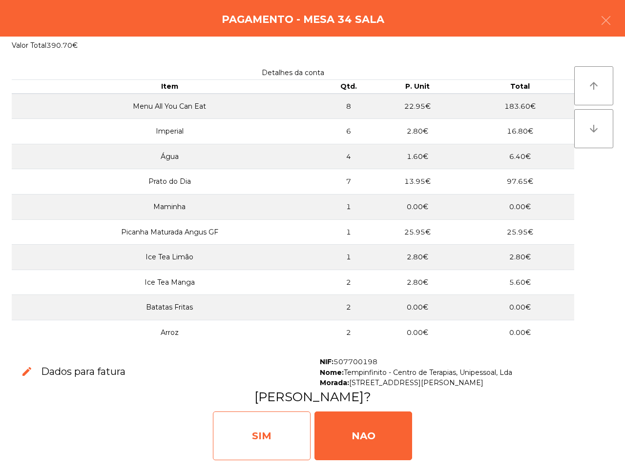
click at [283, 423] on div "SIM" at bounding box center [262, 436] width 98 height 49
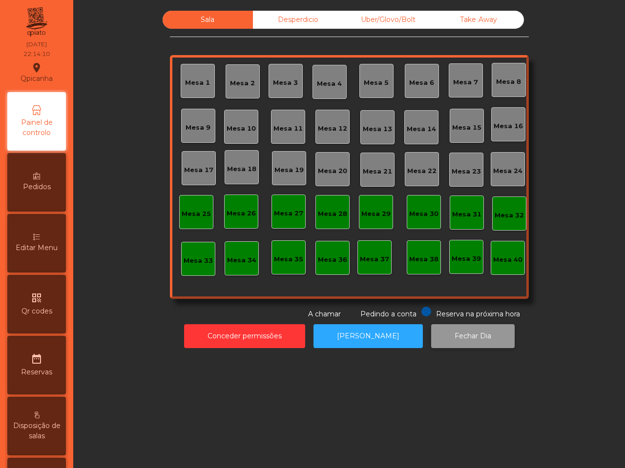
click at [452, 340] on button "Fechar Dia" at bounding box center [472, 336] width 83 height 24
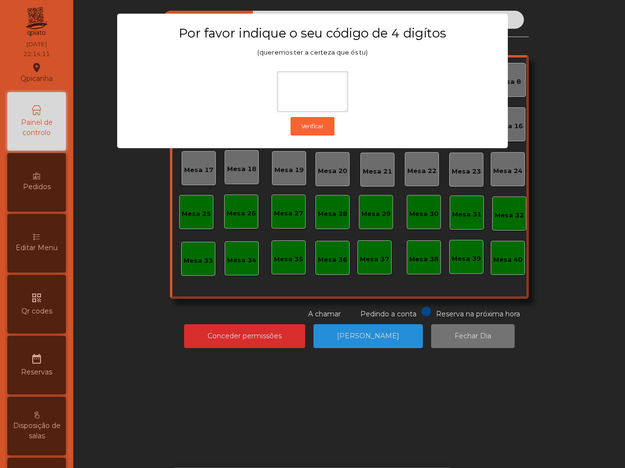
click at [165, 372] on div "1 2 3 keyboard_backspace 4 5 6 . - 7 8 9 keyboard_return 0" at bounding box center [312, 419] width 625 height 100
click at [40, 367] on ngb-modal-window "Por favor indique o seu código de 4 digítos (queremos ter a certeza que és tu) …" at bounding box center [312, 234] width 593 height 468
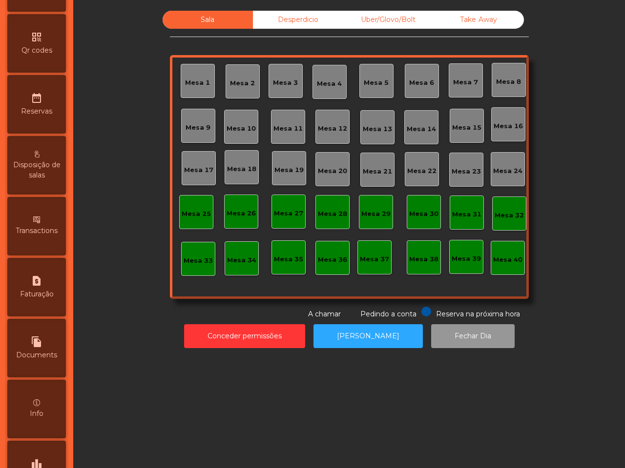
scroll to position [366, 0]
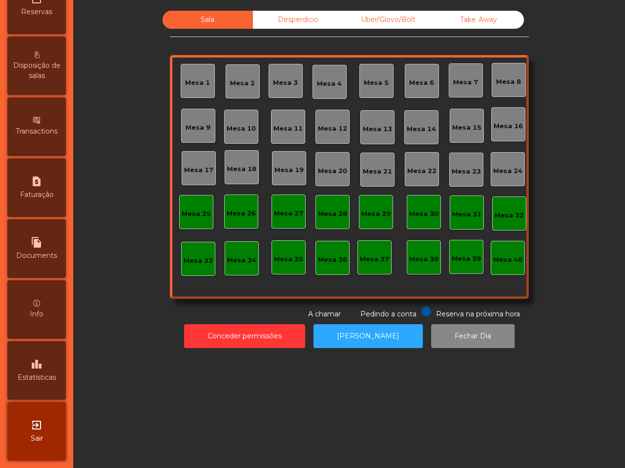
click at [41, 373] on span "Estatísticas" at bounding box center [37, 378] width 39 height 10
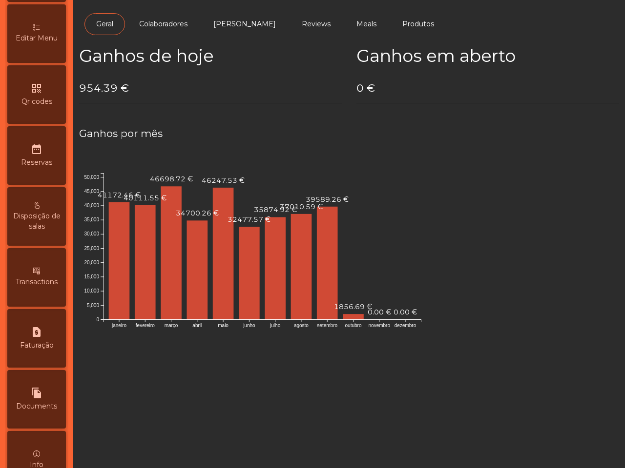
scroll to position [66, 0]
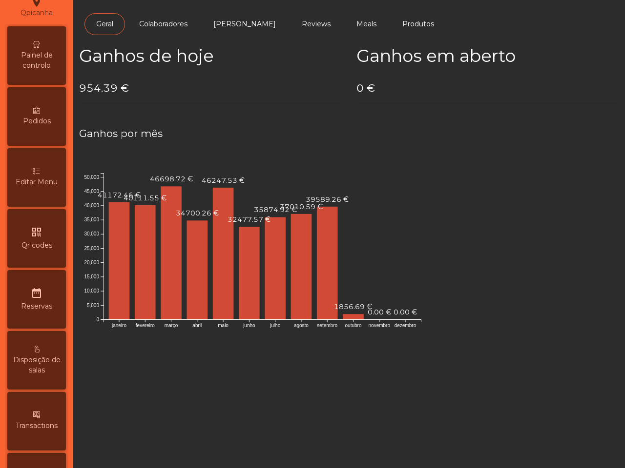
click at [41, 57] on span "Painel de controlo" at bounding box center [37, 60] width 54 height 20
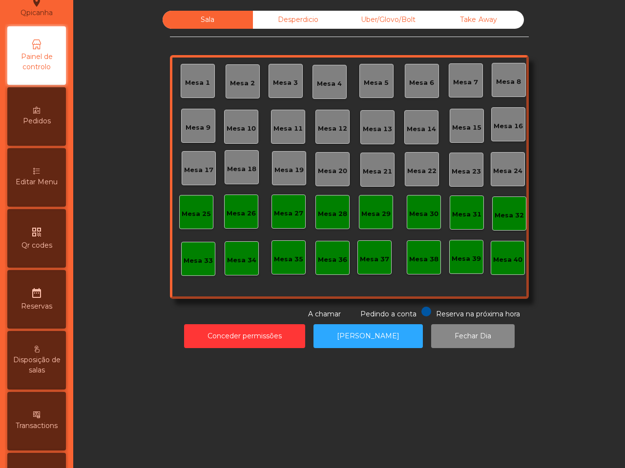
click at [290, 18] on div "Desperdicio" at bounding box center [298, 20] width 90 height 18
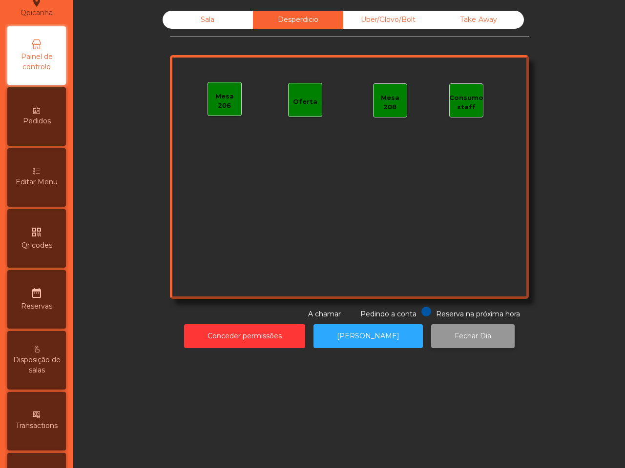
click at [450, 334] on button "Fechar Dia" at bounding box center [472, 336] width 83 height 24
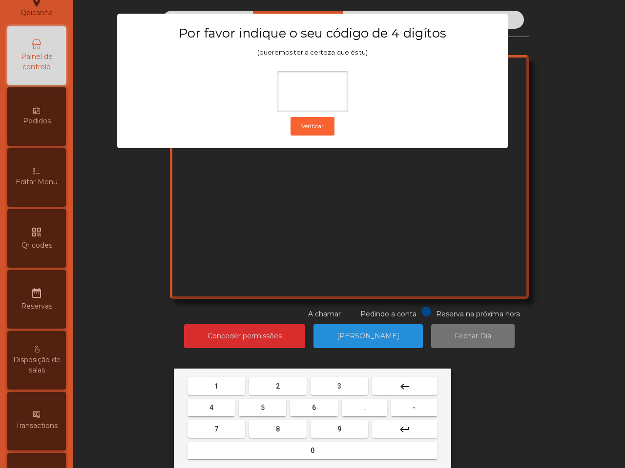
click at [212, 385] on button "1" at bounding box center [216, 387] width 58 height 18
click at [333, 431] on button "9" at bounding box center [339, 430] width 58 height 18
click at [210, 403] on button "4" at bounding box center [210, 408] width 47 height 18
click at [249, 445] on button "0" at bounding box center [312, 451] width 250 height 18
type input "****"
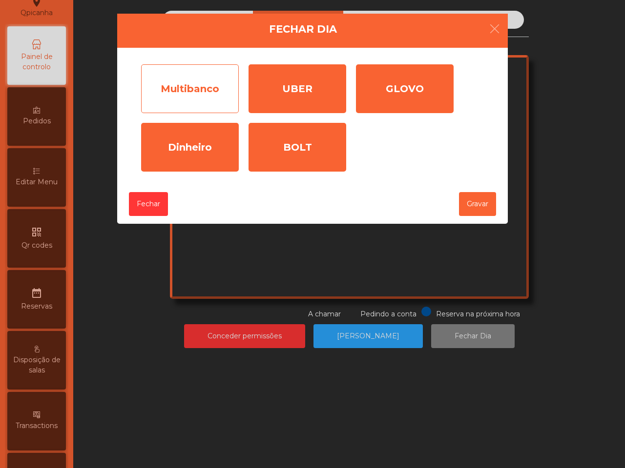
click at [172, 76] on div "Multibanco" at bounding box center [190, 88] width 98 height 49
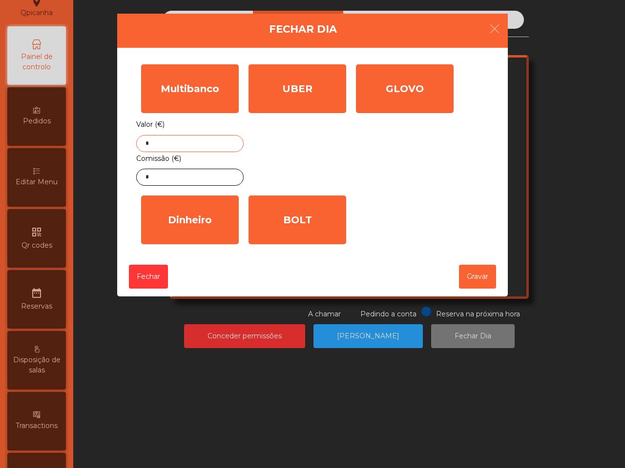
click at [178, 145] on input "*" at bounding box center [189, 143] width 107 height 17
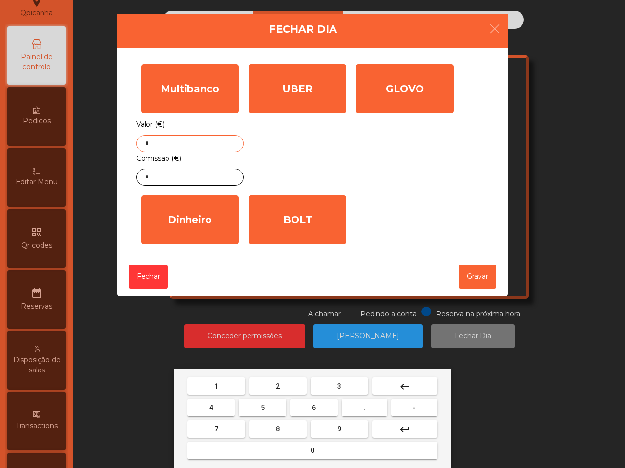
click at [349, 431] on button "9" at bounding box center [339, 430] width 58 height 18
click at [300, 449] on button "0" at bounding box center [312, 451] width 250 height 18
click at [279, 406] on button "5" at bounding box center [262, 408] width 47 height 18
click at [362, 410] on button "." at bounding box center [364, 408] width 45 height 18
click at [216, 405] on button "4" at bounding box center [210, 408] width 47 height 18
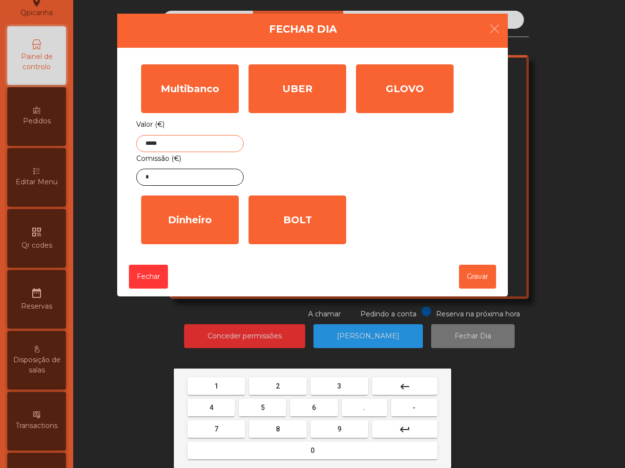
drag, startPoint x: 402, startPoint y: 386, endPoint x: 311, endPoint y: 384, distance: 90.8
click at [398, 387] on button "keyboard_backspace" at bounding box center [404, 387] width 65 height 18
click at [325, 386] on button "3" at bounding box center [339, 387] width 58 height 18
type input "*****"
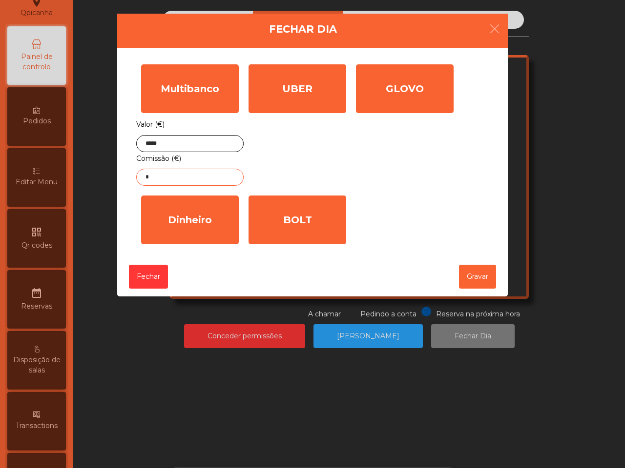
click at [186, 181] on input "*" at bounding box center [189, 177] width 107 height 17
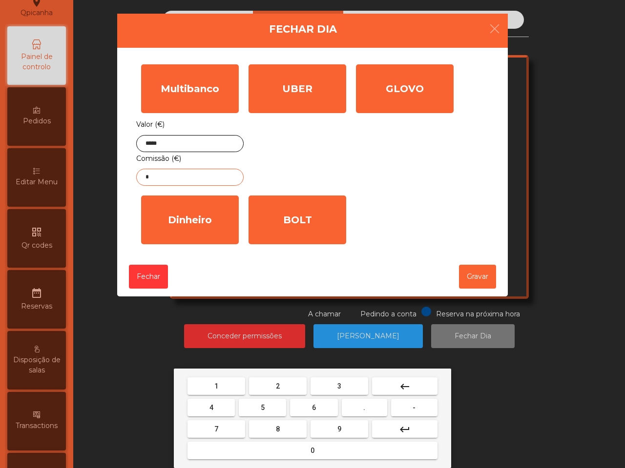
click at [332, 382] on button "3" at bounding box center [339, 387] width 58 height 18
drag, startPoint x: 359, startPoint y: 411, endPoint x: 262, endPoint y: 394, distance: 98.5
click at [349, 408] on button "." at bounding box center [364, 408] width 45 height 18
click at [231, 386] on button "1" at bounding box center [216, 387] width 58 height 18
drag, startPoint x: 400, startPoint y: 385, endPoint x: 390, endPoint y: 399, distance: 16.8
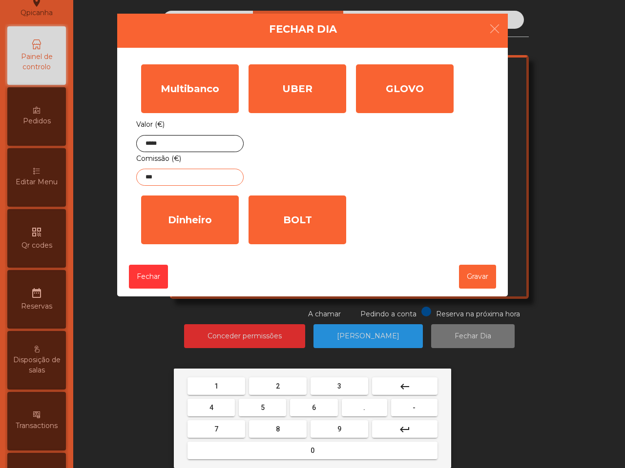
click at [400, 386] on mat-icon "keyboard_backspace" at bounding box center [405, 387] width 12 height 12
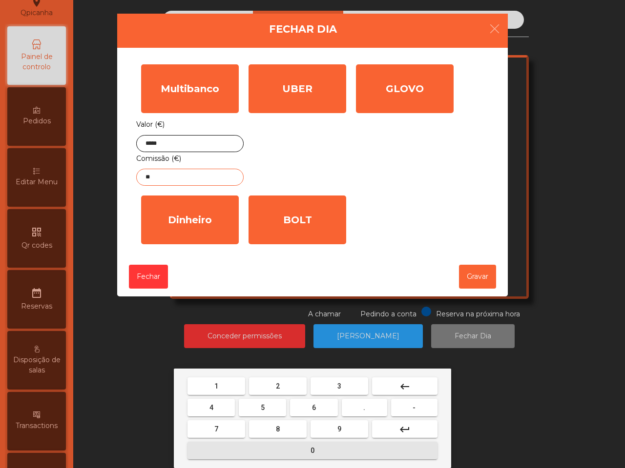
drag, startPoint x: 310, startPoint y: 447, endPoint x: 255, endPoint y: 405, distance: 70.0
click at [308, 446] on button "0" at bounding box center [312, 451] width 250 height 18
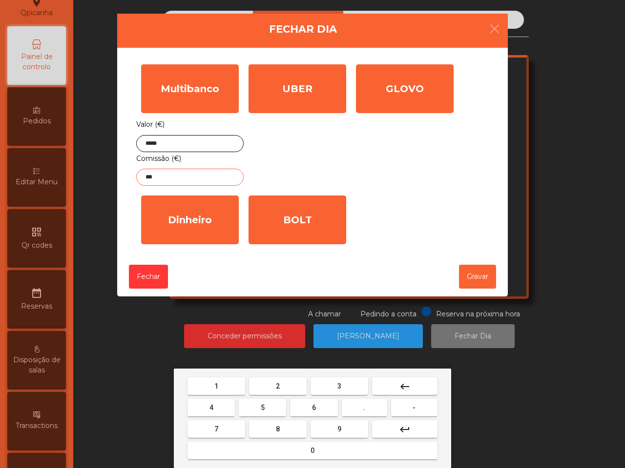
click at [220, 405] on button "4" at bounding box center [210, 408] width 47 height 18
type input "****"
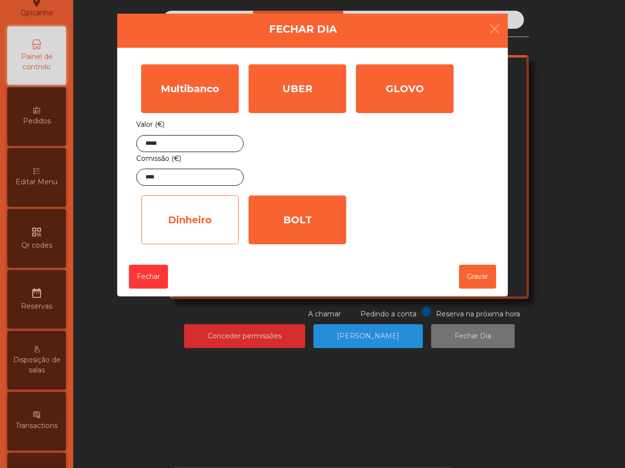
click at [200, 237] on div "Dinheiro" at bounding box center [190, 220] width 98 height 49
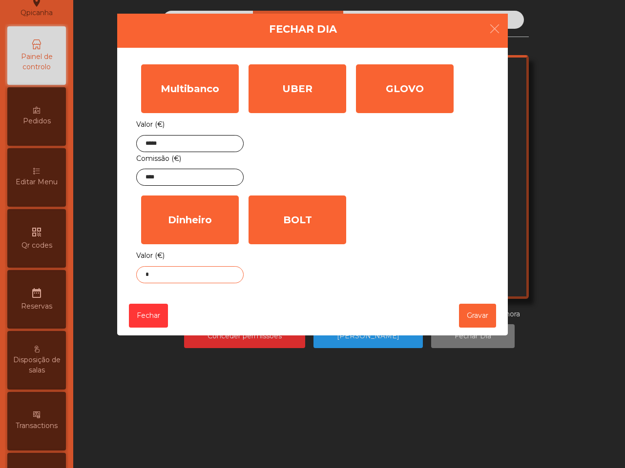
click at [208, 276] on input "*" at bounding box center [189, 274] width 107 height 17
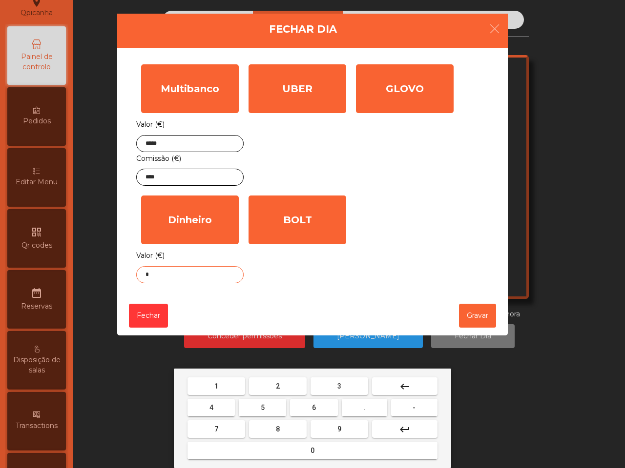
drag, startPoint x: 362, startPoint y: 406, endPoint x: 352, endPoint y: 415, distance: 13.8
click at [363, 406] on button "." at bounding box center [364, 408] width 45 height 18
drag, startPoint x: 330, startPoint y: 390, endPoint x: 323, endPoint y: 391, distance: 7.3
click at [330, 391] on button "3" at bounding box center [339, 387] width 58 height 18
click at [251, 404] on button "5" at bounding box center [262, 408] width 47 height 18
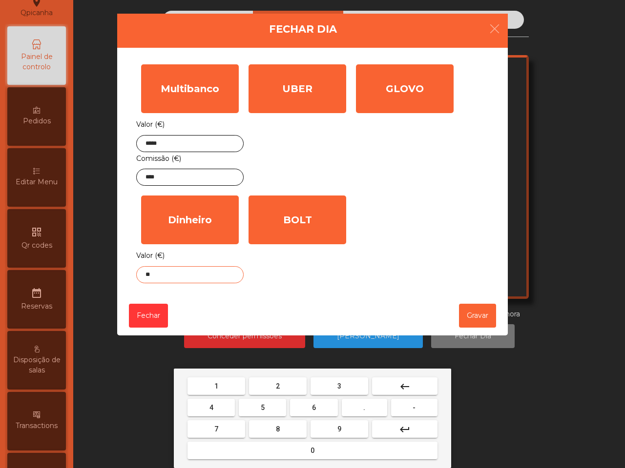
type input "***"
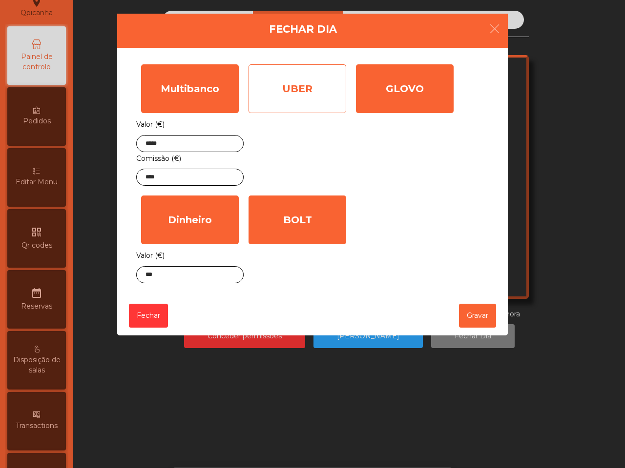
click at [310, 104] on div "UBER" at bounding box center [297, 88] width 98 height 49
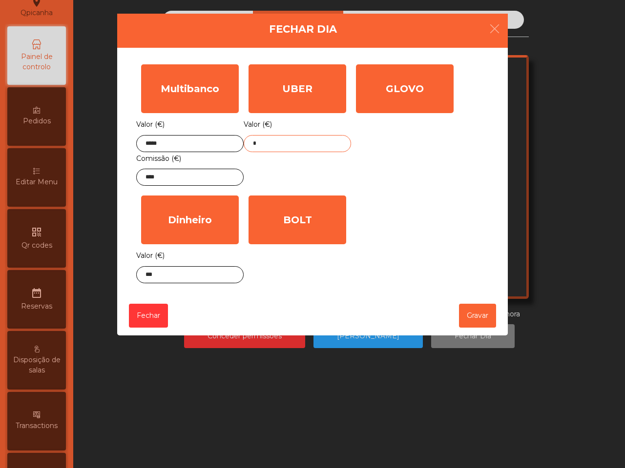
click at [279, 149] on input "*" at bounding box center [296, 143] width 107 height 17
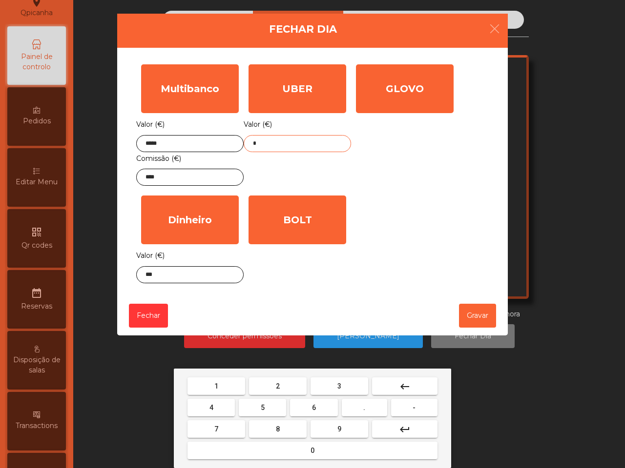
click at [223, 411] on button "4" at bounding box center [210, 408] width 47 height 18
drag, startPoint x: 271, startPoint y: 431, endPoint x: 296, endPoint y: 426, distance: 25.4
click at [272, 430] on button "8" at bounding box center [278, 430] width 58 height 18
click at [362, 410] on button "." at bounding box center [364, 408] width 45 height 18
click at [232, 425] on button "7" at bounding box center [216, 430] width 58 height 18
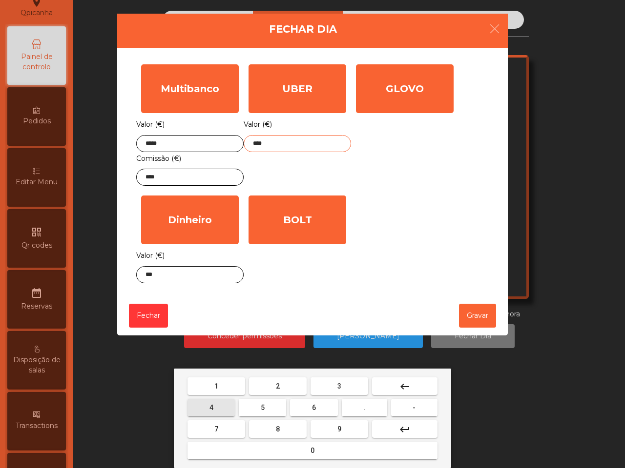
click at [224, 406] on button "4" at bounding box center [210, 408] width 47 height 18
type input "*****"
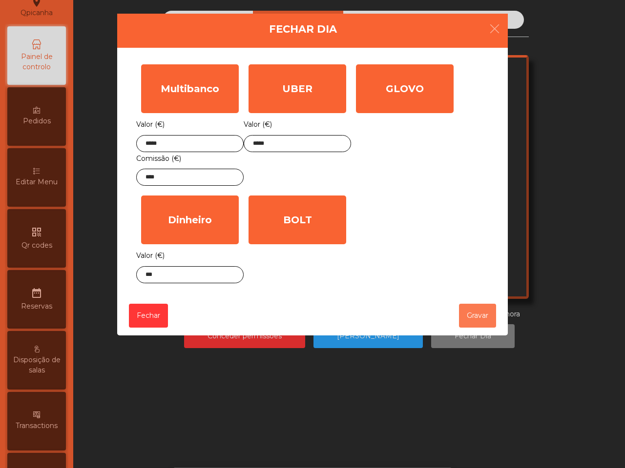
click at [484, 314] on button "Gravar" at bounding box center [477, 316] width 37 height 24
